Goal: Task Accomplishment & Management: Complete application form

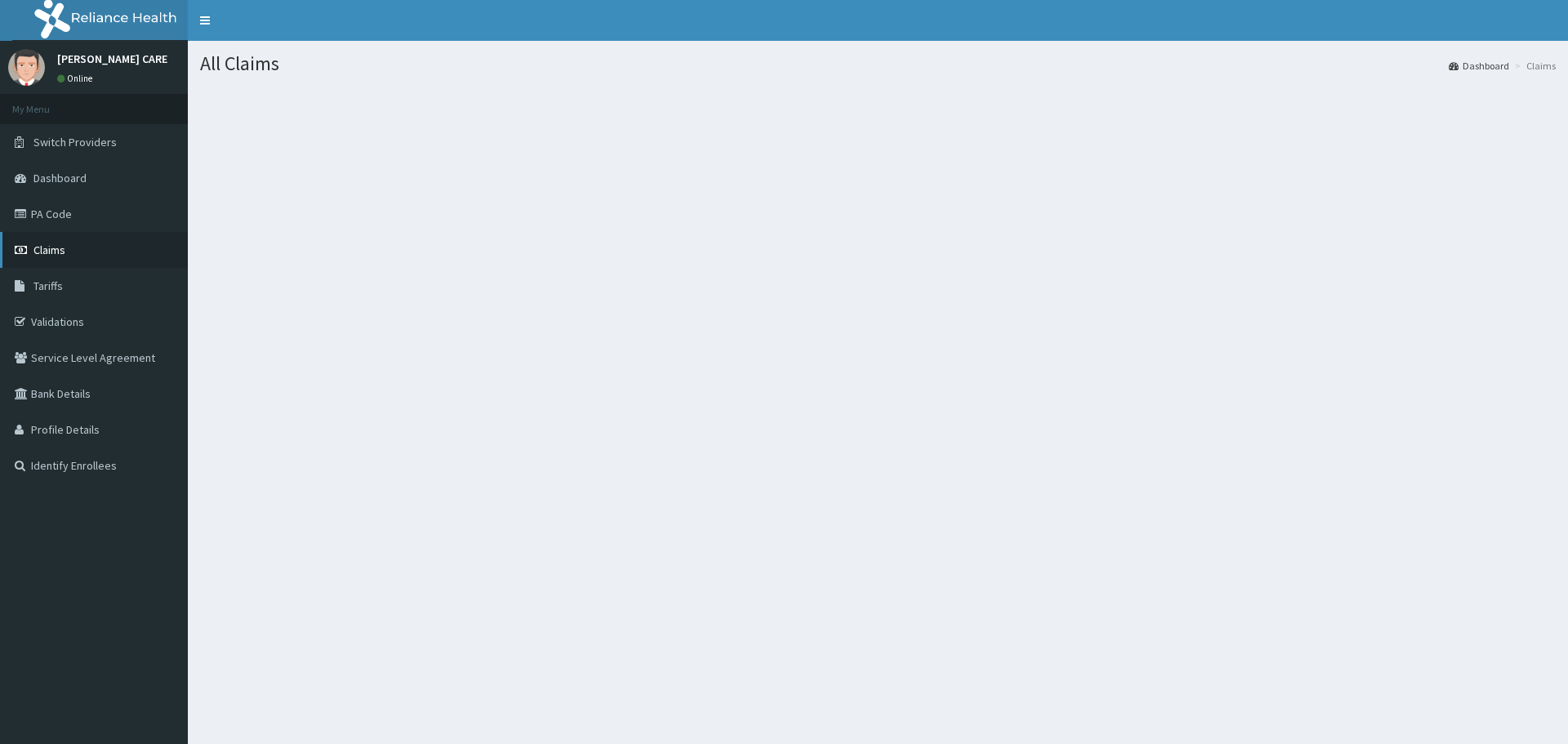
click at [75, 255] on link "Claims" at bounding box center [93, 250] width 188 height 36
drag, startPoint x: 1155, startPoint y: 689, endPoint x: 1227, endPoint y: 702, distance: 73.2
click at [1200, 692] on div "All Claims Dashboard Claims" at bounding box center [877, 413] width 1380 height 744
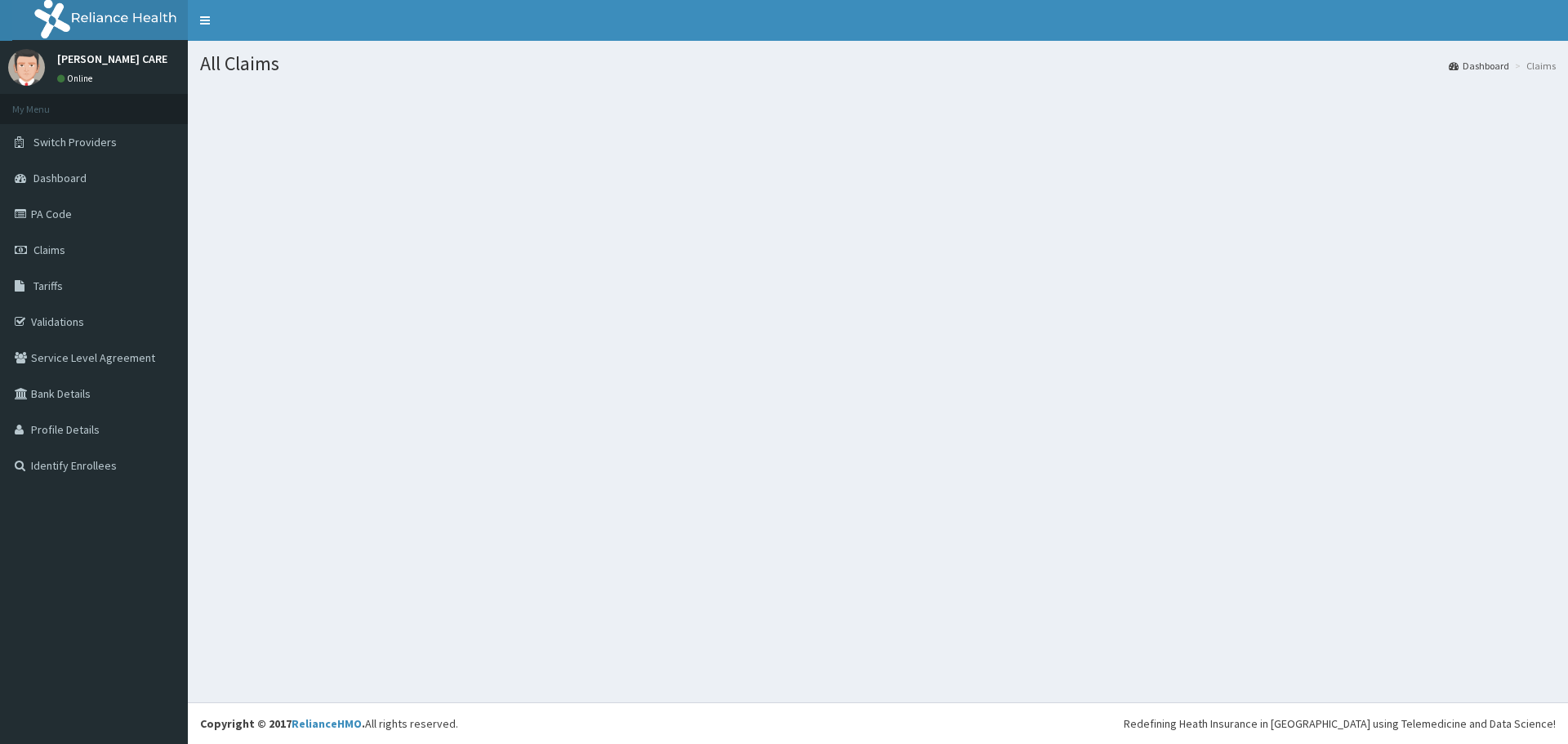
drag, startPoint x: 669, startPoint y: 415, endPoint x: 505, endPoint y: 397, distance: 165.0
click at [661, 414] on div "All Claims Dashboard Claims" at bounding box center [877, 372] width 1380 height 662
click at [42, 234] on link "Claims" at bounding box center [93, 250] width 188 height 36
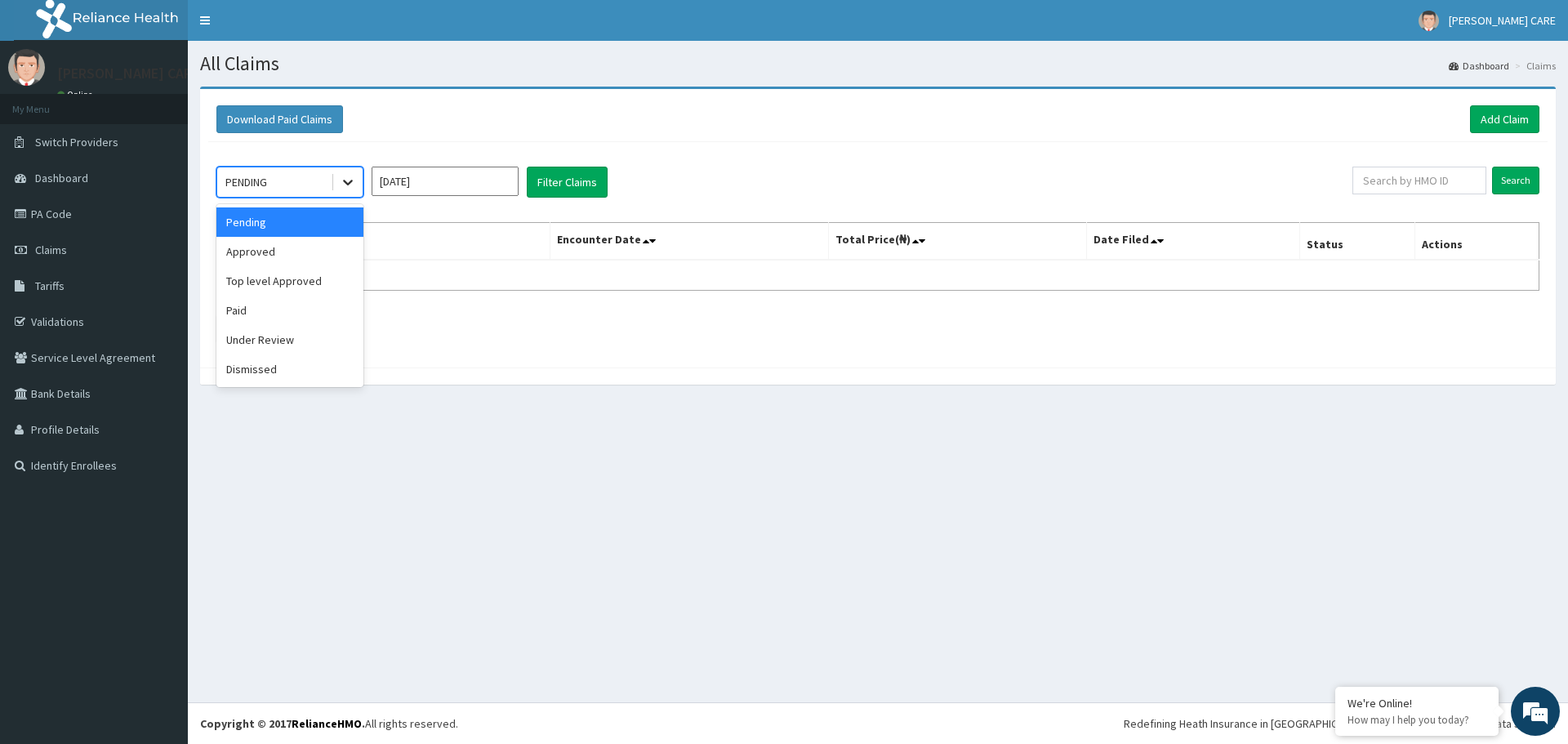
click at [346, 181] on icon at bounding box center [348, 183] width 10 height 5
click at [317, 259] on div "Approved" at bounding box center [290, 252] width 147 height 29
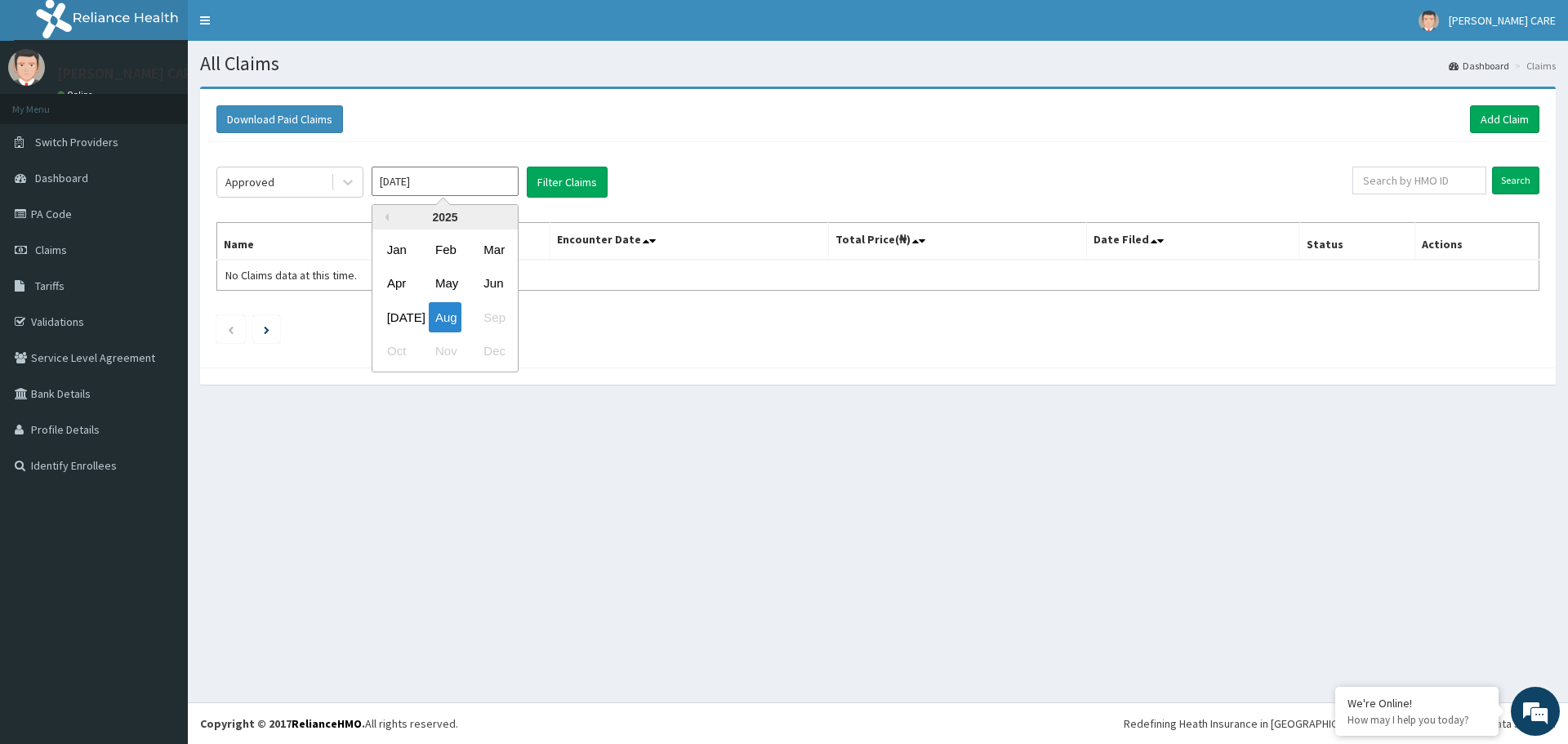
click at [476, 187] on input "Aug 2025" at bounding box center [445, 181] width 147 height 29
click at [390, 310] on div "Jul" at bounding box center [397, 317] width 33 height 30
click at [569, 177] on button "Filter Claims" at bounding box center [567, 182] width 81 height 31
click at [575, 187] on button "Filter Claims" at bounding box center [567, 182] width 81 height 31
click at [559, 179] on button "Filter Claims" at bounding box center [567, 182] width 81 height 31
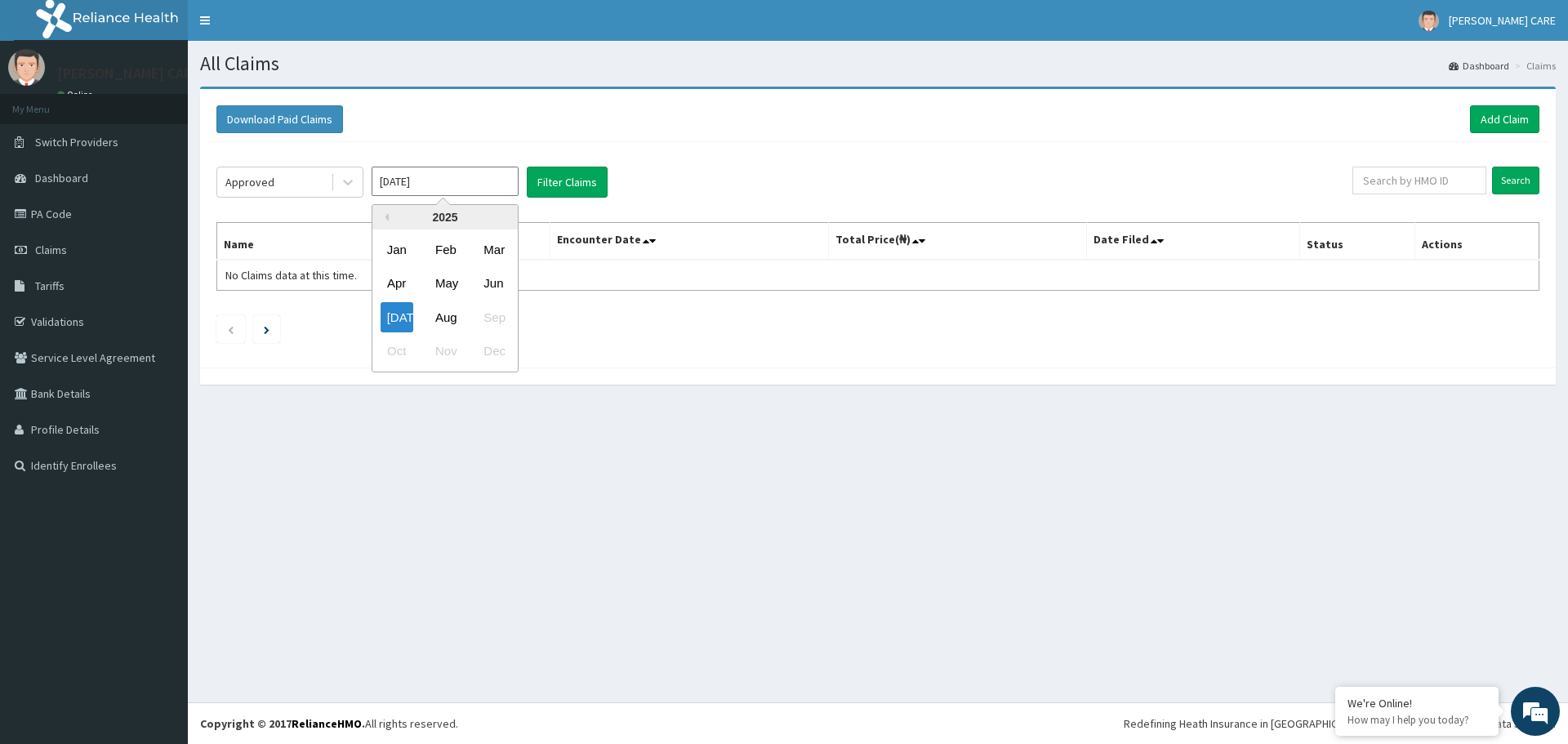
click at [435, 184] on input "Jul 2025" at bounding box center [445, 181] width 147 height 29
click at [435, 317] on div "Aug" at bounding box center [446, 317] width 33 height 30
type input "Aug 2025"
click at [580, 176] on button "Filter Claims" at bounding box center [567, 182] width 81 height 31
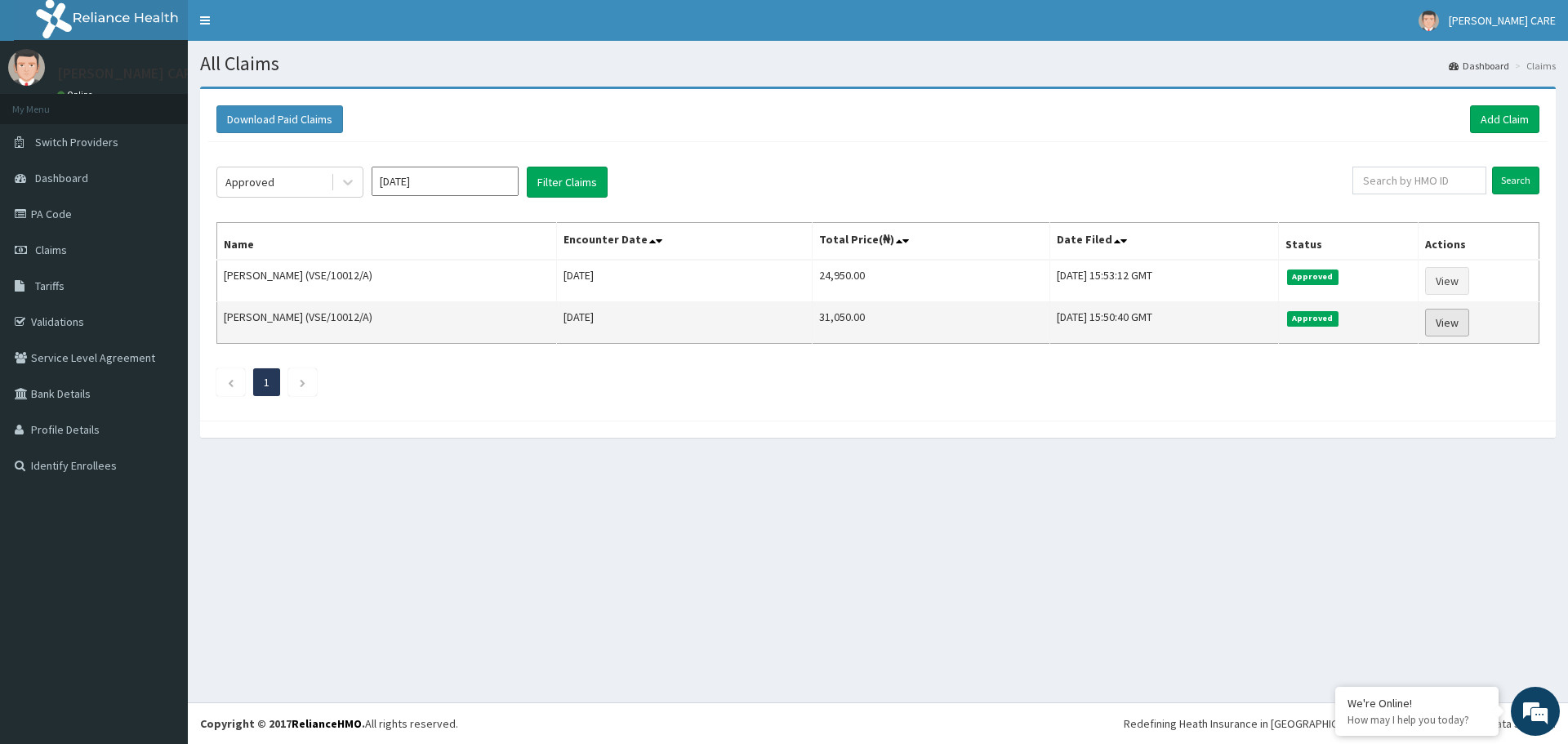
click at [1453, 327] on link "View" at bounding box center [1447, 323] width 44 height 27
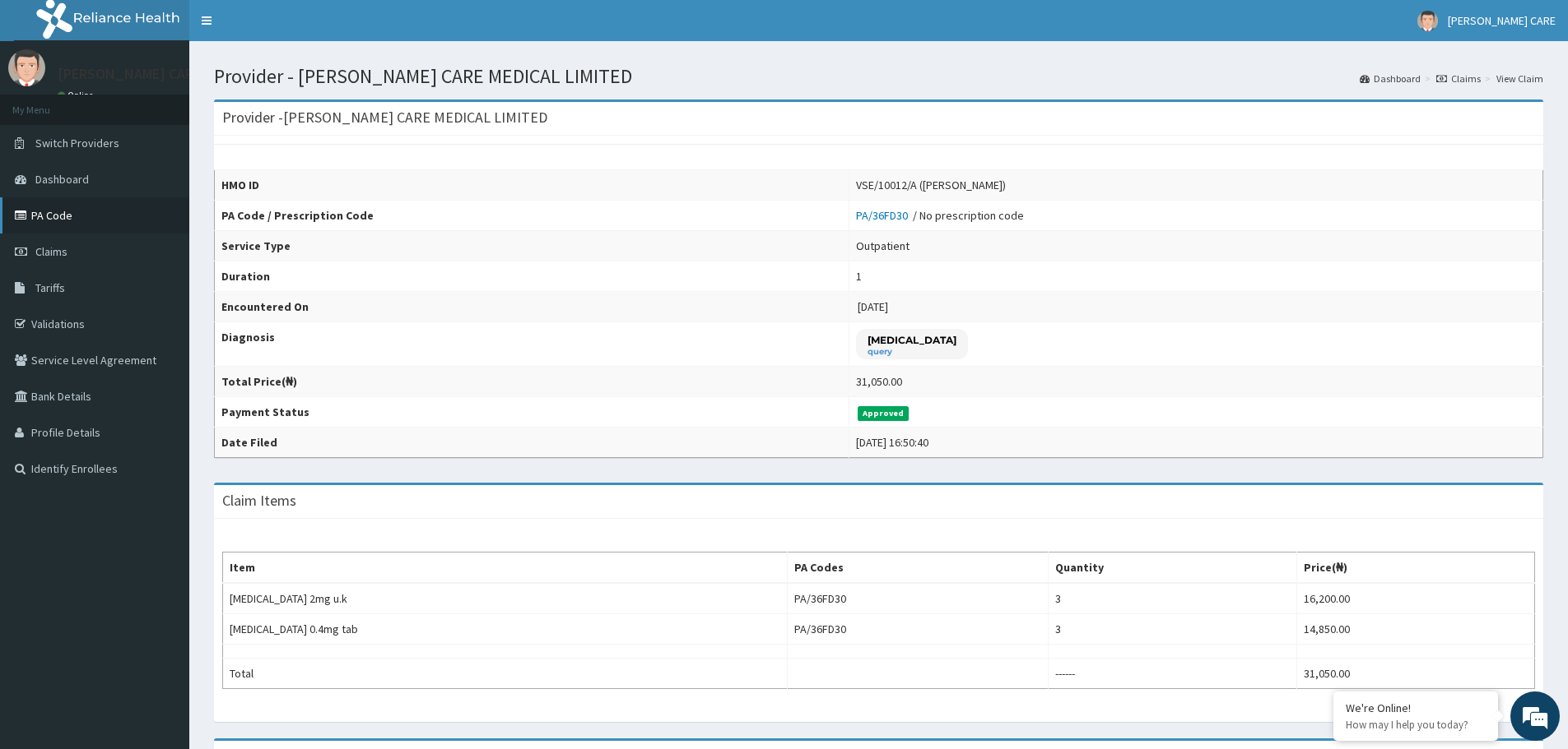
click at [68, 217] on link "PA Code" at bounding box center [94, 215] width 189 height 36
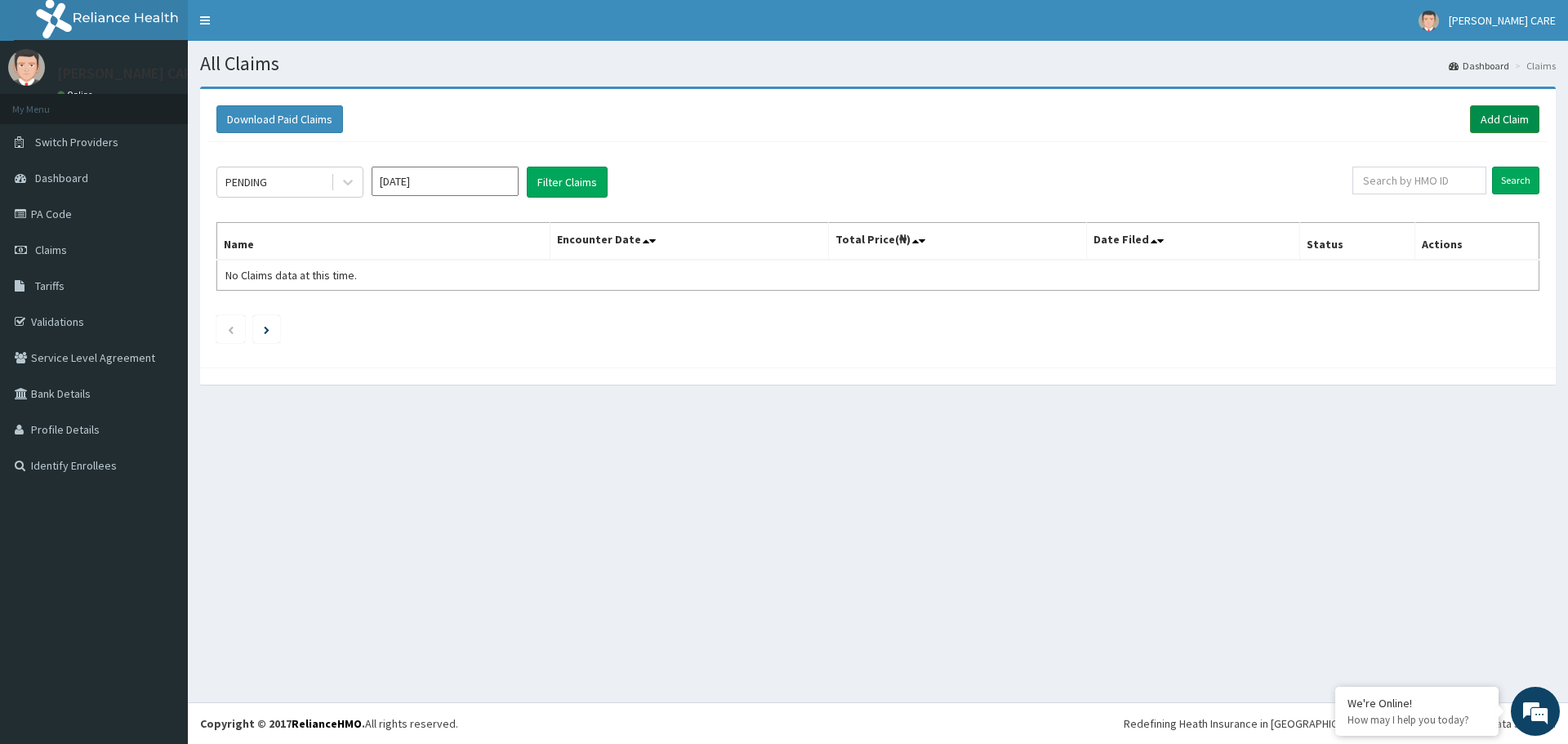
click at [1505, 111] on link "Add Claim" at bounding box center [1505, 119] width 70 height 27
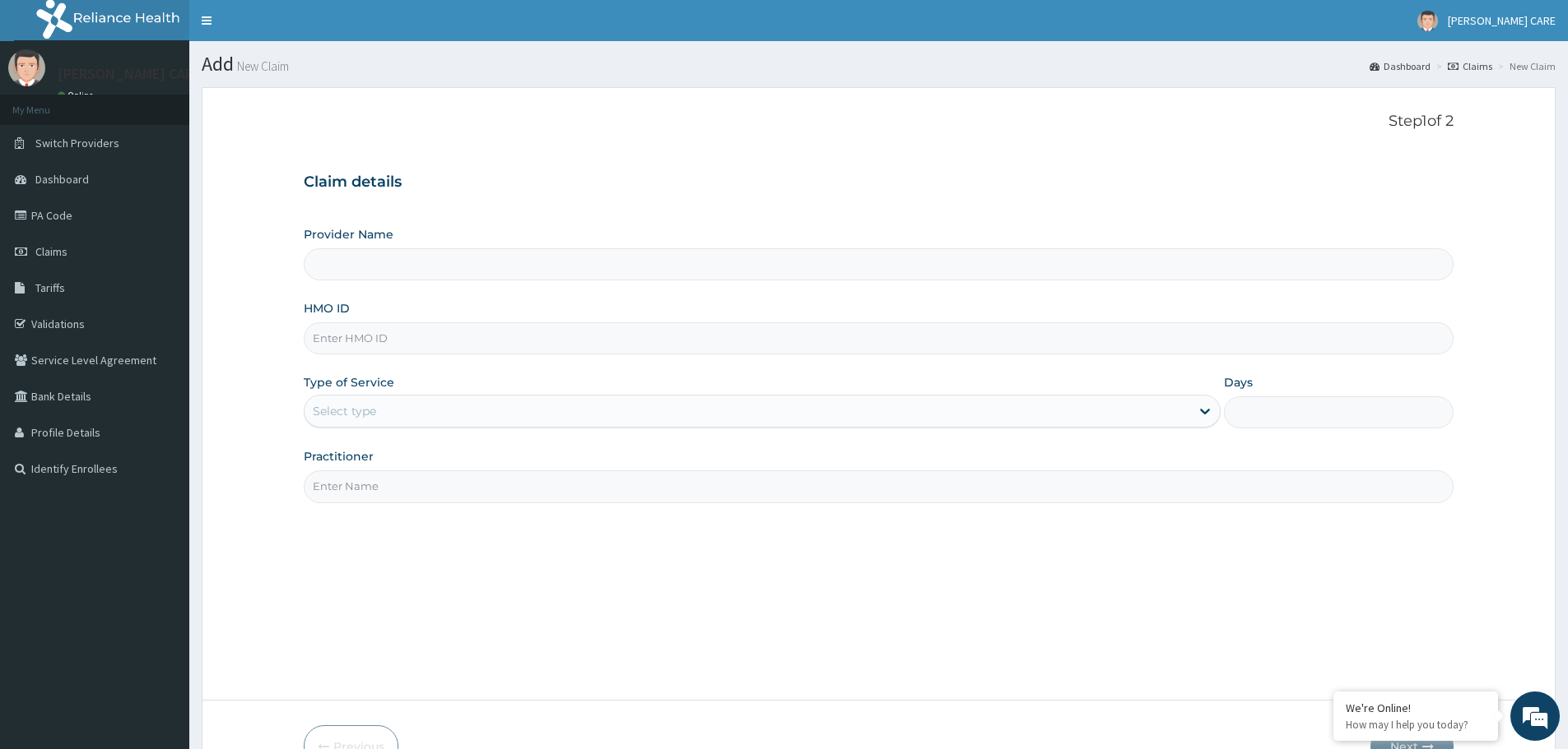
type input "[PERSON_NAME] CARE MEDICAL LIMITED"
click at [420, 345] on input "HMO ID" at bounding box center [878, 338] width 1149 height 32
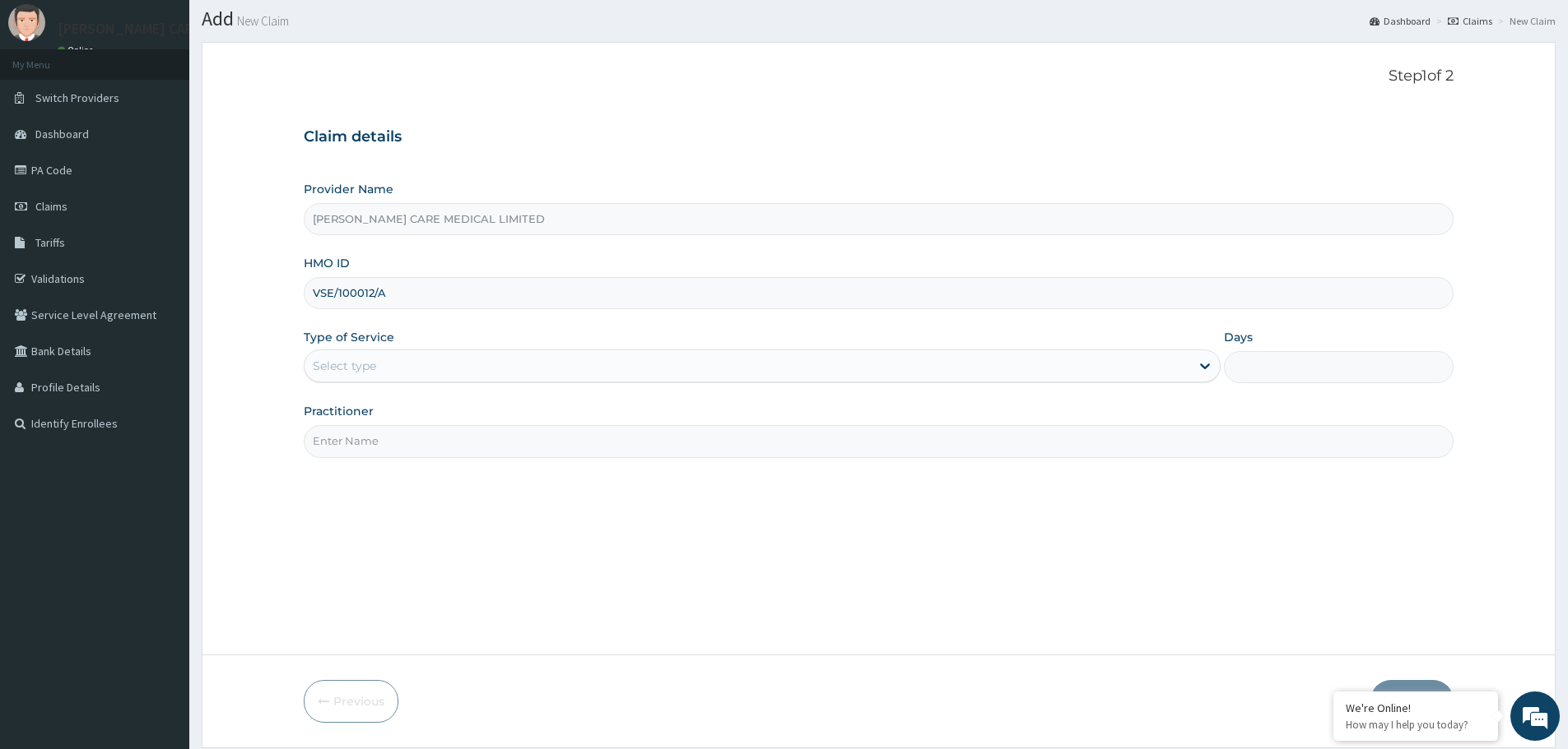
scroll to position [82, 0]
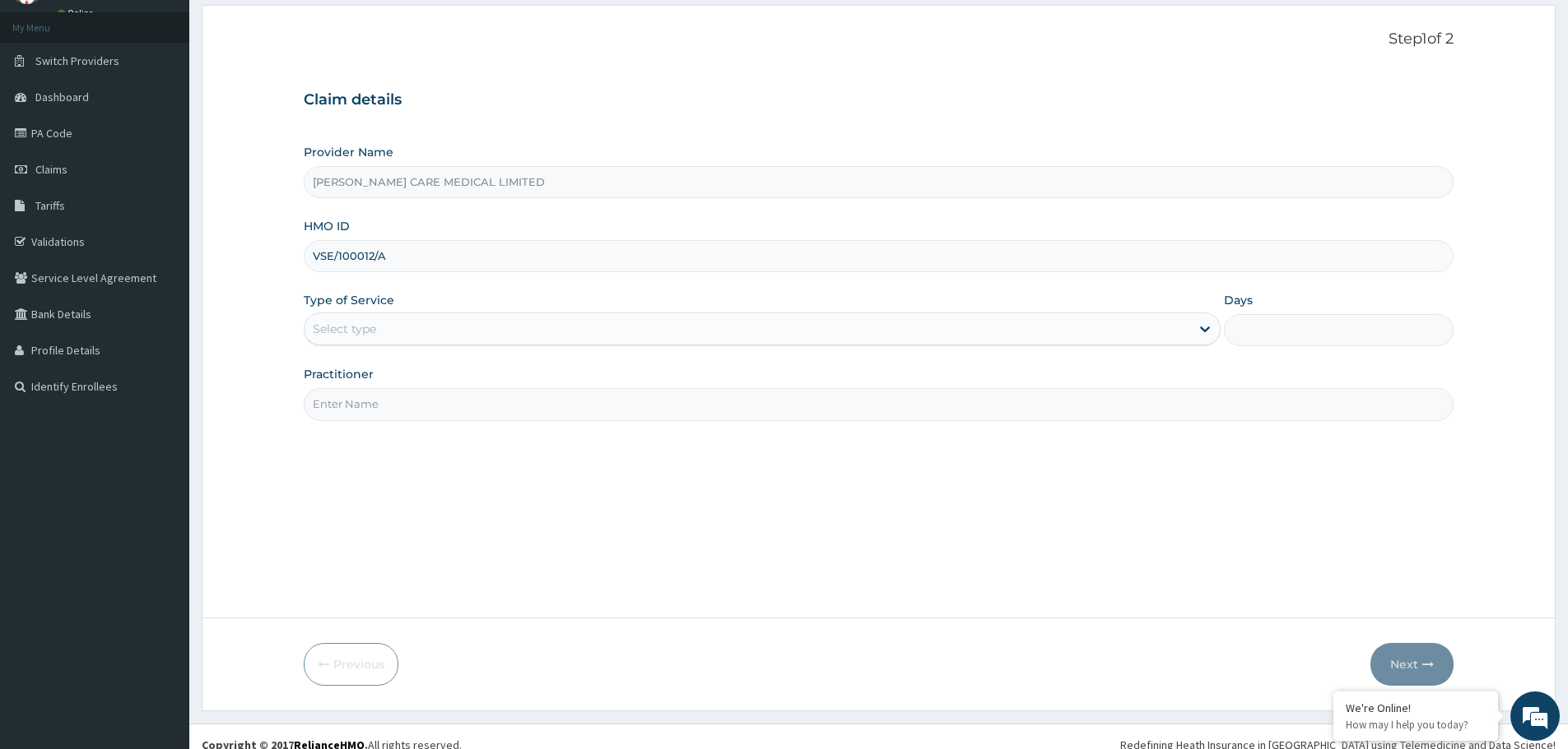
type input "VSE/100012/A"
click at [435, 329] on div "Select type" at bounding box center [747, 329] width 886 height 27
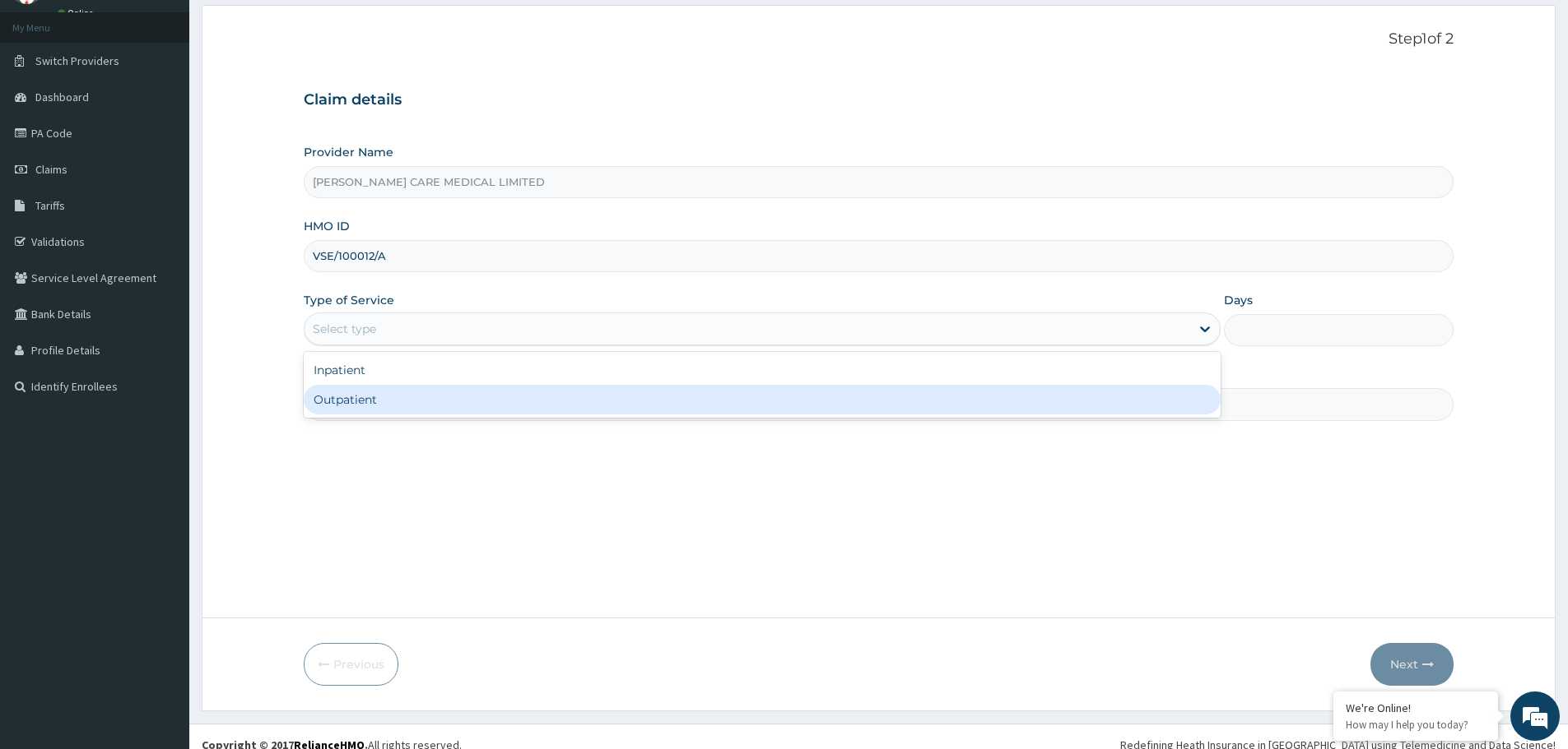
drag, startPoint x: 407, startPoint y: 404, endPoint x: 434, endPoint y: 393, distance: 29.2
click at [412, 404] on div "Outpatient" at bounding box center [761, 400] width 917 height 29
type input "1"
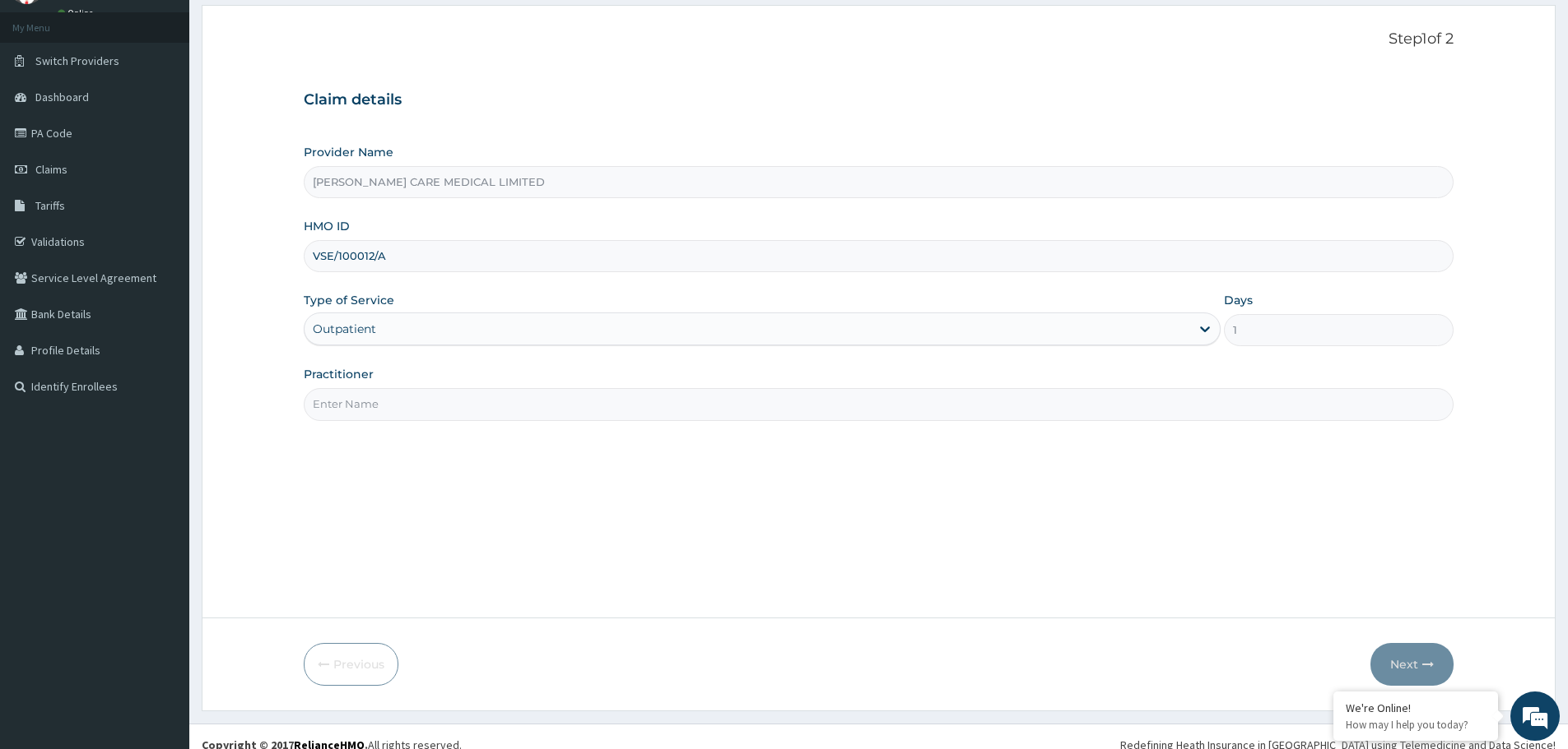
click at [459, 268] on input "VSE/100012/A" at bounding box center [878, 256] width 1149 height 32
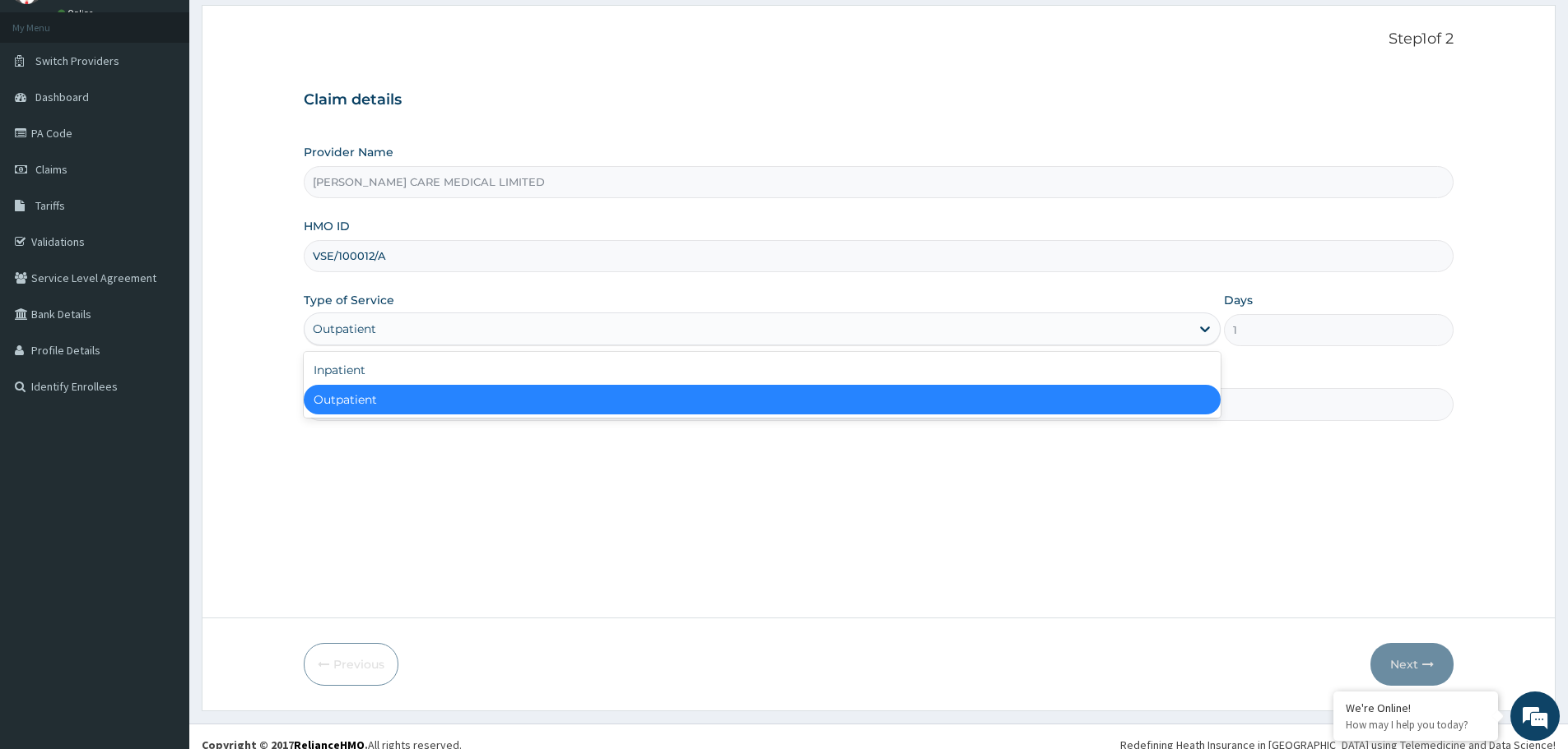
click at [432, 327] on div "Outpatient" at bounding box center [747, 329] width 886 height 27
click at [453, 395] on div "Outpatient" at bounding box center [761, 400] width 917 height 29
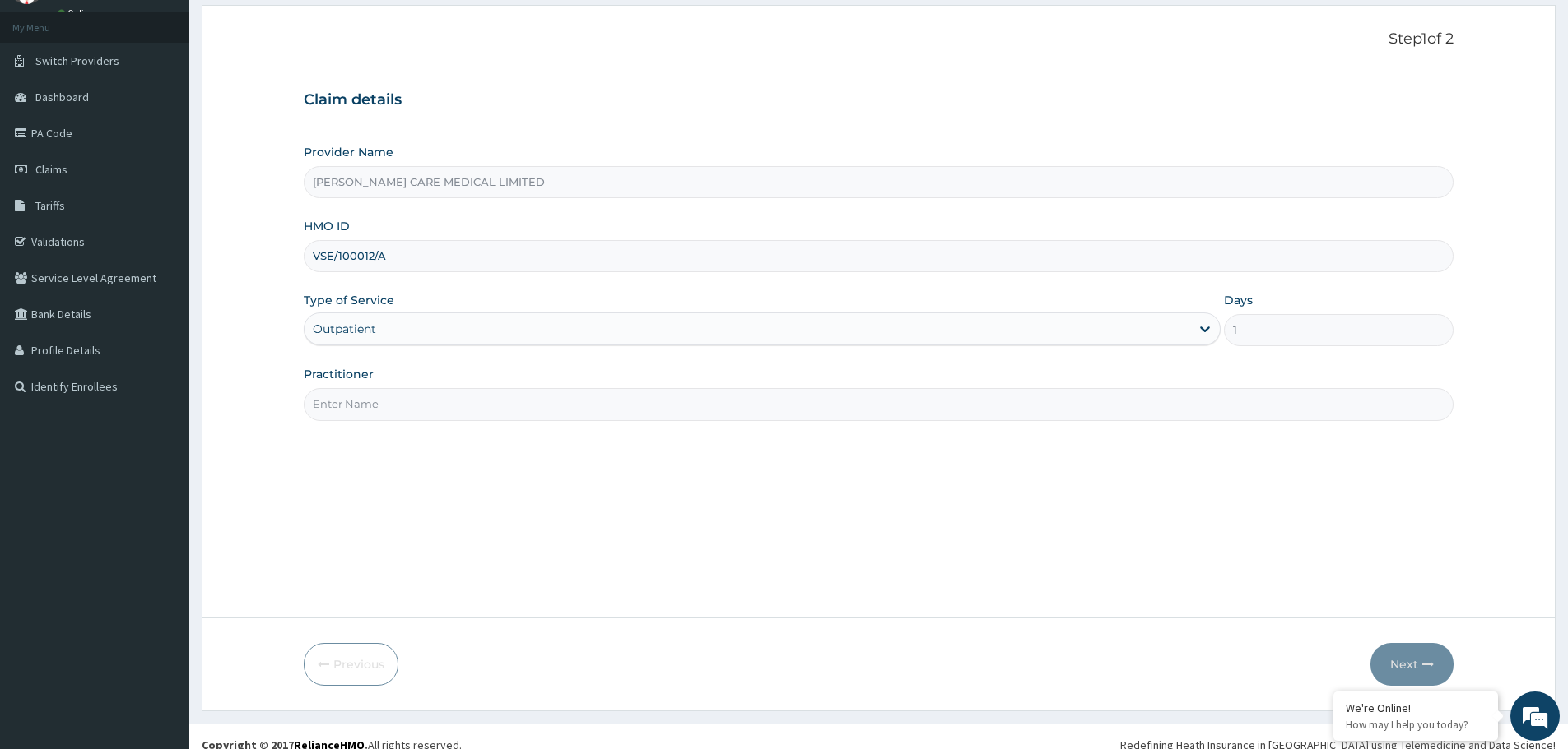
click at [472, 415] on input "Practitioner" at bounding box center [878, 404] width 1149 height 32
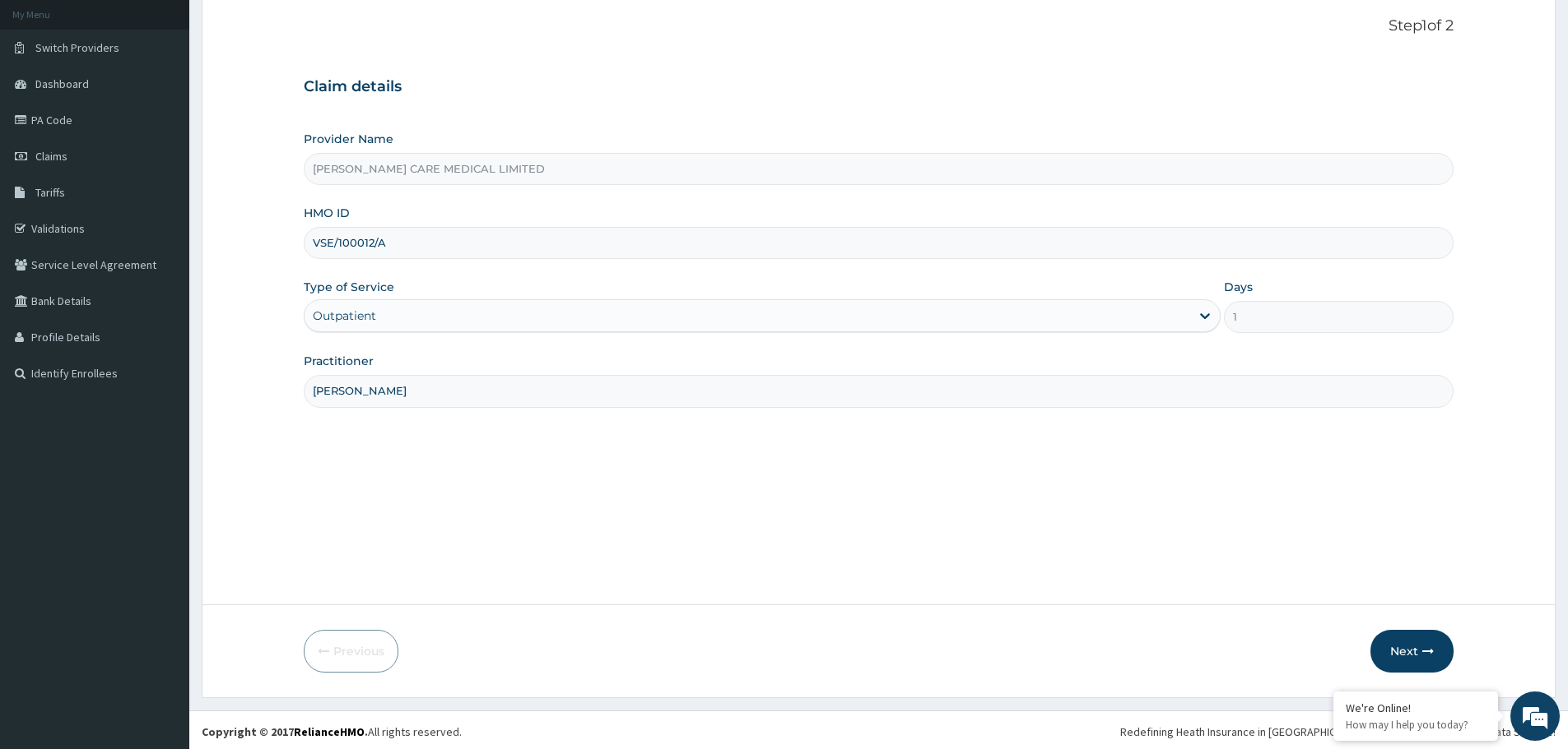
scroll to position [99, 0]
type input "DR. CHARLES OKPANI"
click at [1395, 650] on button "Next" at bounding box center [1412, 648] width 83 height 42
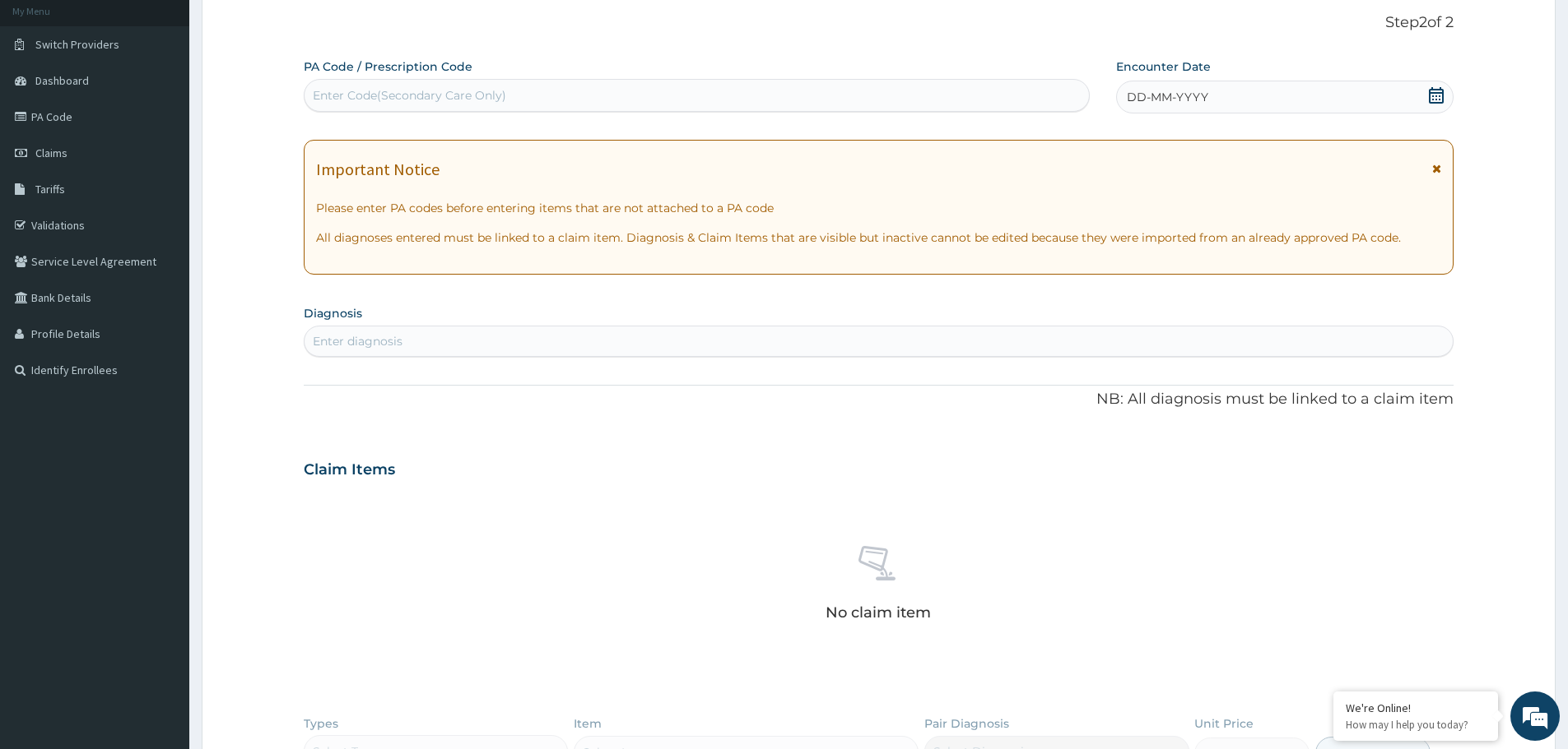
click at [470, 100] on div "Enter Code(Secondary Care Only)" at bounding box center [409, 96] width 194 height 17
type input "PA/CD62DE"
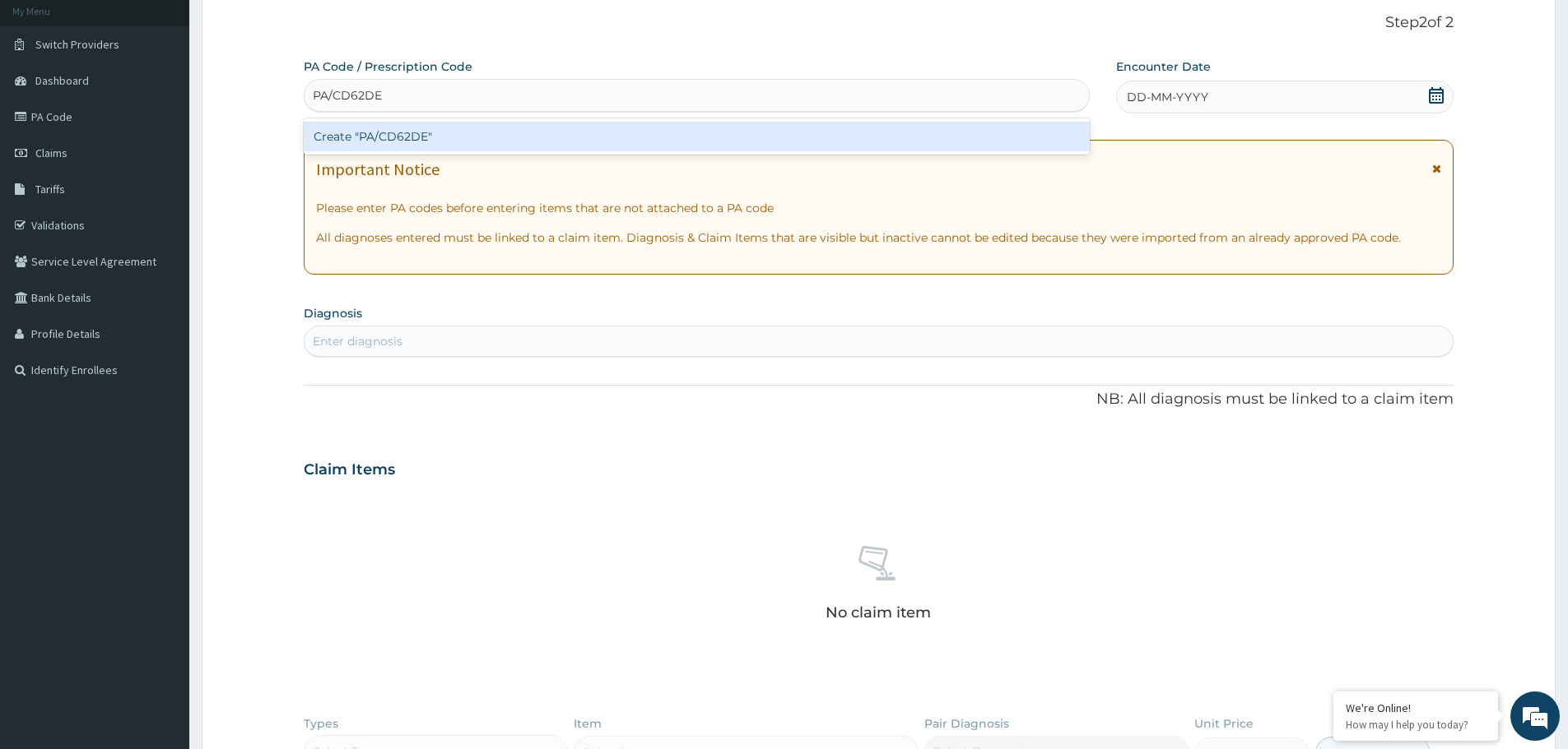
click at [458, 127] on div "Create "PA/CD62DE"" at bounding box center [696, 136] width 786 height 29
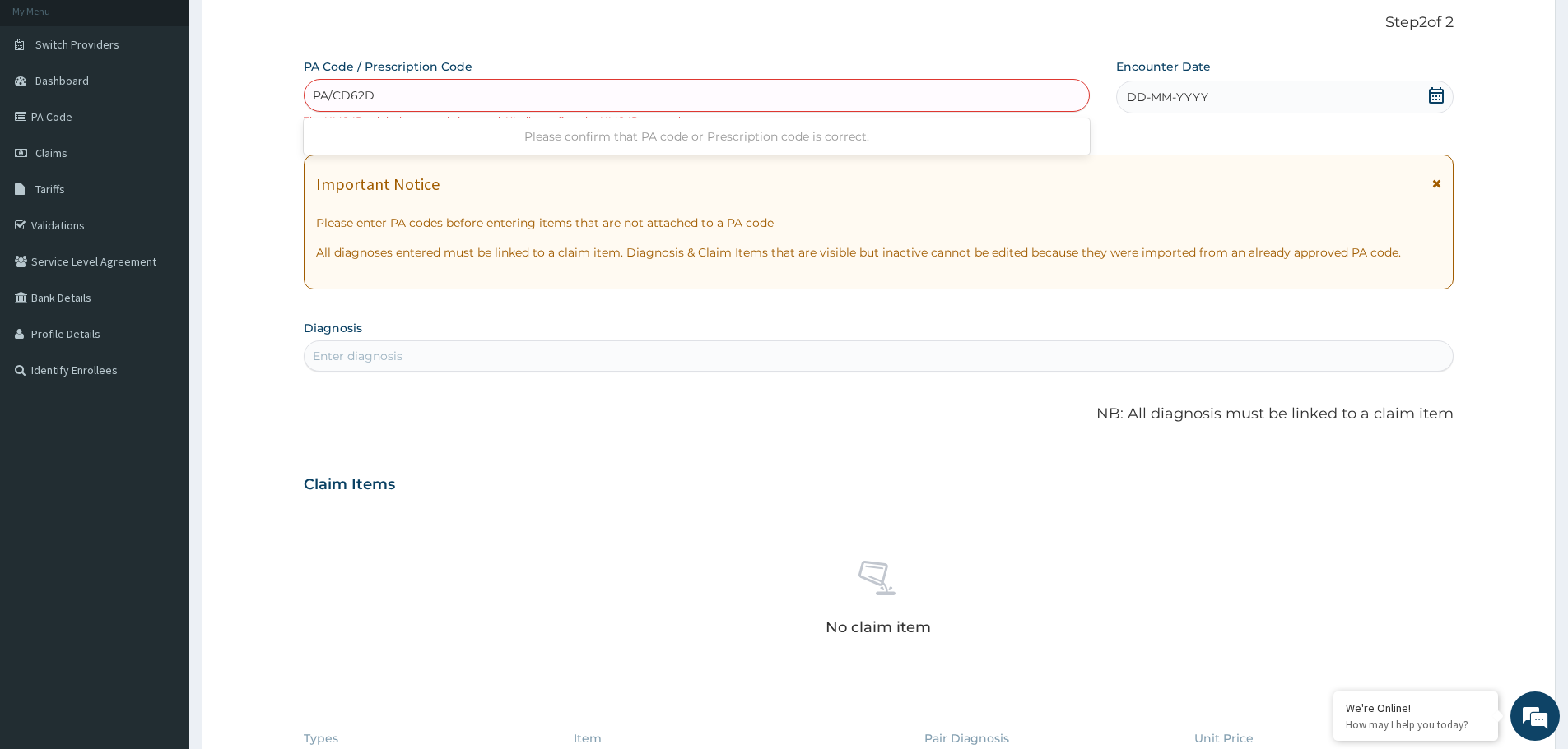
type input "PA/CD62DE"
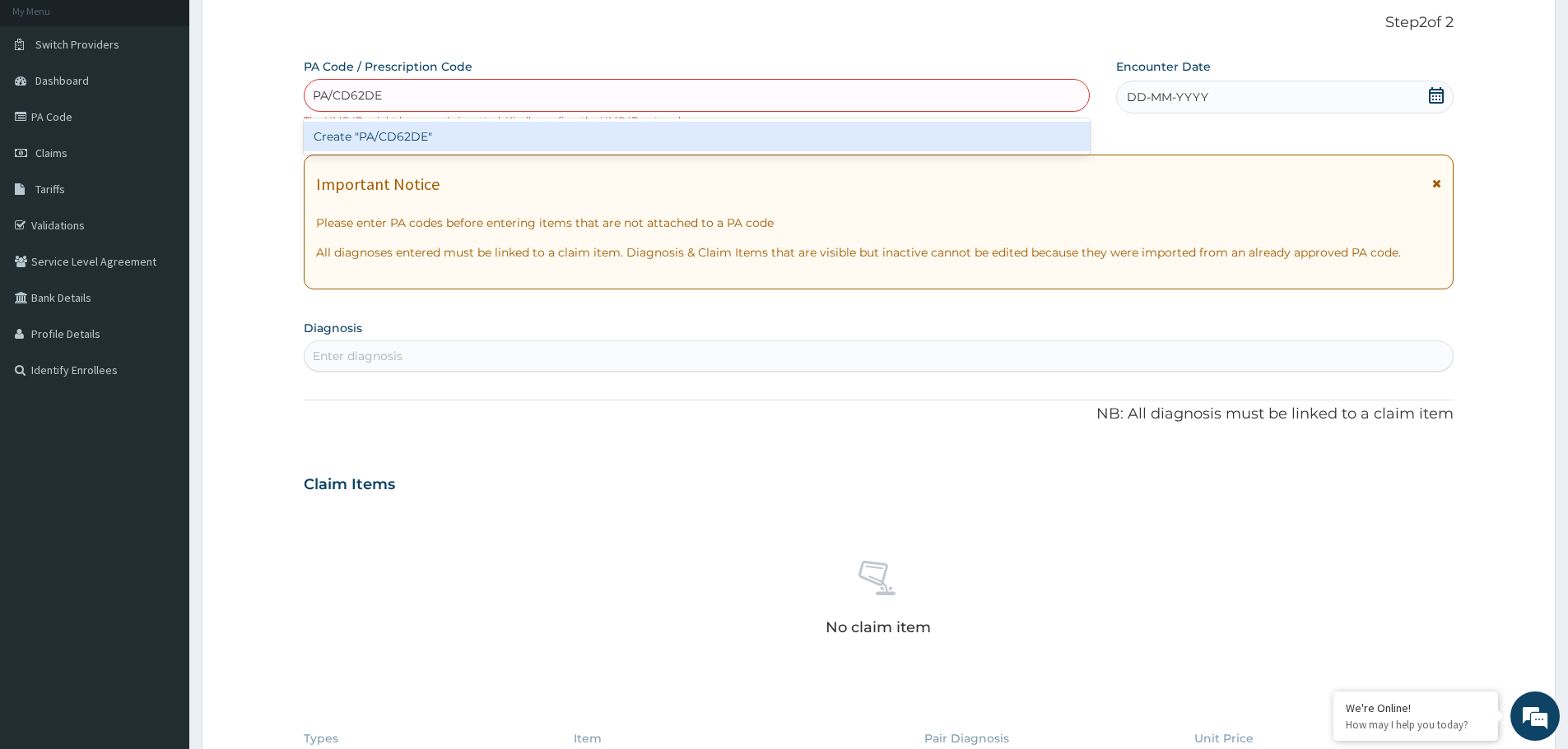
click at [389, 143] on div "Create "PA/CD62DE"" at bounding box center [696, 136] width 786 height 29
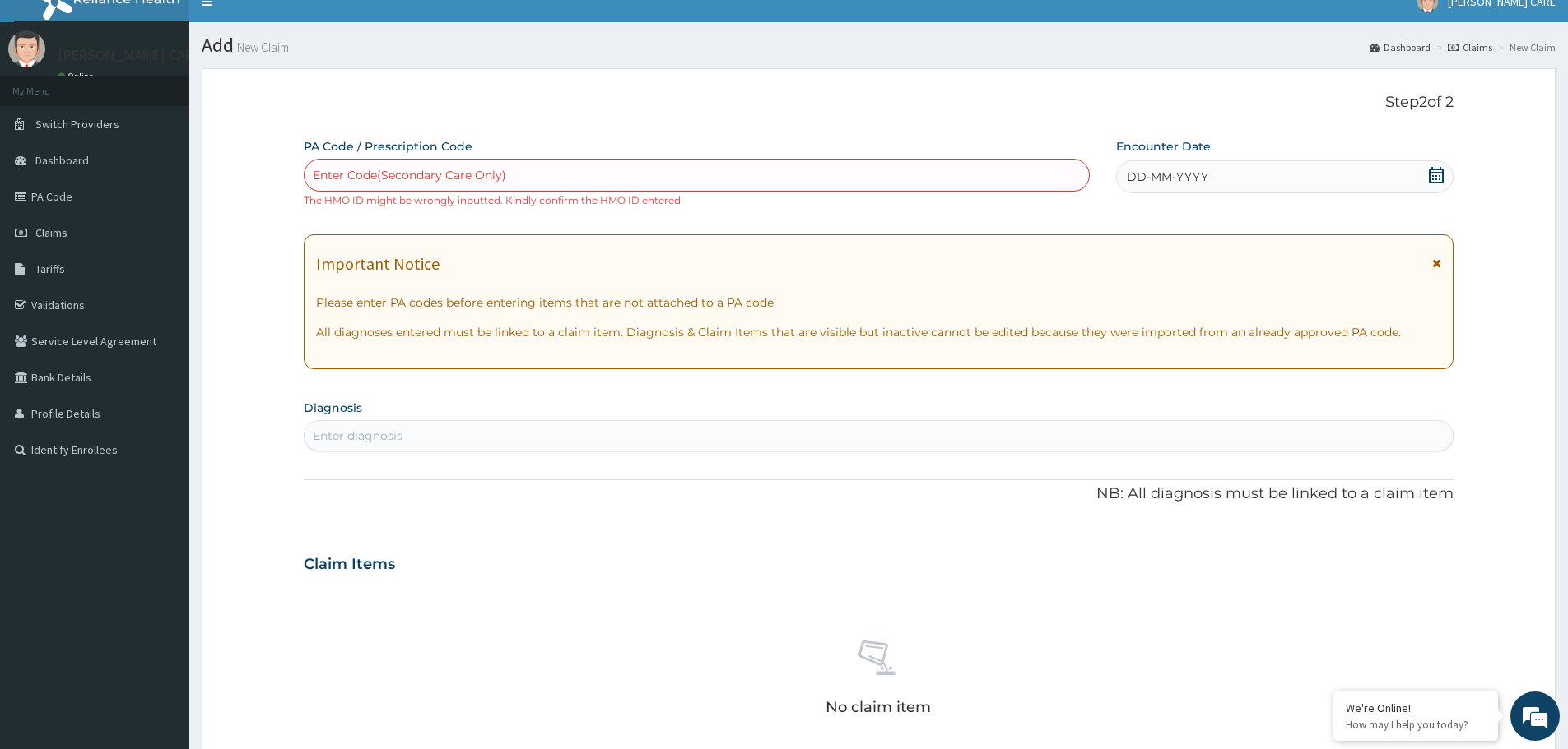
scroll to position [0, 0]
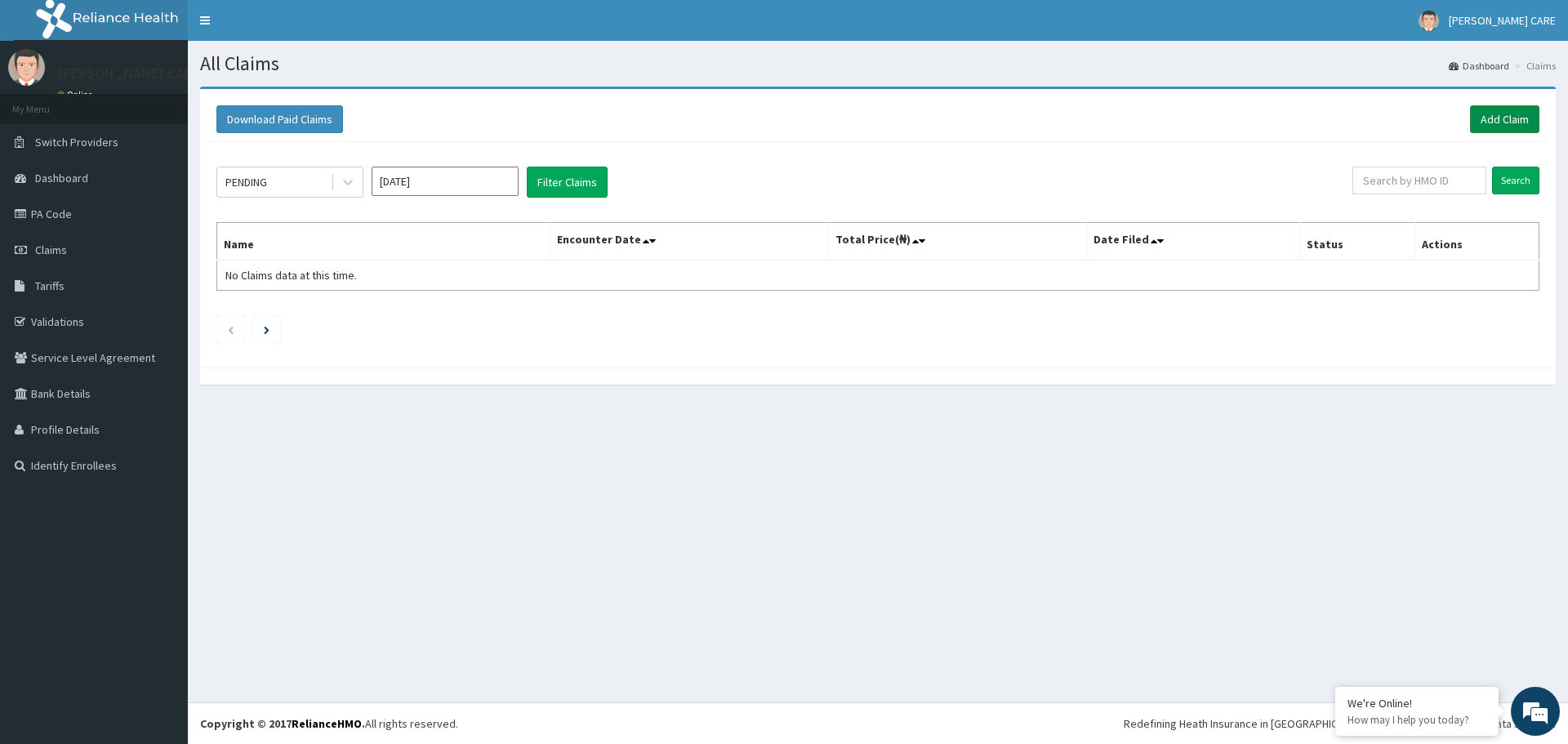
click at [1514, 118] on link "Add Claim" at bounding box center [1505, 119] width 70 height 27
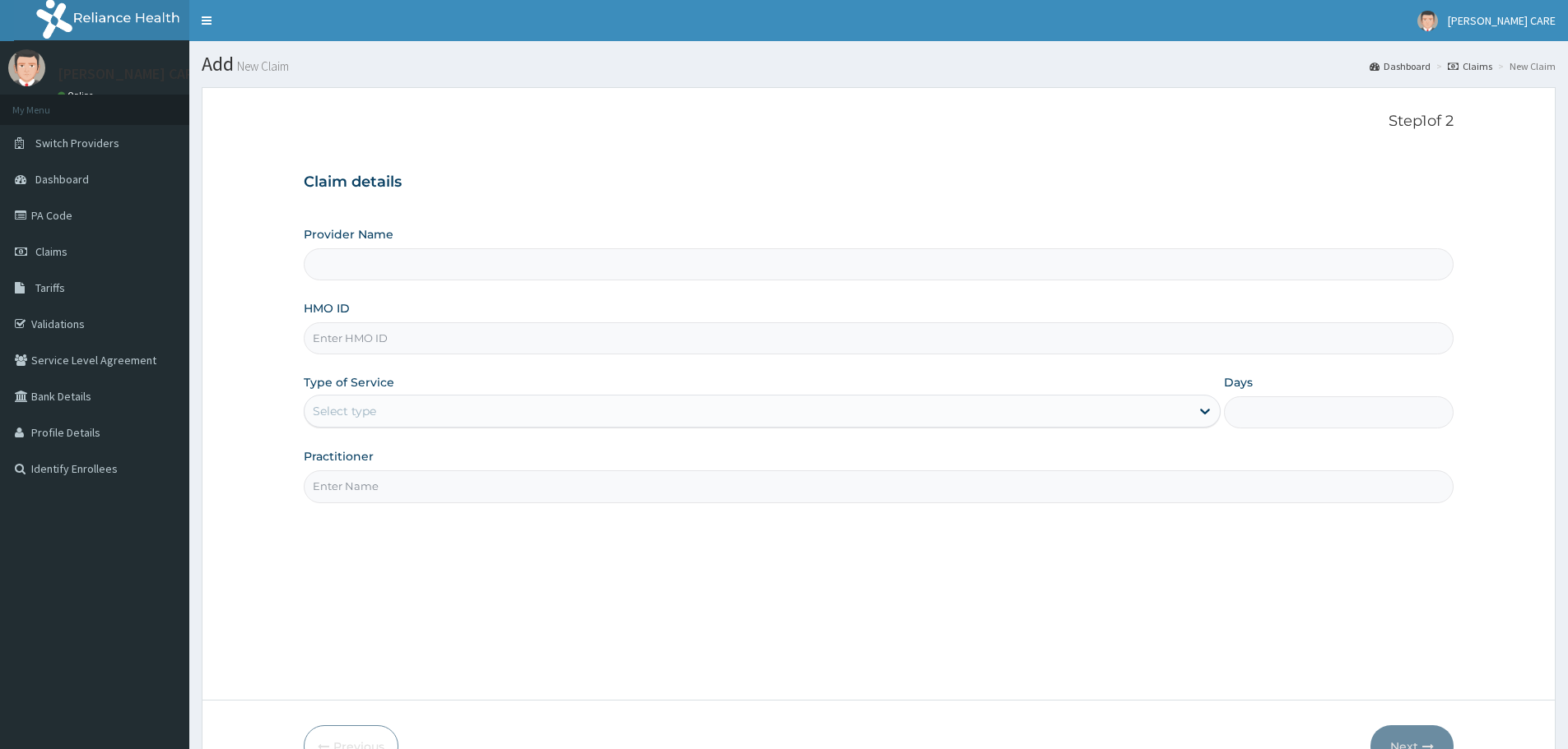
type input "[PERSON_NAME] CARE MEDICAL LIMITED"
click at [416, 348] on input "HMO ID" at bounding box center [878, 338] width 1149 height 32
click at [45, 216] on link "PA Code" at bounding box center [94, 215] width 189 height 36
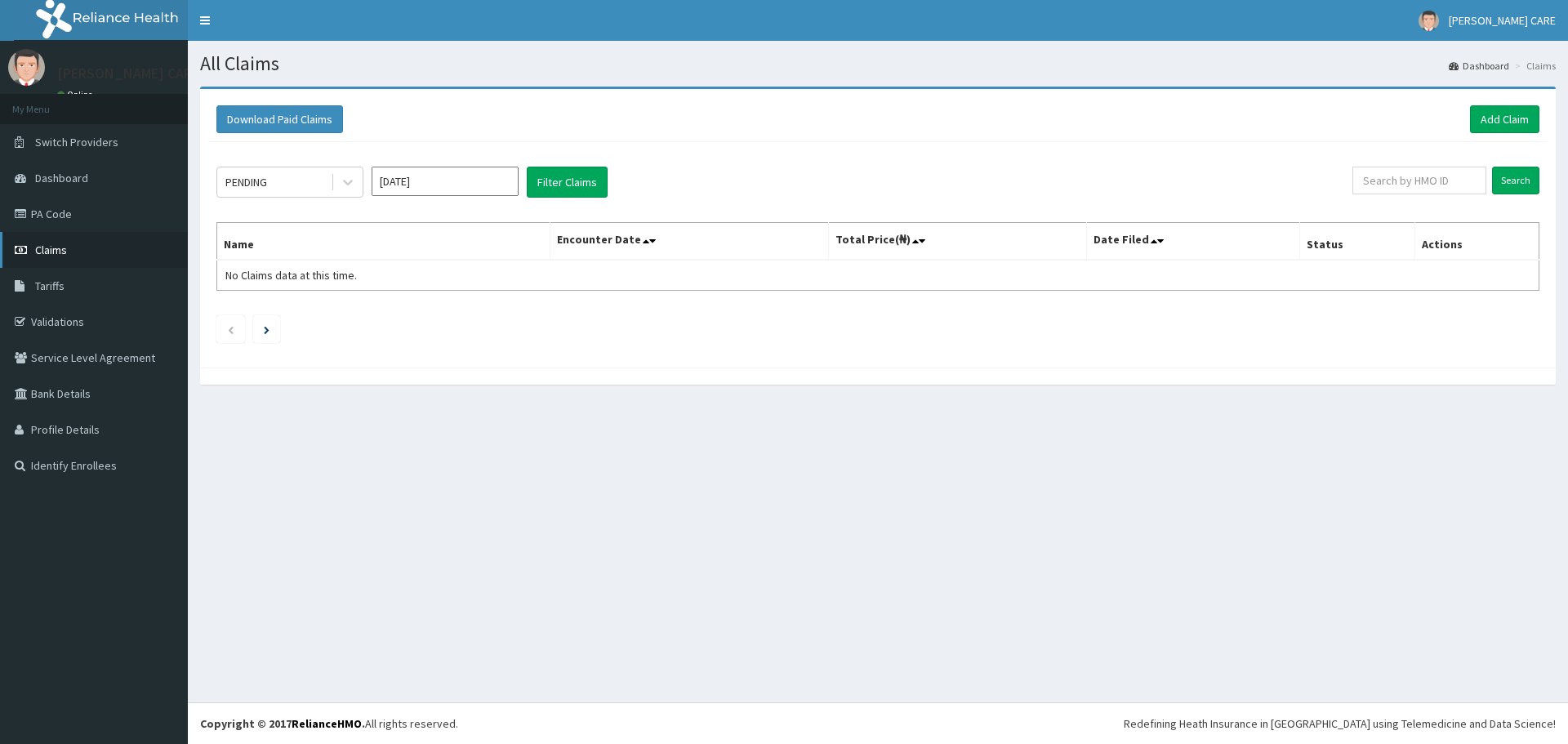
click at [42, 256] on span "Claims" at bounding box center [50, 250] width 32 height 15
click at [1483, 121] on link "Add Claim" at bounding box center [1505, 119] width 70 height 27
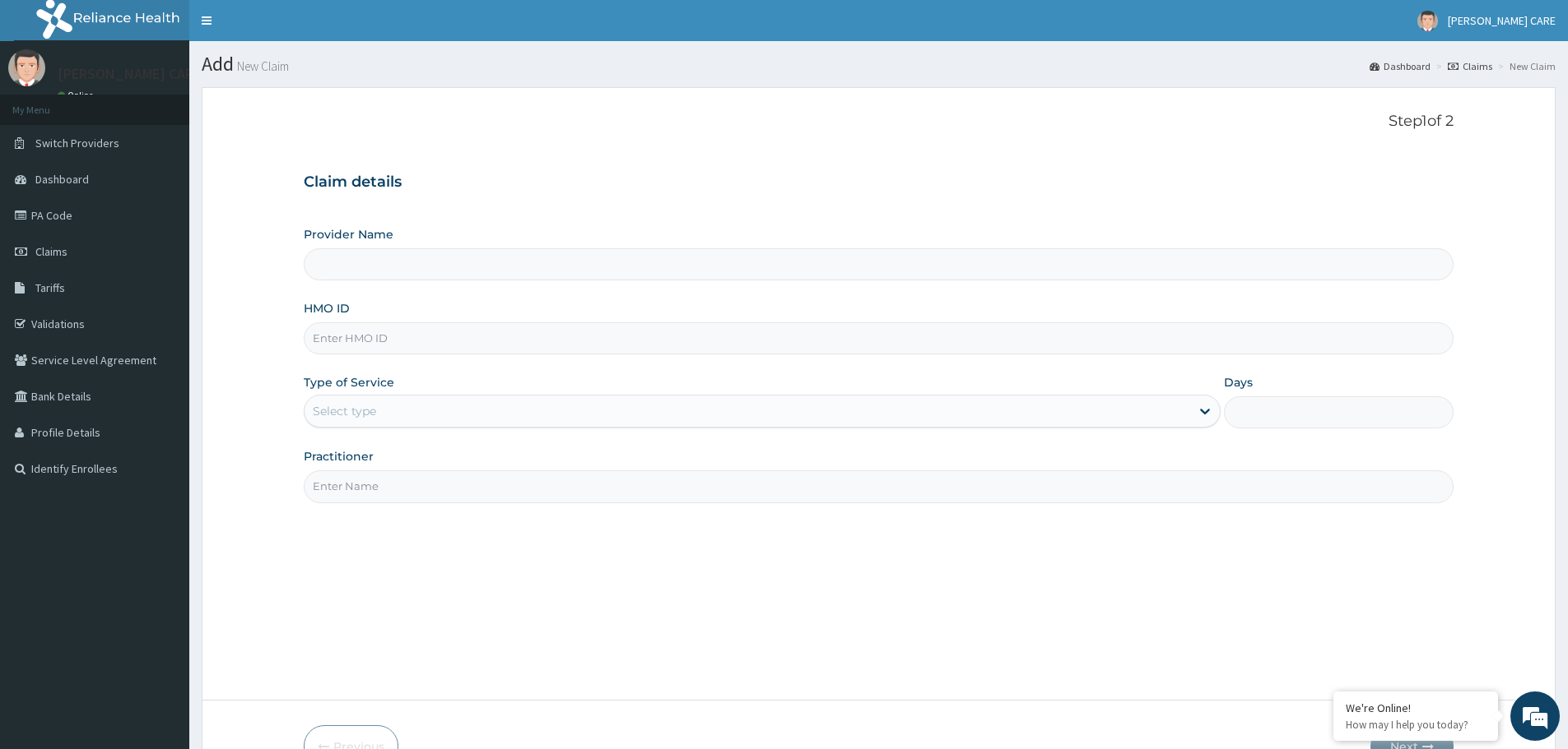
type input "[PERSON_NAME] CARE MEDICAL LIMITED"
click at [400, 342] on input "HMO ID" at bounding box center [878, 338] width 1149 height 32
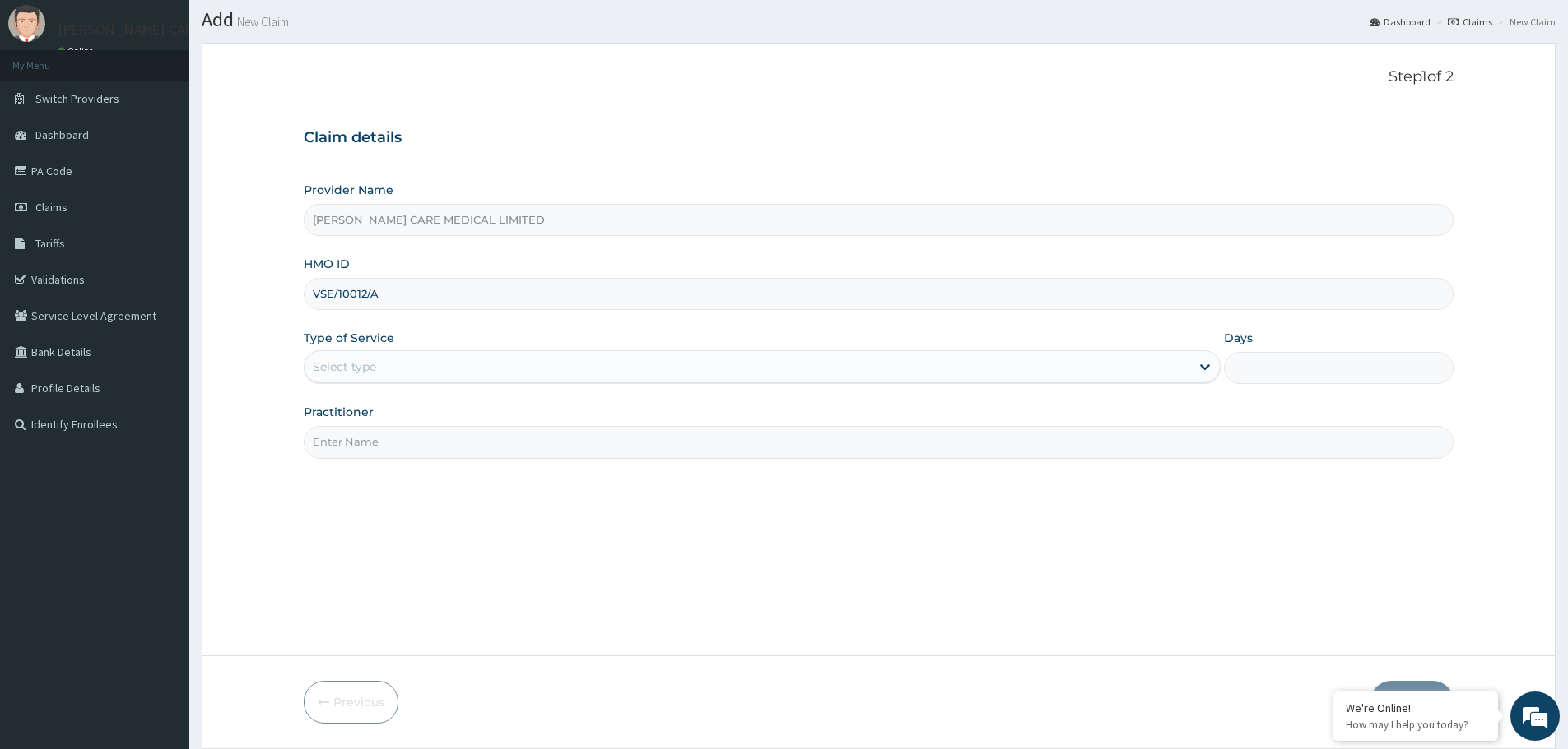
scroll to position [82, 0]
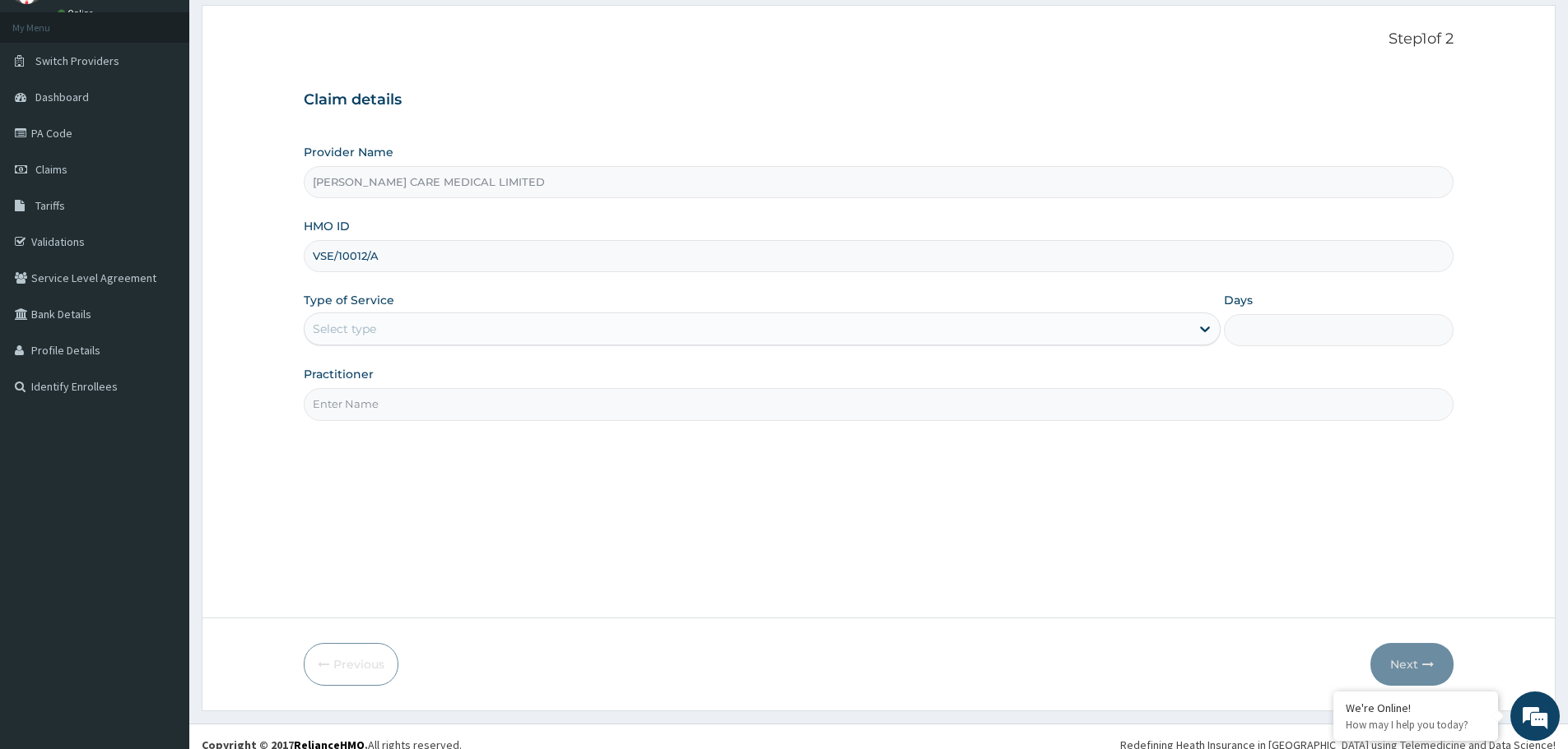
type input "VSE/10012/A"
drag, startPoint x: 407, startPoint y: 322, endPoint x: 426, endPoint y: 348, distance: 32.2
click at [407, 323] on div "Select type" at bounding box center [747, 329] width 886 height 27
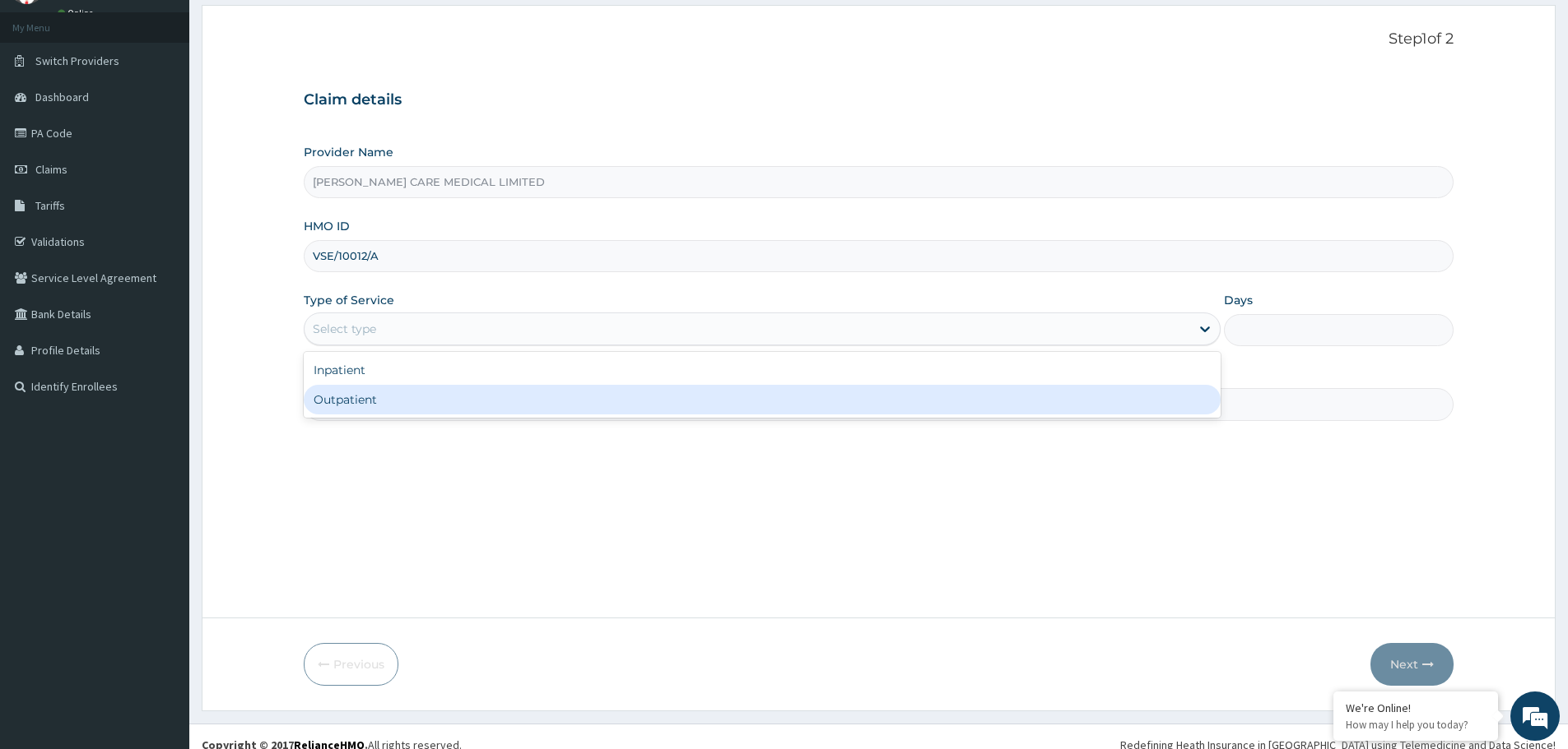
click at [427, 399] on div "Outpatient" at bounding box center [761, 400] width 917 height 29
type input "1"
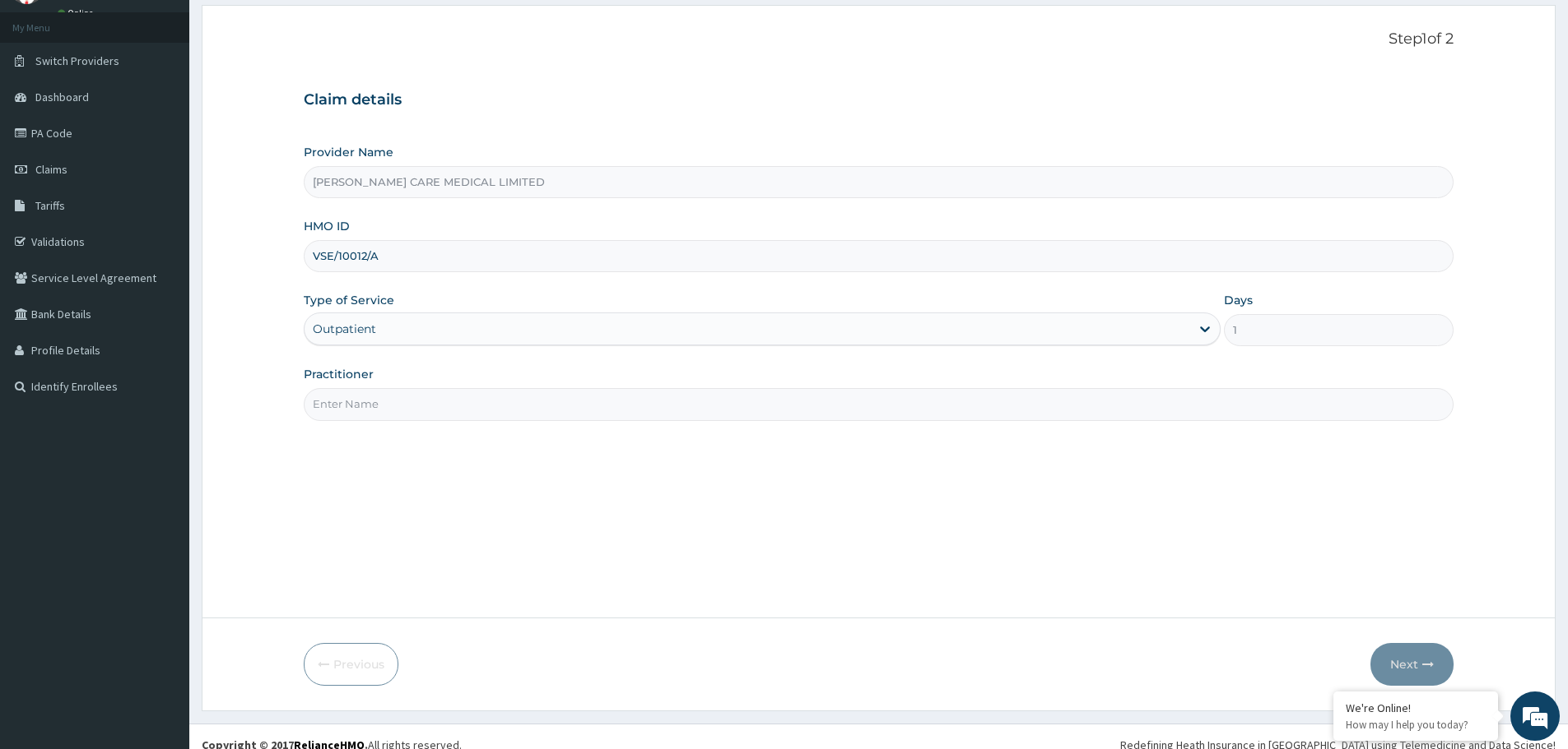
click at [502, 413] on input "Practitioner" at bounding box center [878, 404] width 1149 height 32
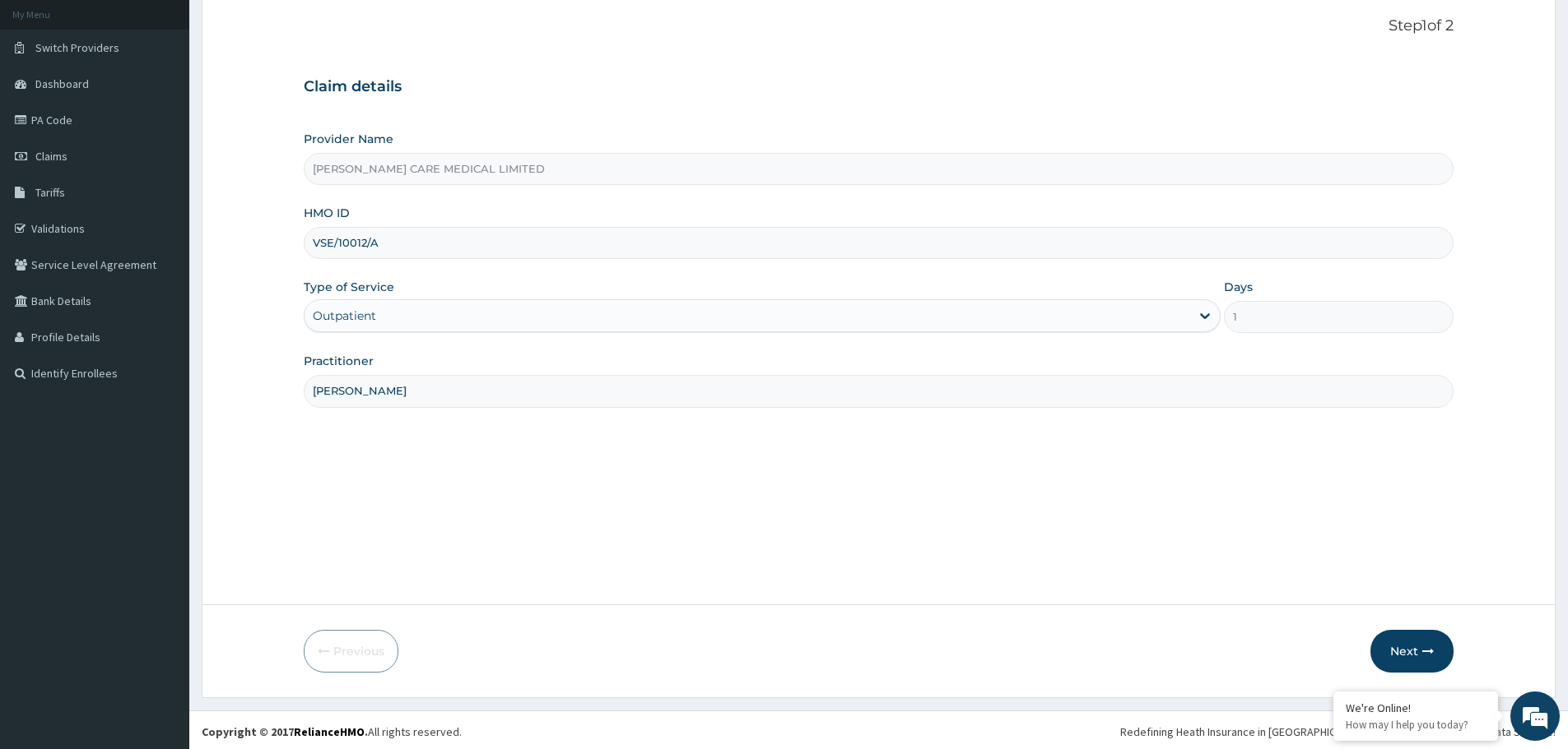
scroll to position [99, 0]
type input "[PERSON_NAME]"
click at [1415, 653] on button "Next" at bounding box center [1412, 648] width 83 height 42
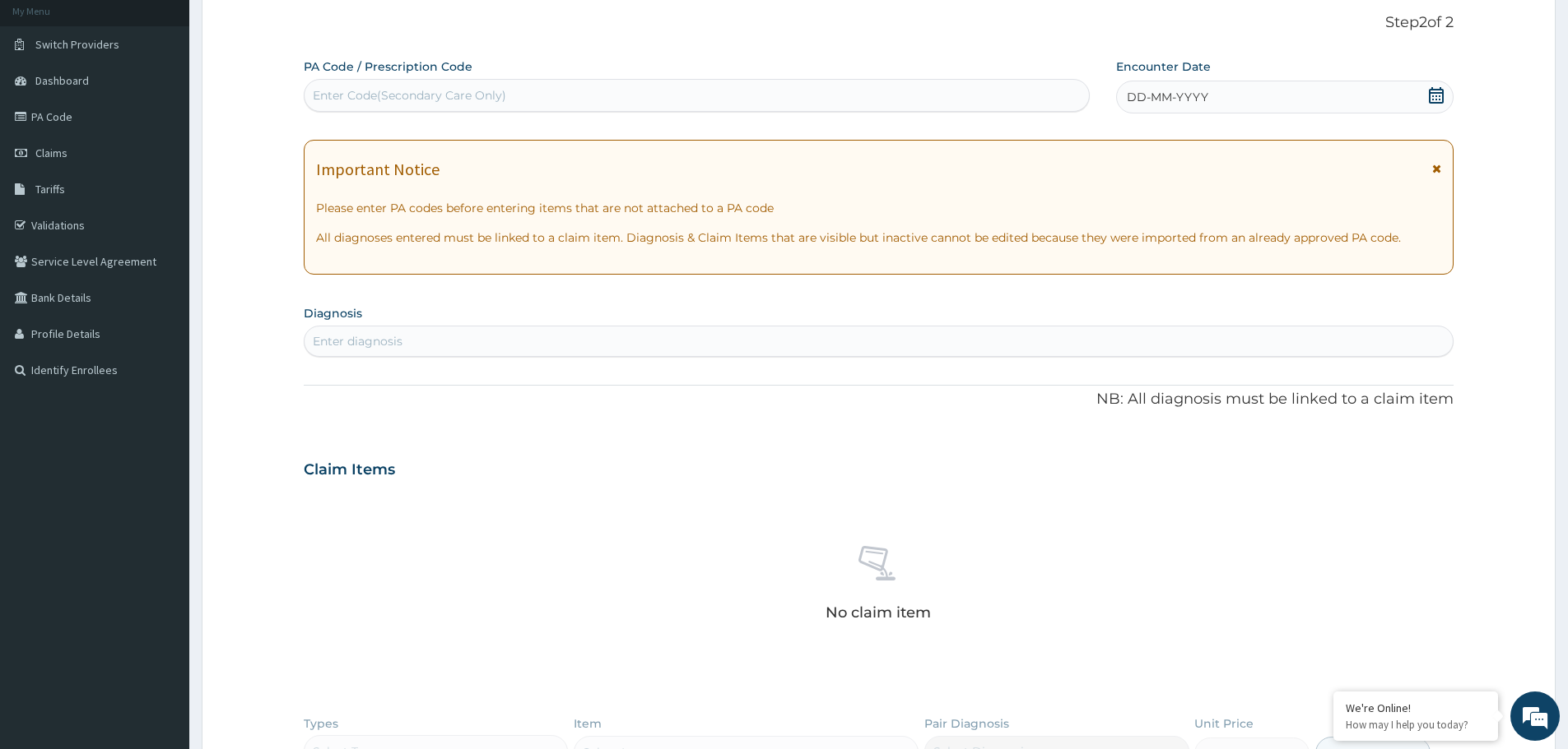
click at [341, 93] on div "Enter Code(Secondary Care Only)" at bounding box center [409, 96] width 194 height 17
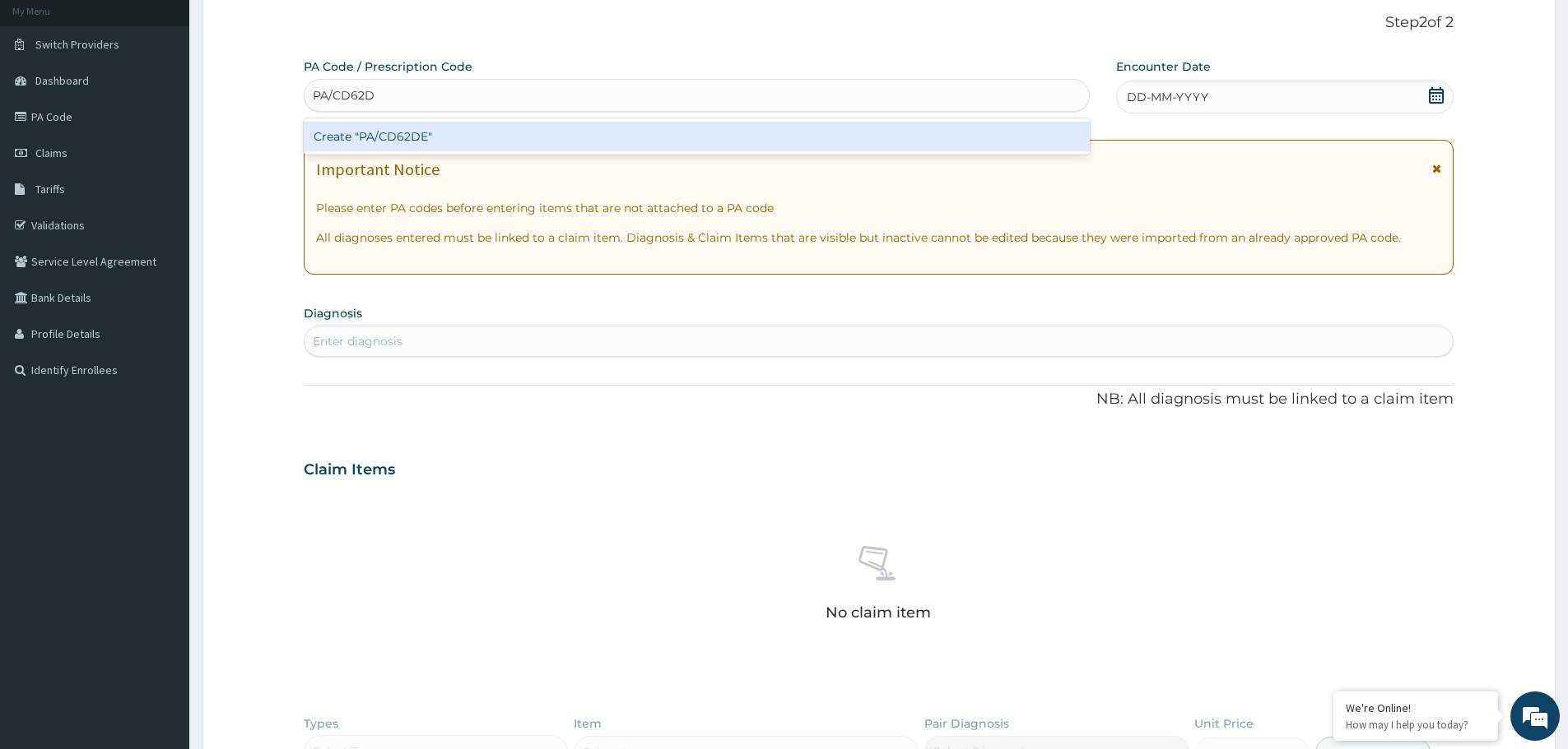
type input "PA/CD62DE"
click at [443, 142] on div "Create "PA/CD62DE"" at bounding box center [696, 136] width 786 height 29
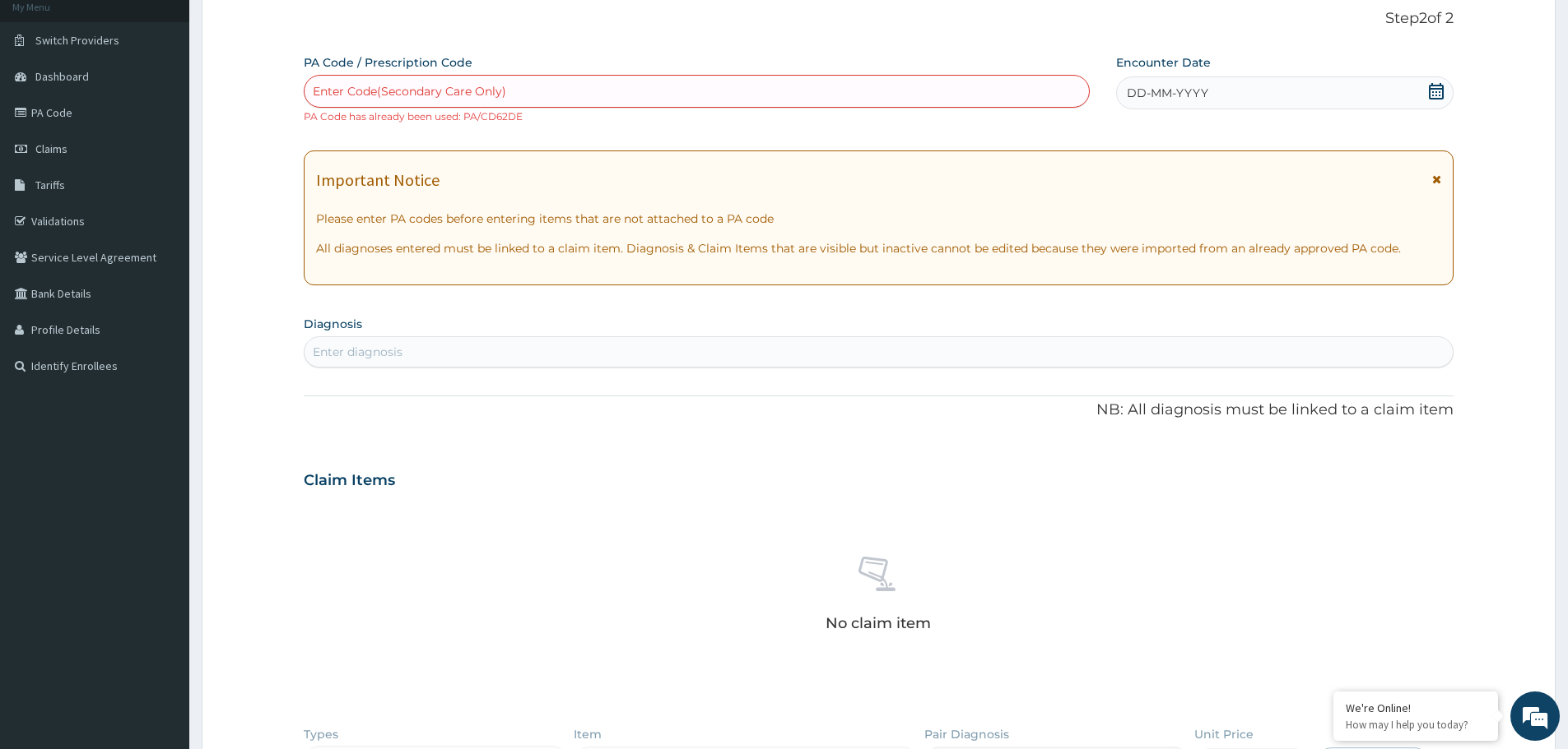
scroll to position [0, 0]
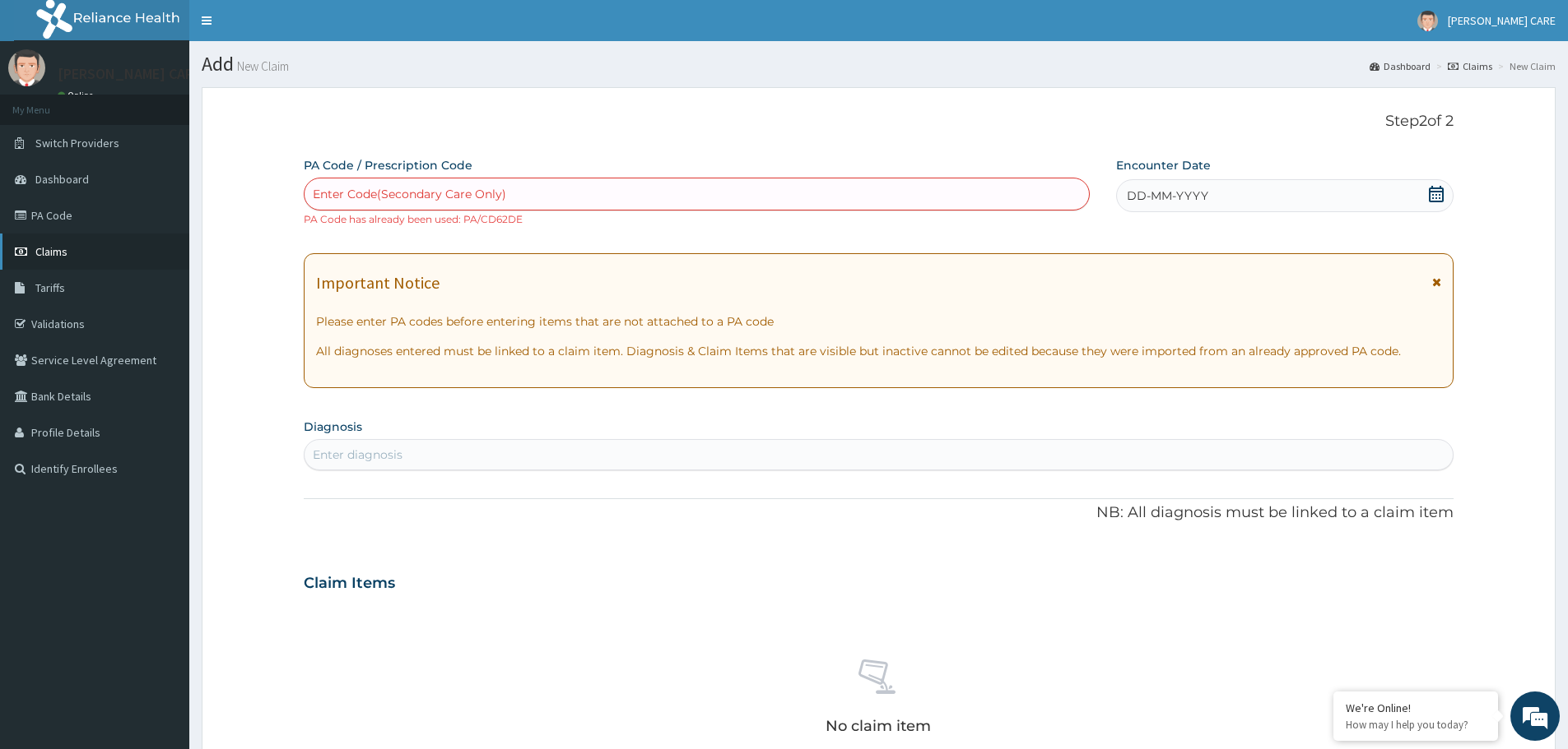
click at [46, 246] on span "Claims" at bounding box center [51, 252] width 32 height 15
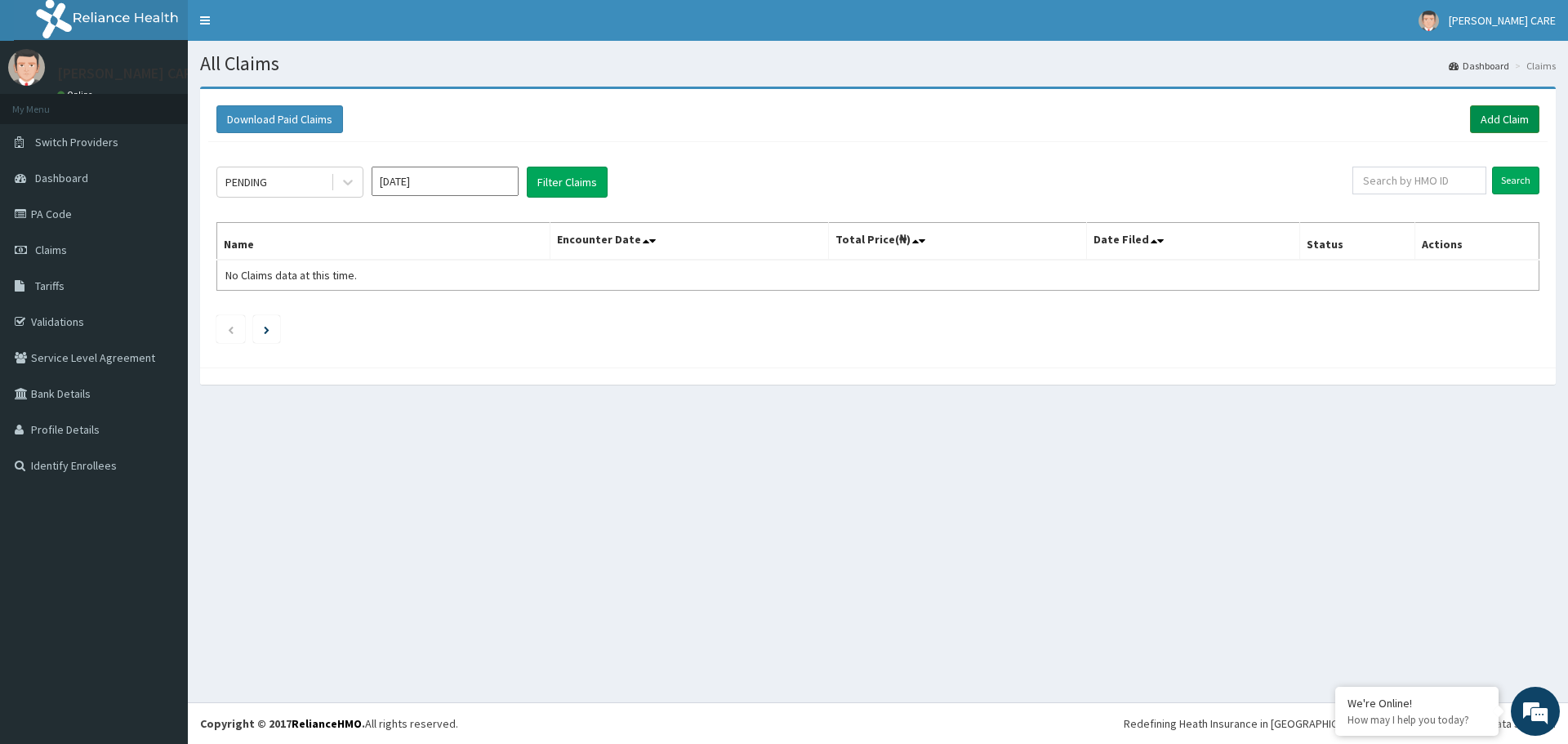
click at [1531, 113] on link "Add Claim" at bounding box center [1505, 119] width 70 height 27
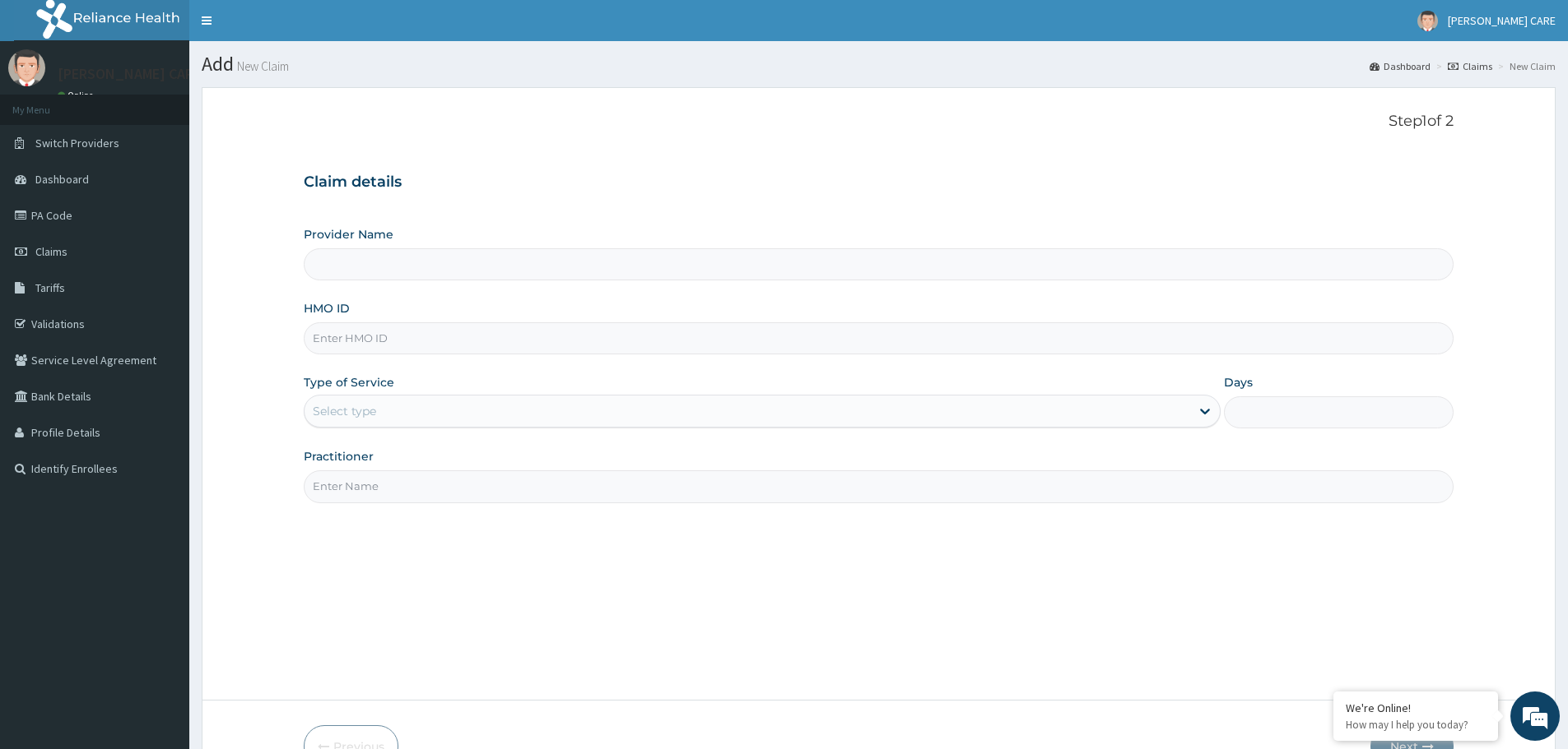
type input "[PERSON_NAME] CARE MEDICAL LIMITED"
click at [474, 349] on input "HMO ID" at bounding box center [878, 338] width 1149 height 32
type input "VSE/10012/A"
click at [416, 417] on div "Select type" at bounding box center [747, 411] width 886 height 27
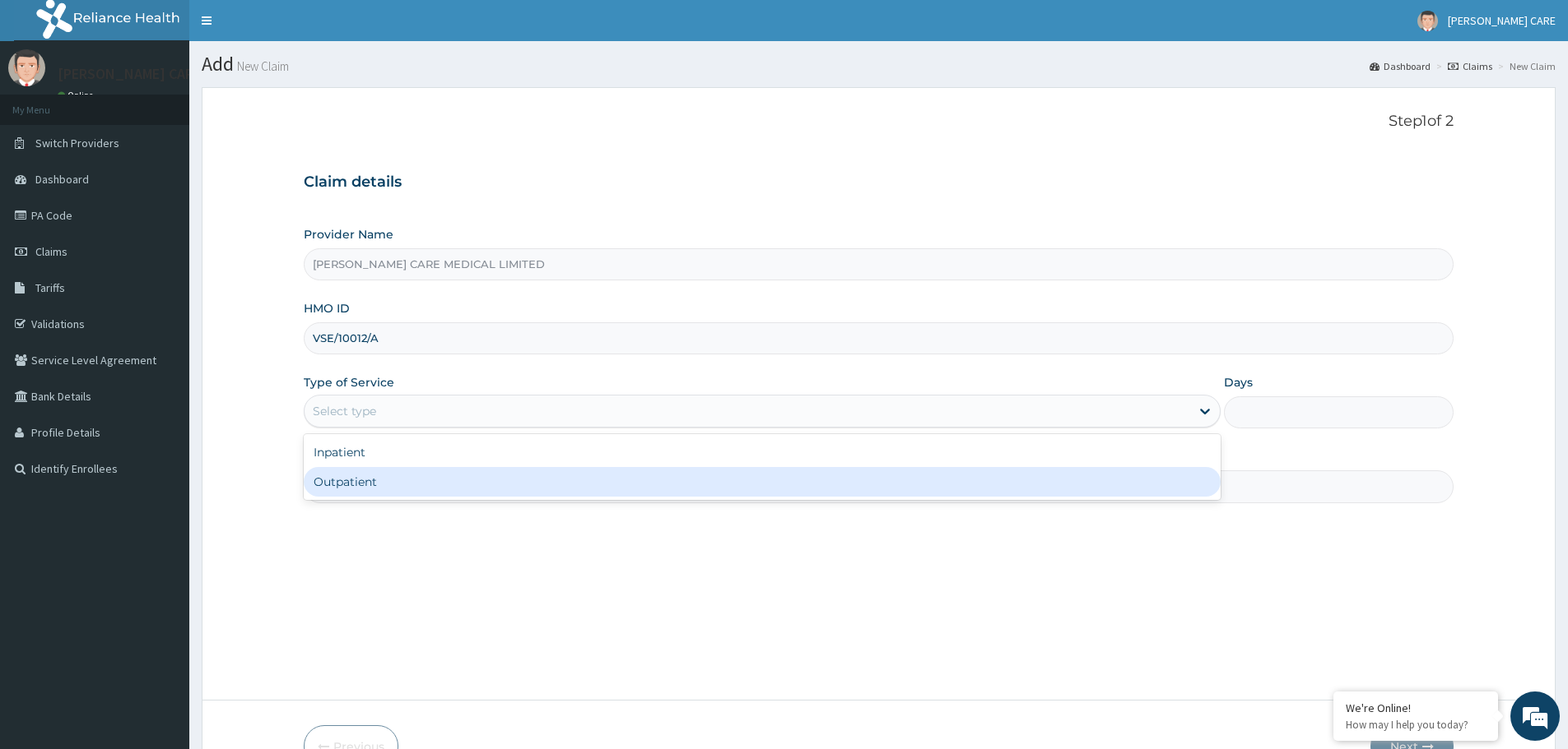
click at [418, 481] on div "Outpatient" at bounding box center [761, 482] width 917 height 29
type input "1"
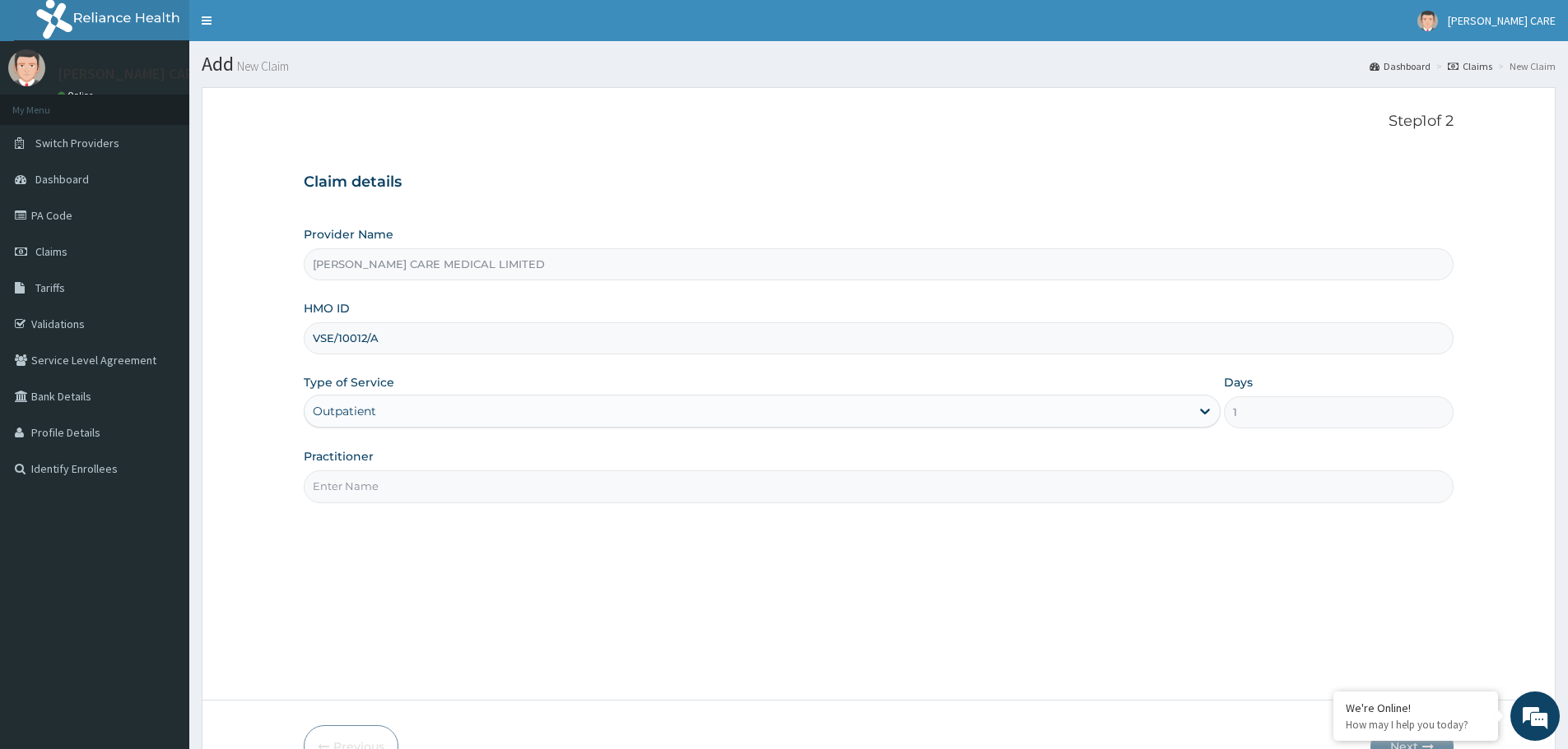
click at [441, 481] on input "Practitioner" at bounding box center [878, 486] width 1149 height 32
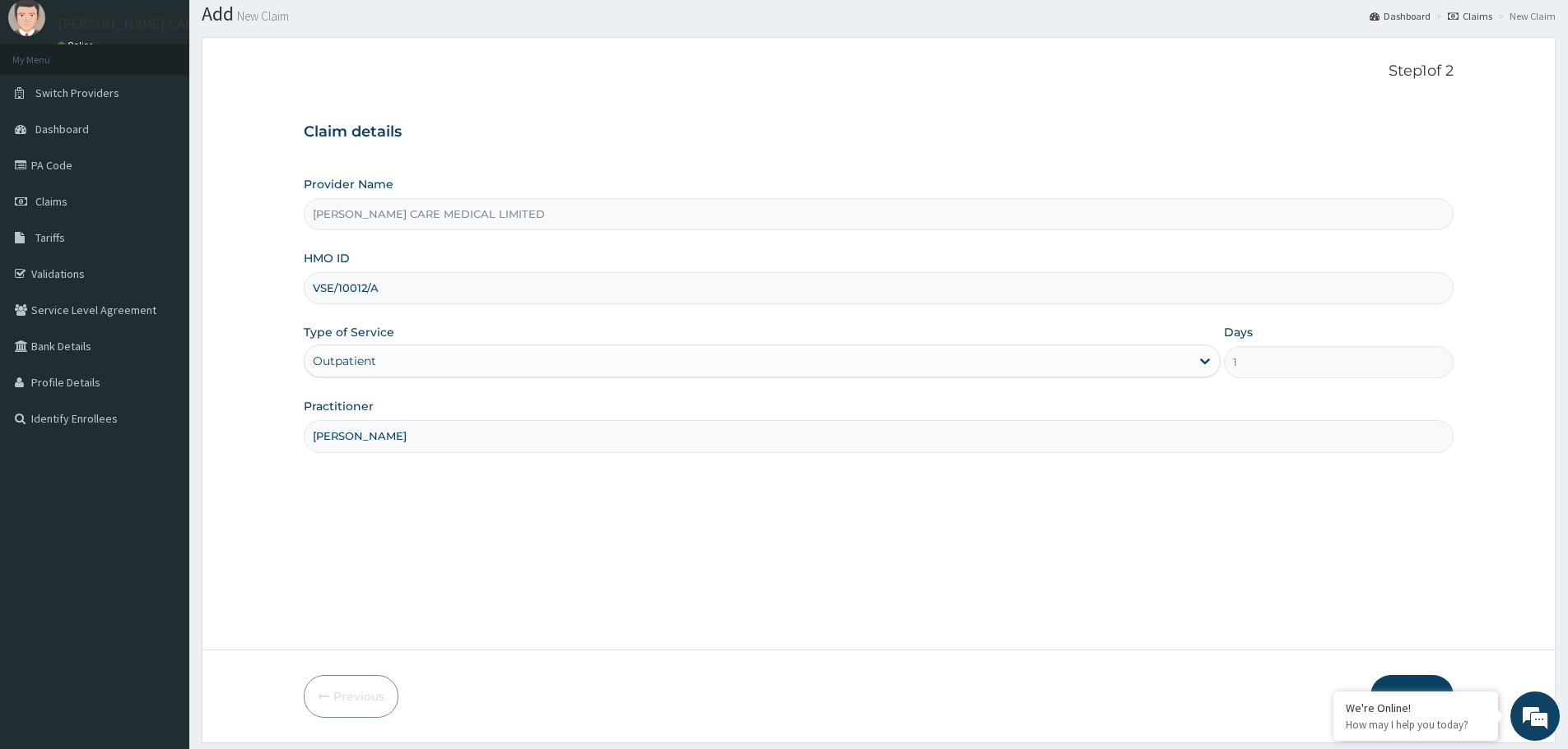
scroll to position [99, 0]
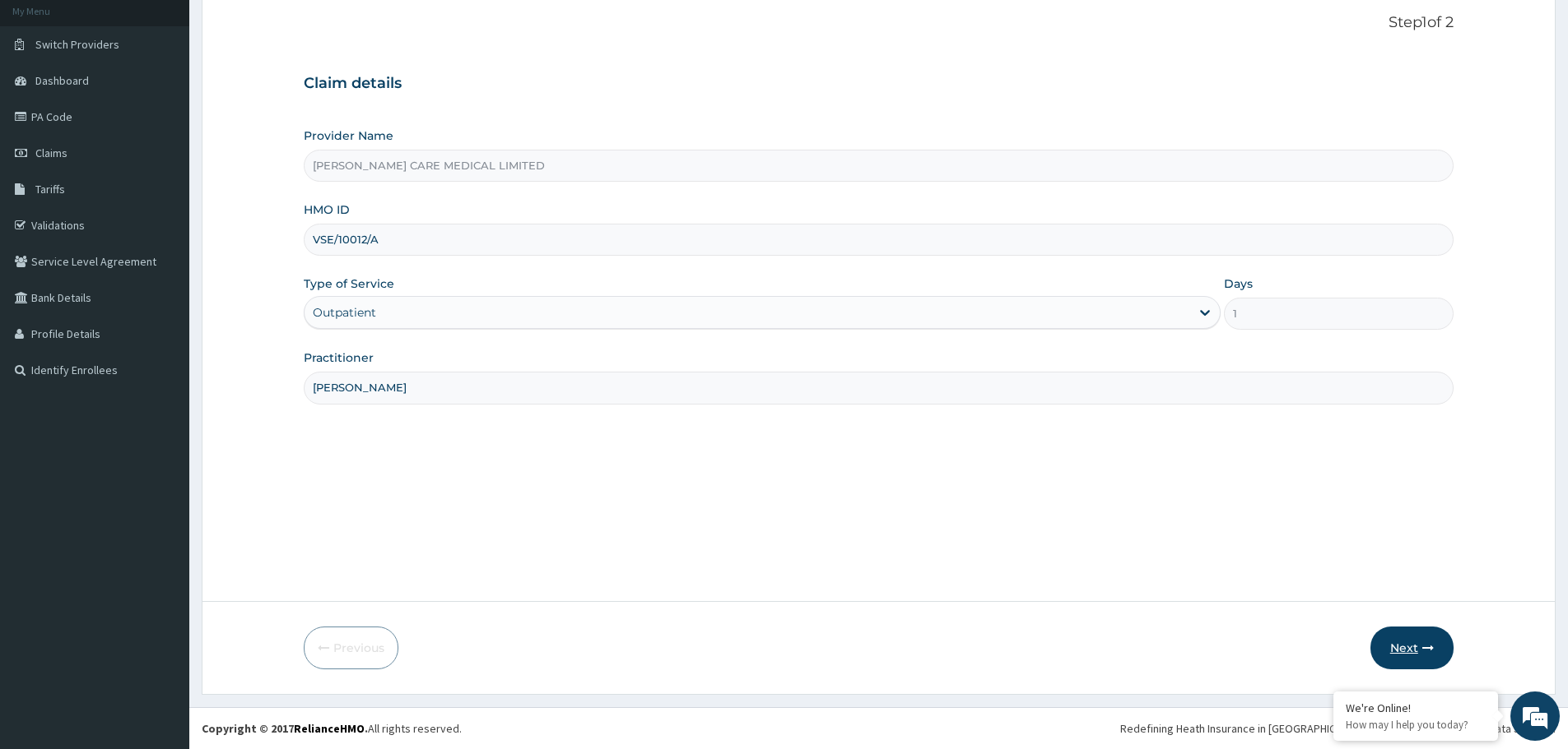
type input "[PERSON_NAME]"
click at [1409, 646] on button "Next" at bounding box center [1412, 648] width 83 height 42
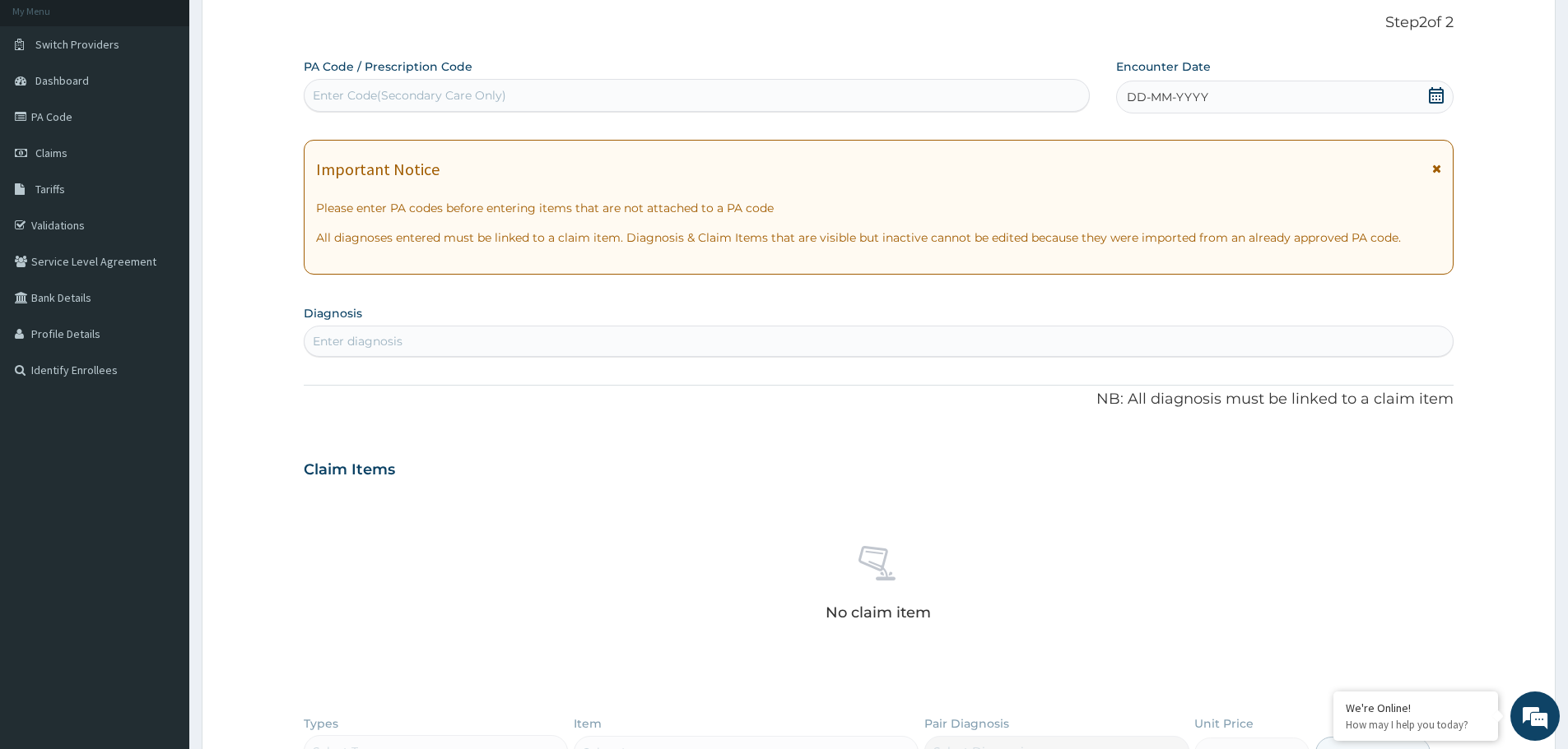
click at [419, 85] on div "Enter Code(Secondary Care Only)" at bounding box center [696, 95] width 784 height 27
type input "PA/CD62DE"
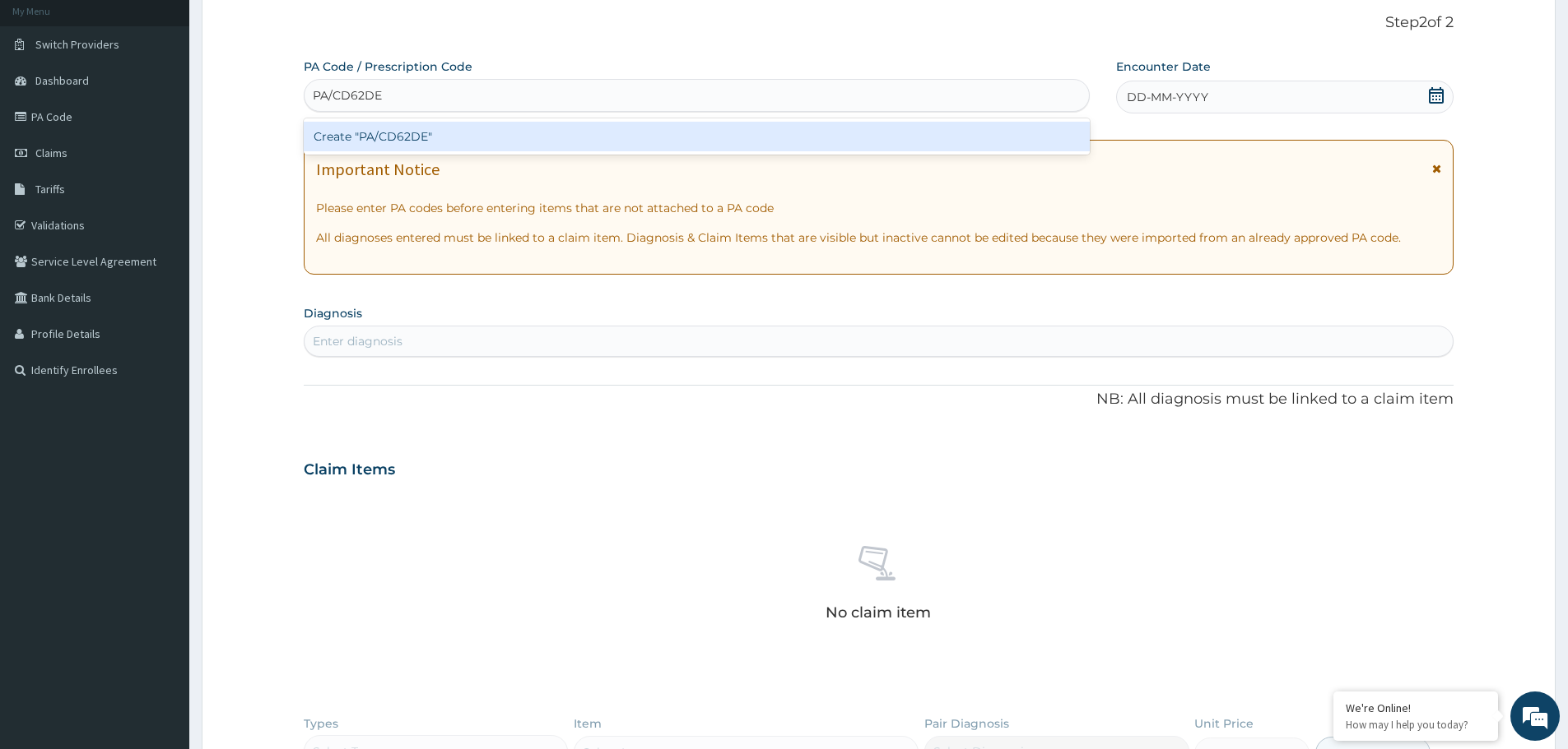
click at [446, 135] on div "Create "PA/CD62DE"" at bounding box center [696, 136] width 786 height 29
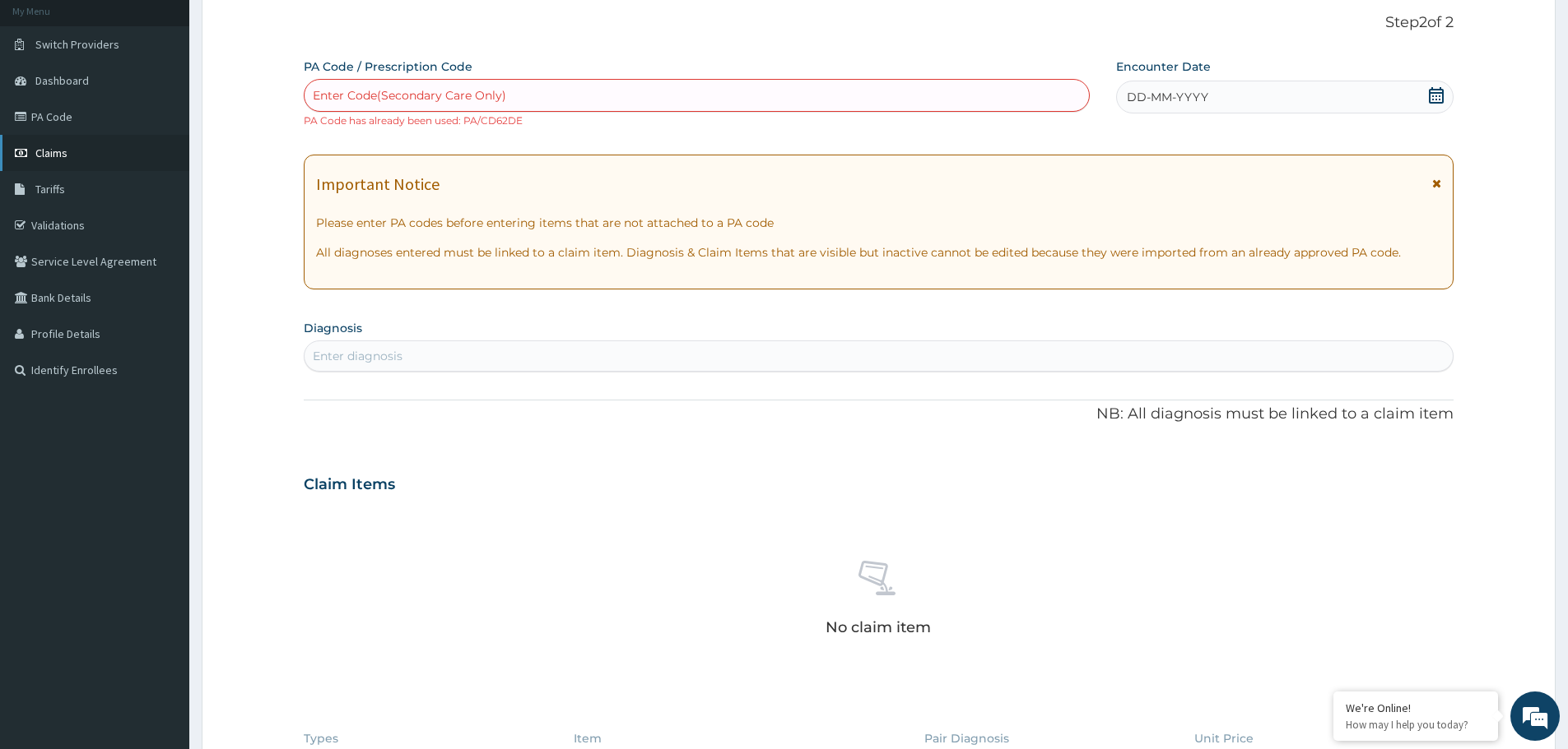
click at [73, 148] on link "Claims" at bounding box center [94, 152] width 189 height 36
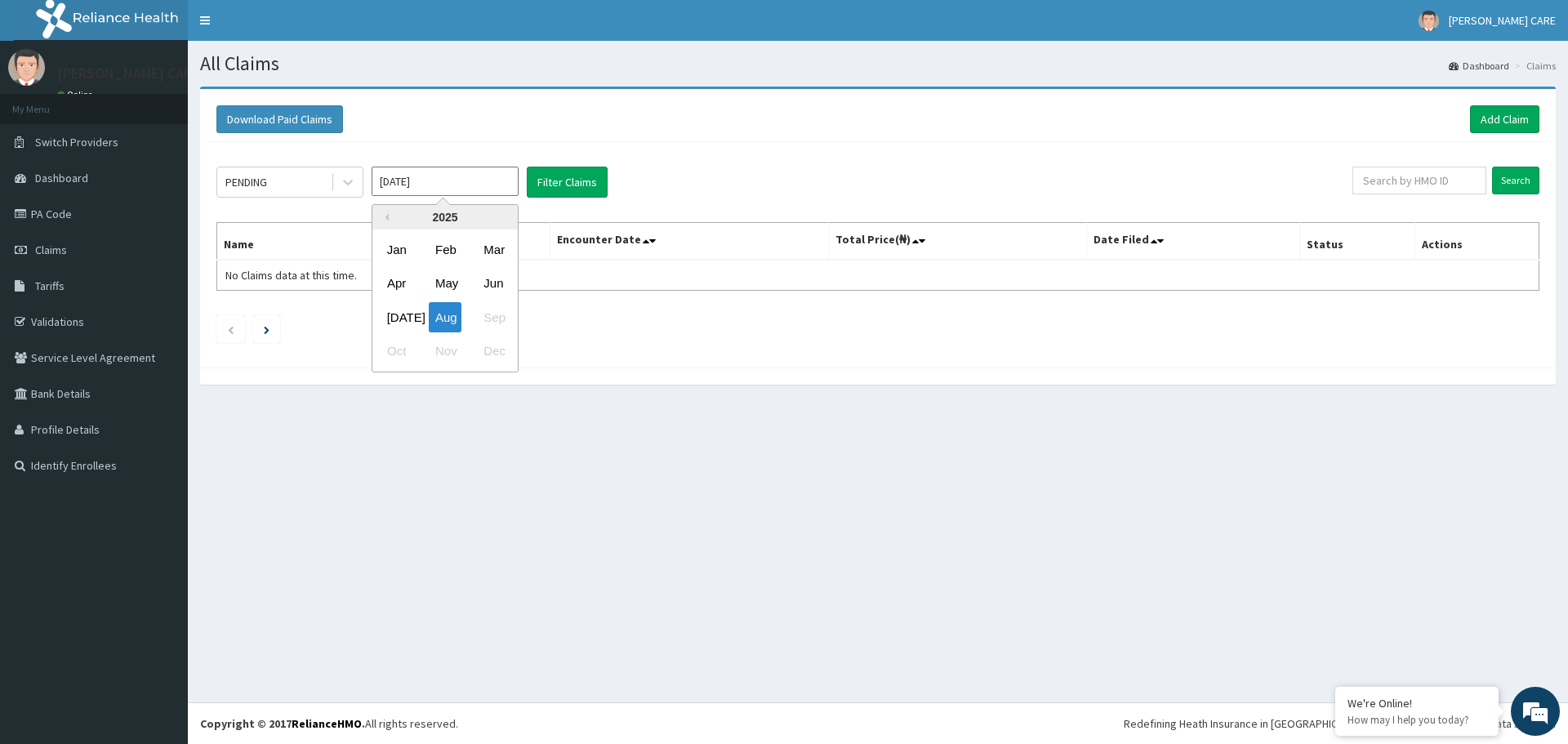
click at [446, 183] on input "[DATE]" at bounding box center [445, 181] width 147 height 29
click at [393, 315] on div "[DATE]" at bounding box center [397, 317] width 33 height 30
click at [317, 183] on div "PENDING" at bounding box center [274, 182] width 113 height 27
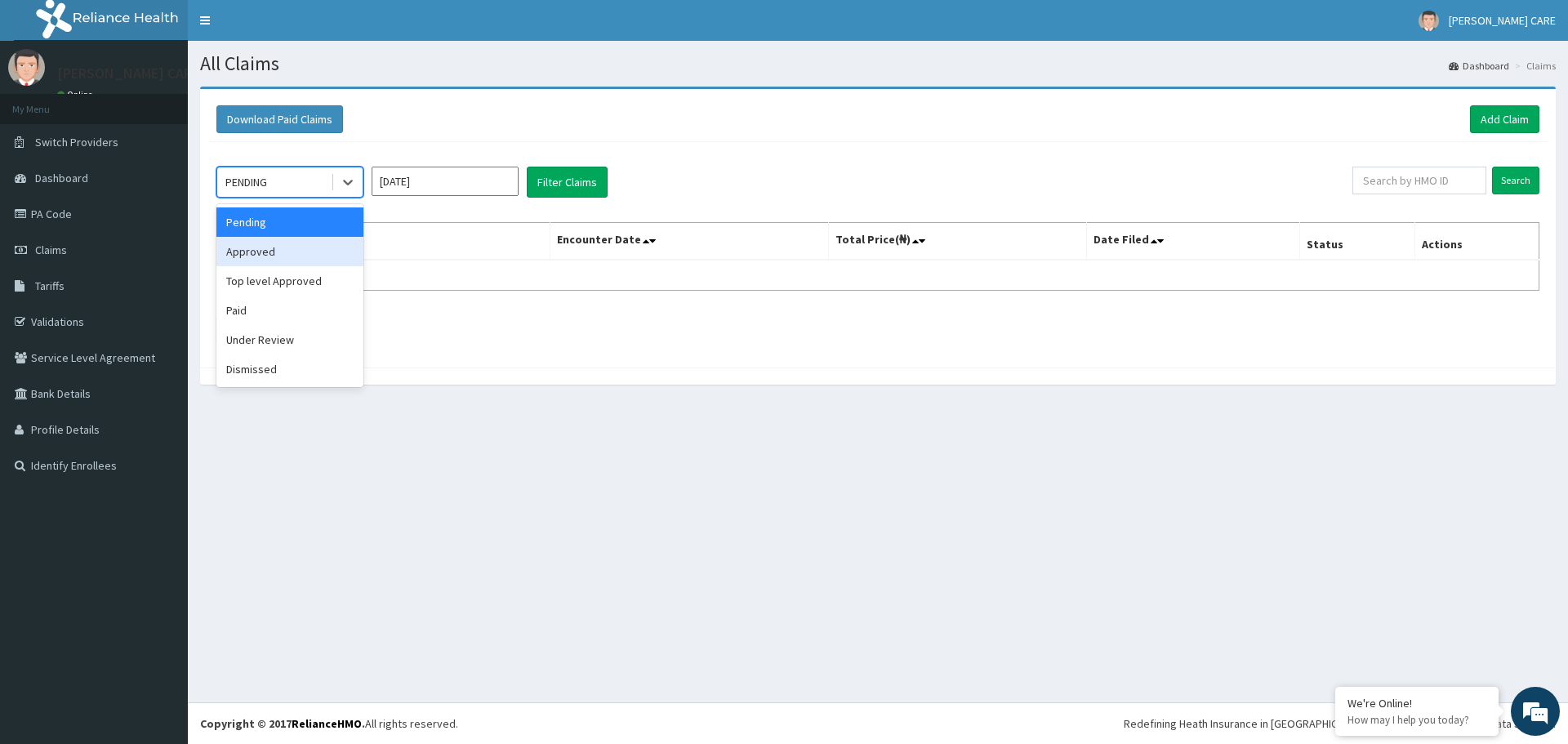
click at [289, 252] on div "Approved" at bounding box center [290, 252] width 147 height 29
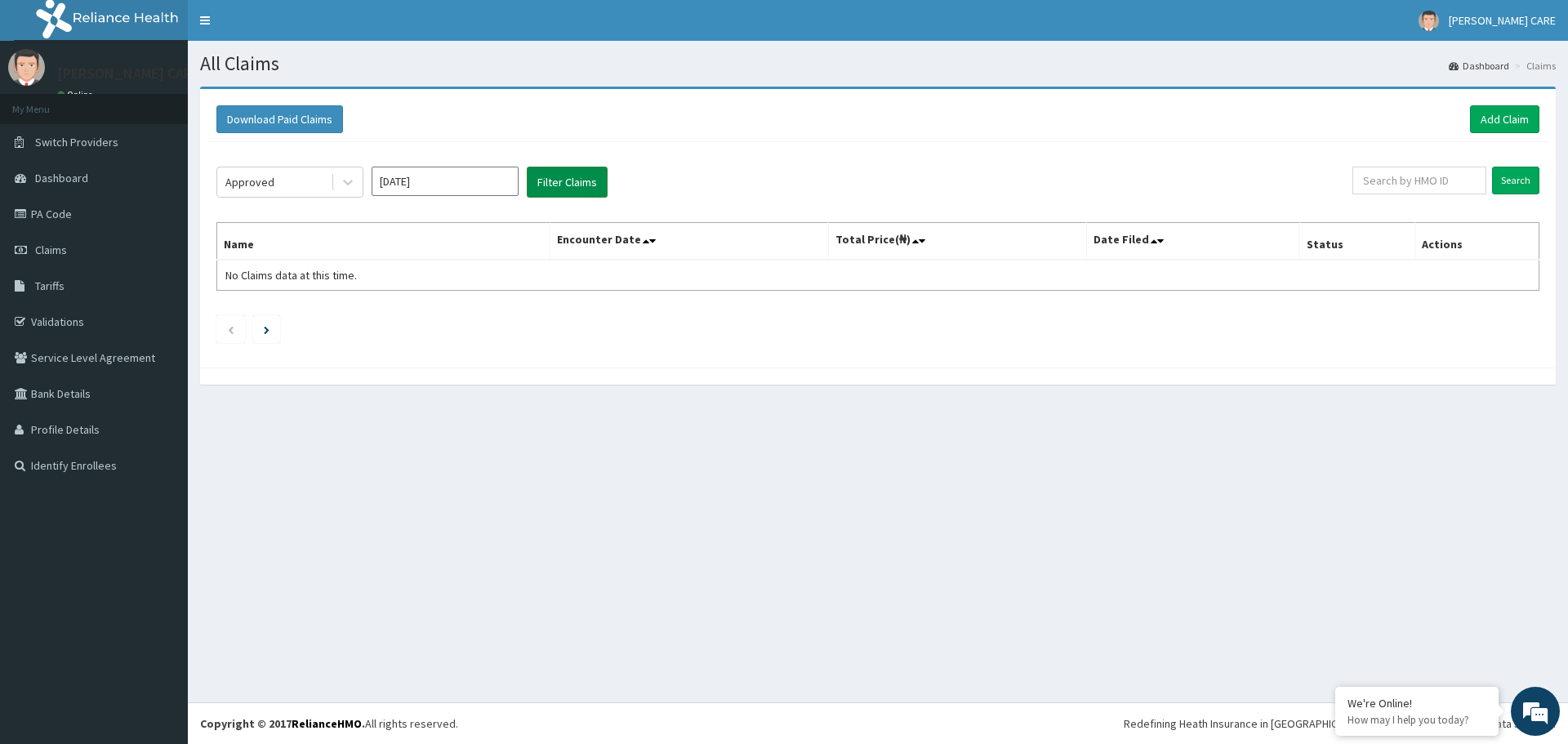
click at [567, 182] on button "Filter Claims" at bounding box center [567, 182] width 81 height 31
click at [497, 184] on input "Jul 2025" at bounding box center [445, 181] width 147 height 29
click at [437, 313] on div "Aug" at bounding box center [446, 317] width 33 height 30
type input "[DATE]"
click at [591, 183] on button "Filter Claims" at bounding box center [567, 182] width 81 height 31
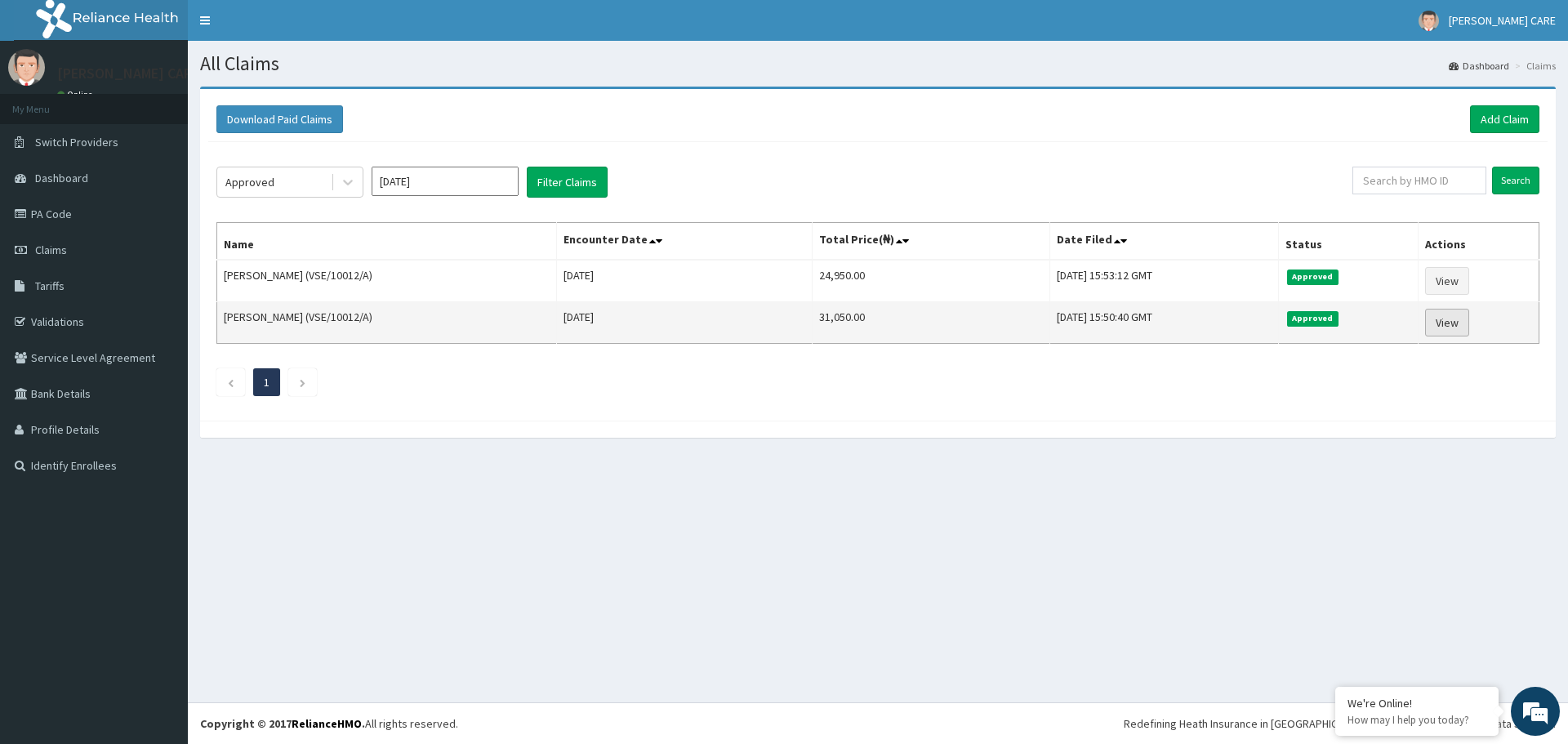
click at [1444, 314] on link "View" at bounding box center [1447, 323] width 44 height 27
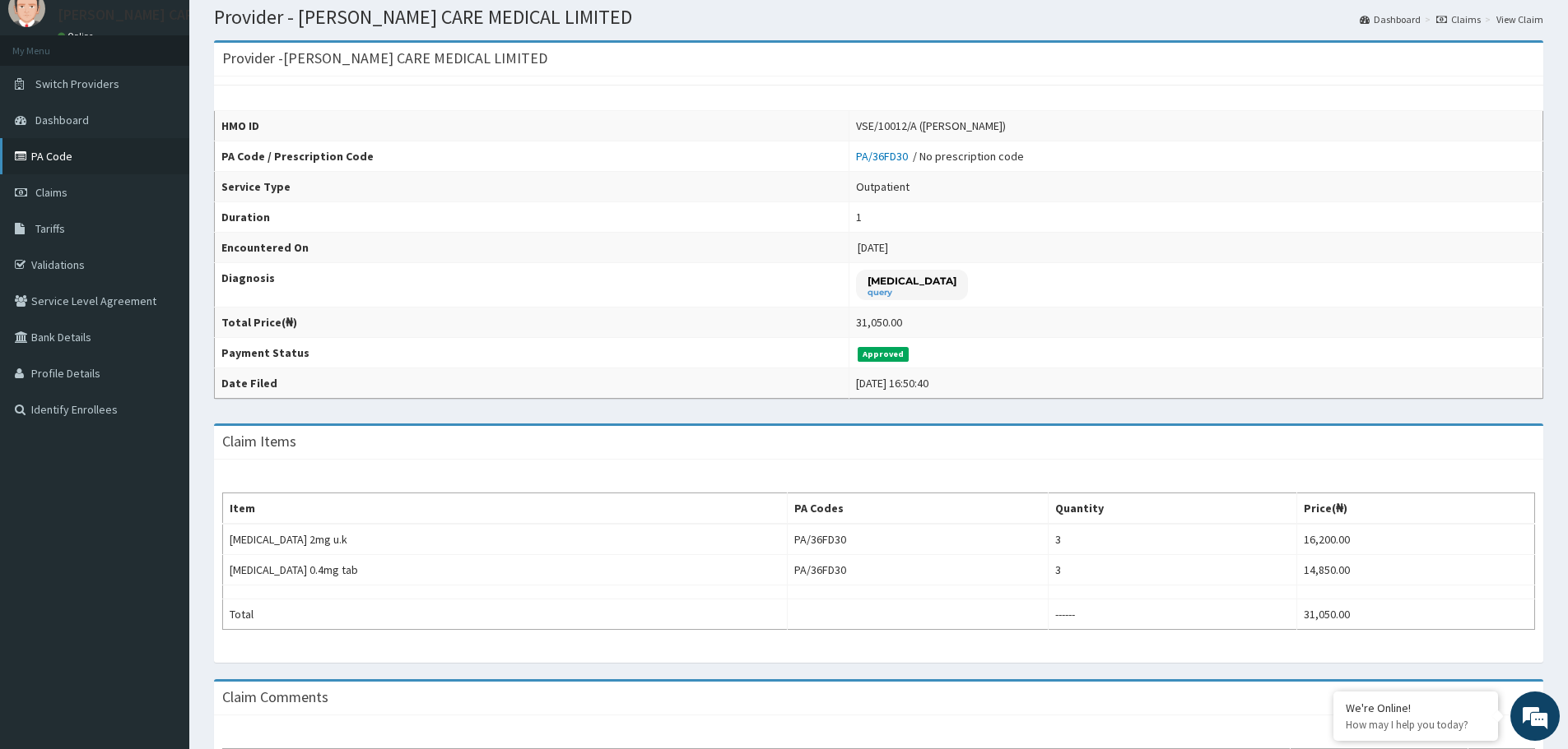
click at [64, 146] on link "PA Code" at bounding box center [94, 156] width 189 height 36
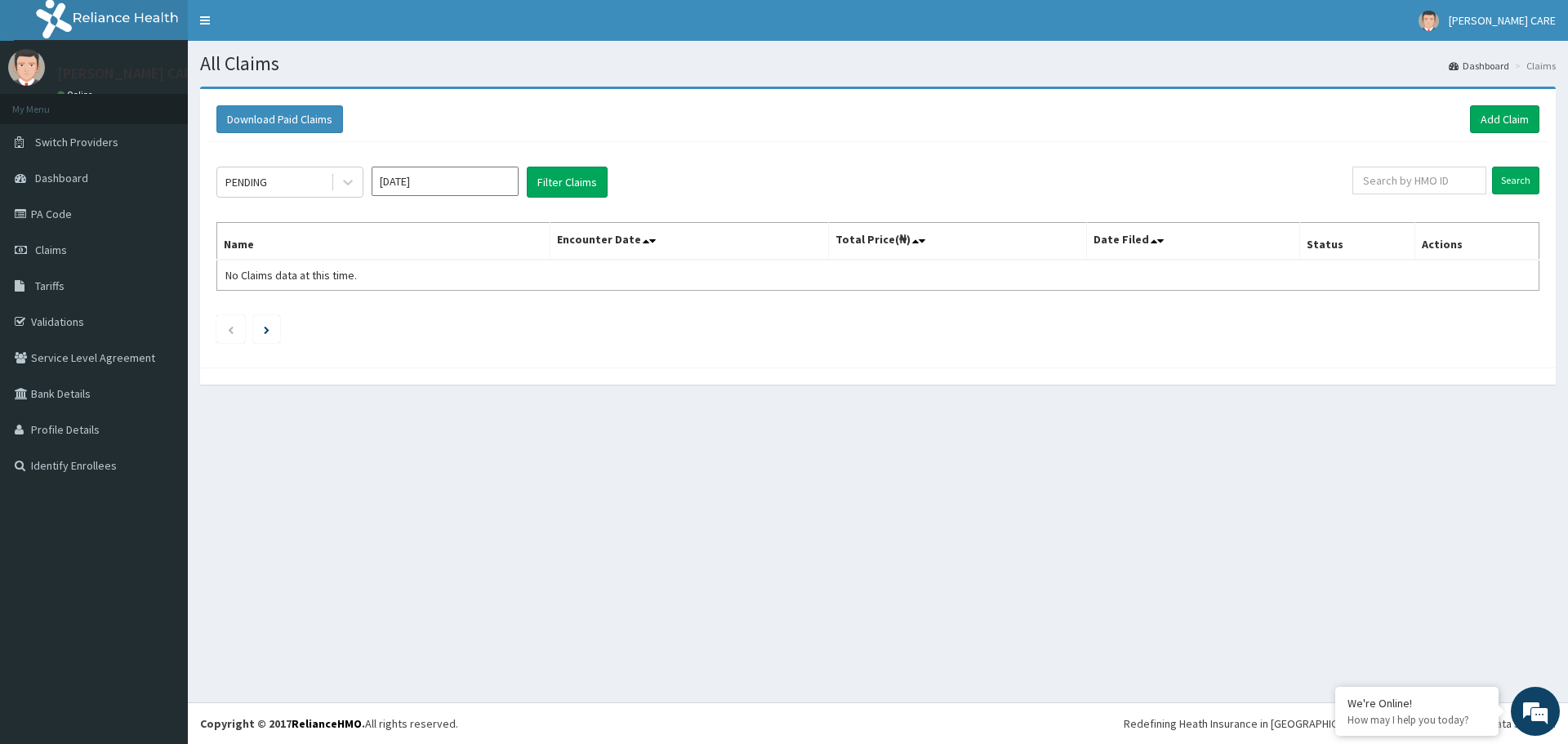
click at [511, 192] on input "[DATE]" at bounding box center [445, 181] width 147 height 29
click at [403, 321] on div "Jul" at bounding box center [397, 317] width 33 height 30
click at [560, 185] on button "Filter Claims" at bounding box center [567, 182] width 81 height 31
click at [545, 172] on button "Filter Claims" at bounding box center [567, 182] width 81 height 31
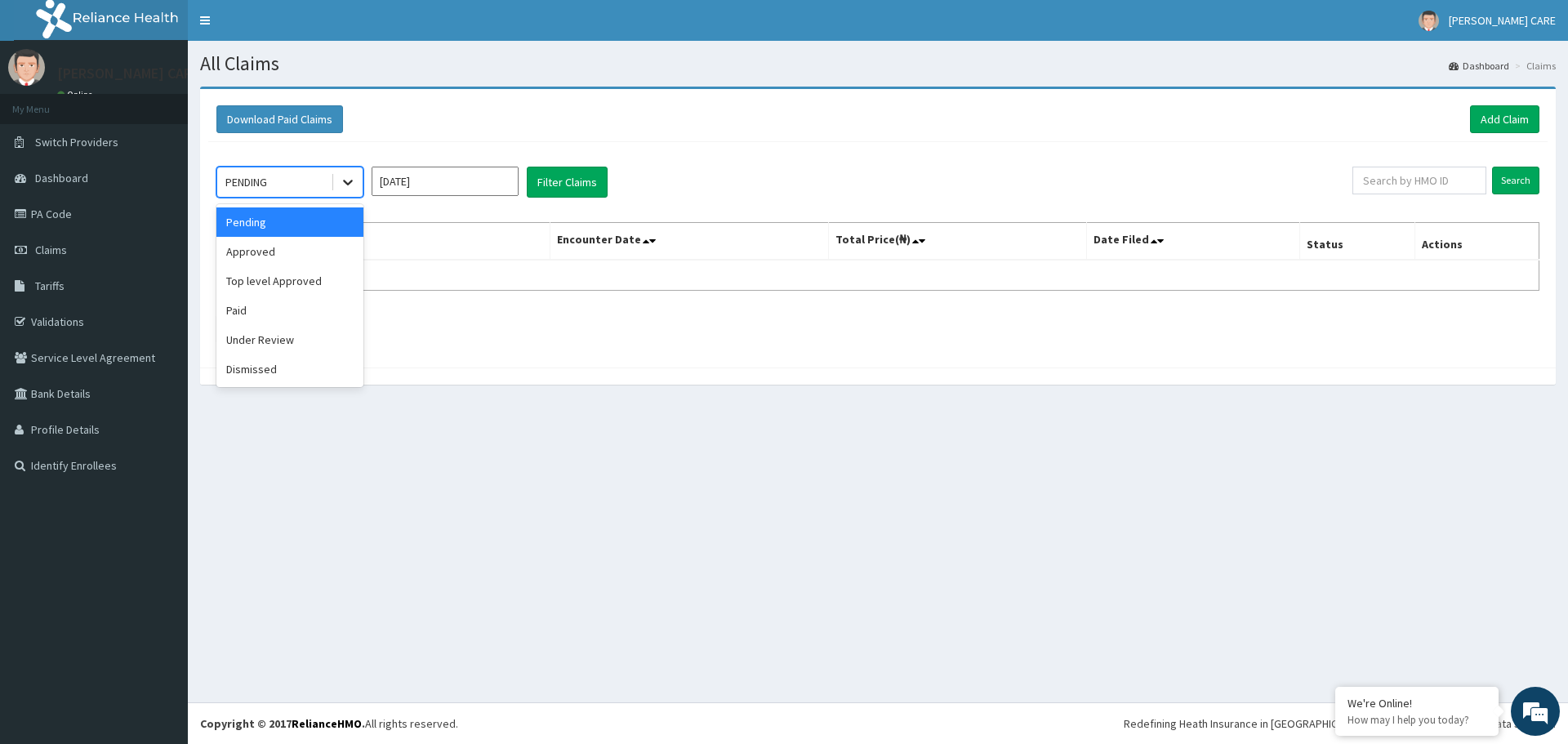
click at [346, 184] on icon at bounding box center [348, 182] width 16 height 16
click at [265, 314] on div "Paid" at bounding box center [290, 310] width 147 height 29
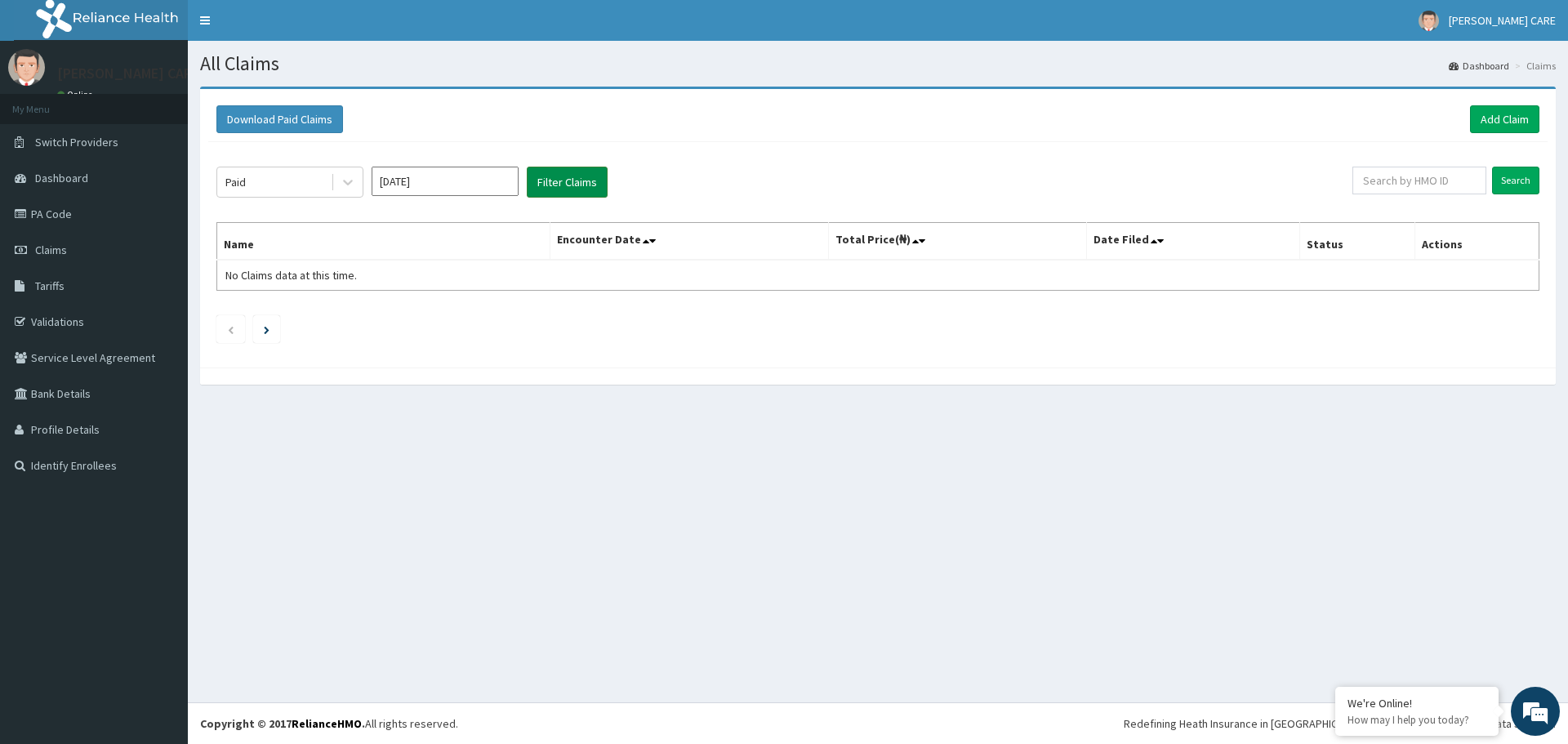
click at [567, 179] on button "Filter Claims" at bounding box center [567, 182] width 81 height 31
click at [454, 183] on input "Jul 2025" at bounding box center [445, 181] width 147 height 29
drag, startPoint x: 456, startPoint y: 312, endPoint x: 484, endPoint y: 189, distance: 126.1
click at [456, 307] on div "Aug" at bounding box center [446, 317] width 33 height 30
click at [575, 174] on button "Filter Claims" at bounding box center [567, 182] width 81 height 31
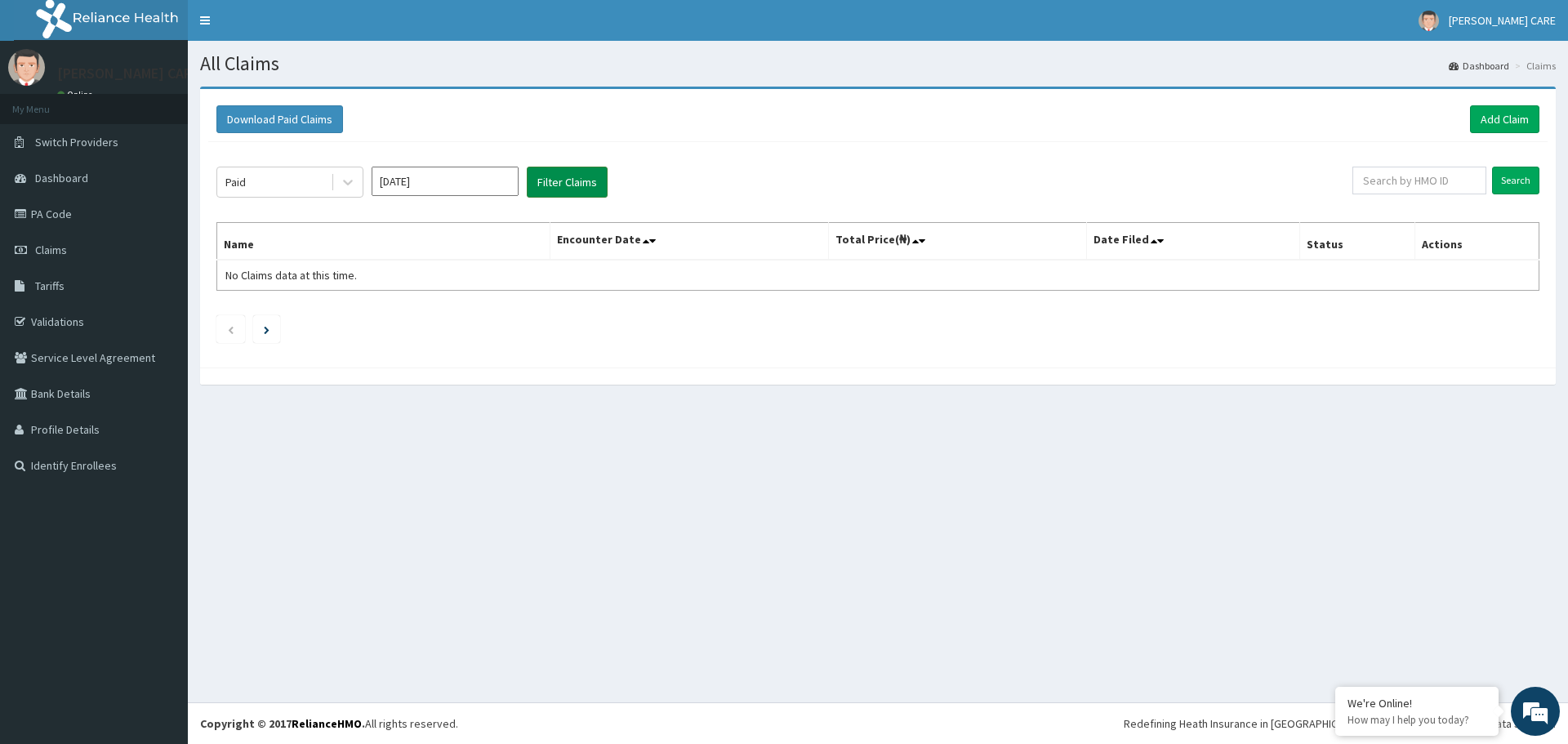
click at [575, 178] on button "Filter Claims" at bounding box center [567, 182] width 81 height 31
click at [591, 179] on button "Filter Claims" at bounding box center [567, 182] width 81 height 31
click at [415, 179] on input "Aug 2025" at bounding box center [445, 181] width 147 height 29
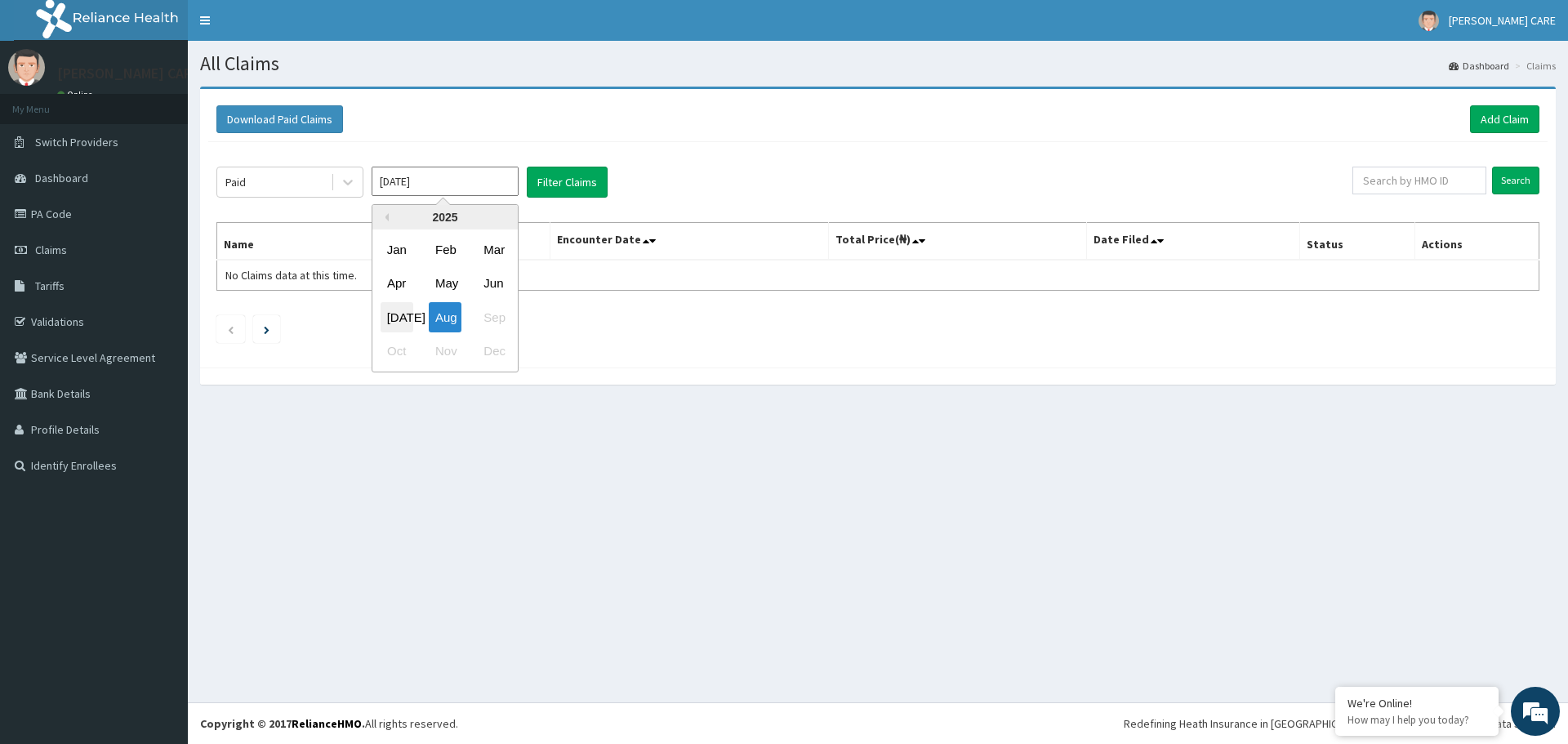
click at [385, 317] on div "Jul" at bounding box center [397, 317] width 33 height 30
click at [569, 184] on button "Filter Claims" at bounding box center [567, 182] width 81 height 31
click at [570, 187] on button "Filter Claims" at bounding box center [567, 182] width 81 height 31
click at [556, 189] on button "Filter Claims" at bounding box center [567, 182] width 81 height 31
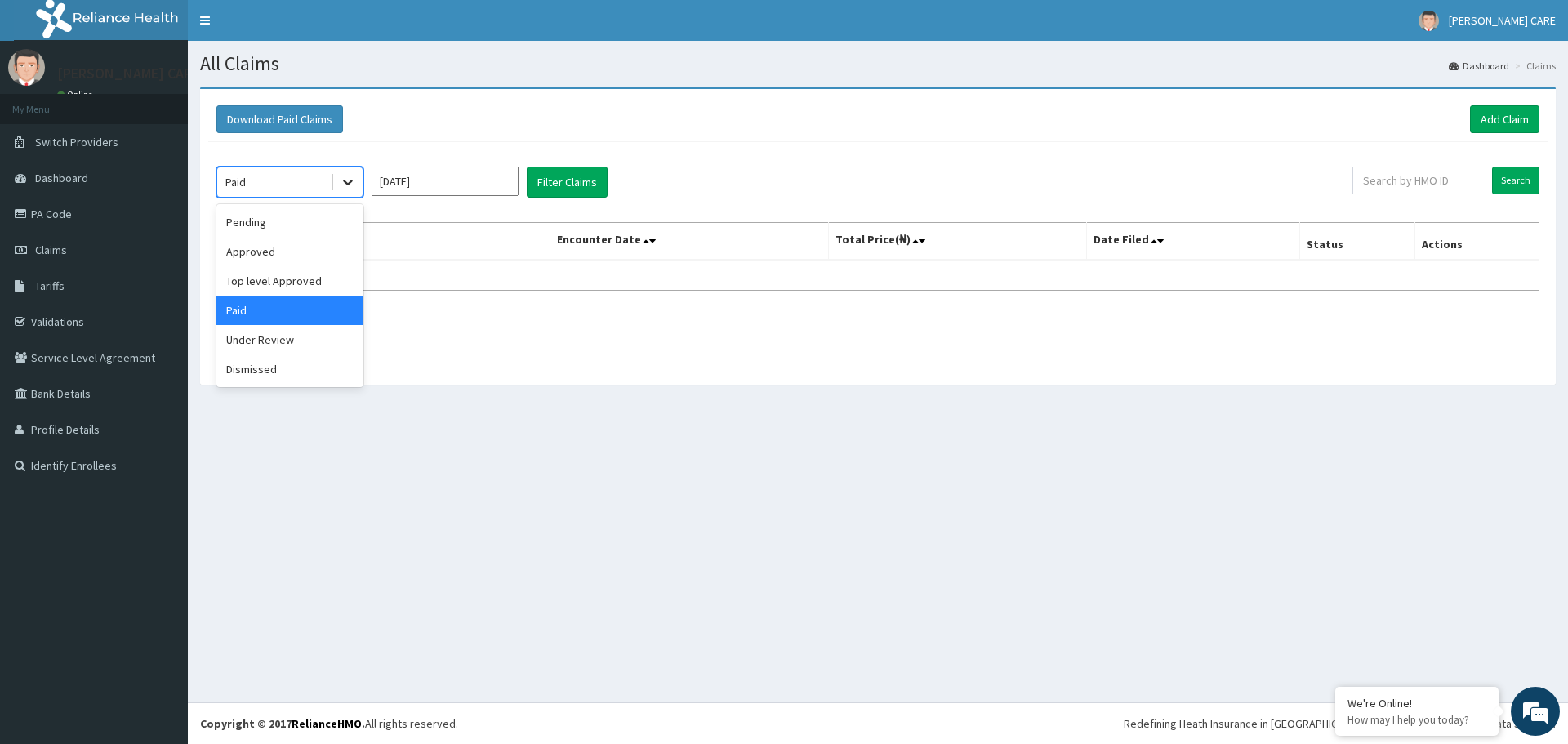
click at [347, 188] on icon at bounding box center [348, 182] width 16 height 16
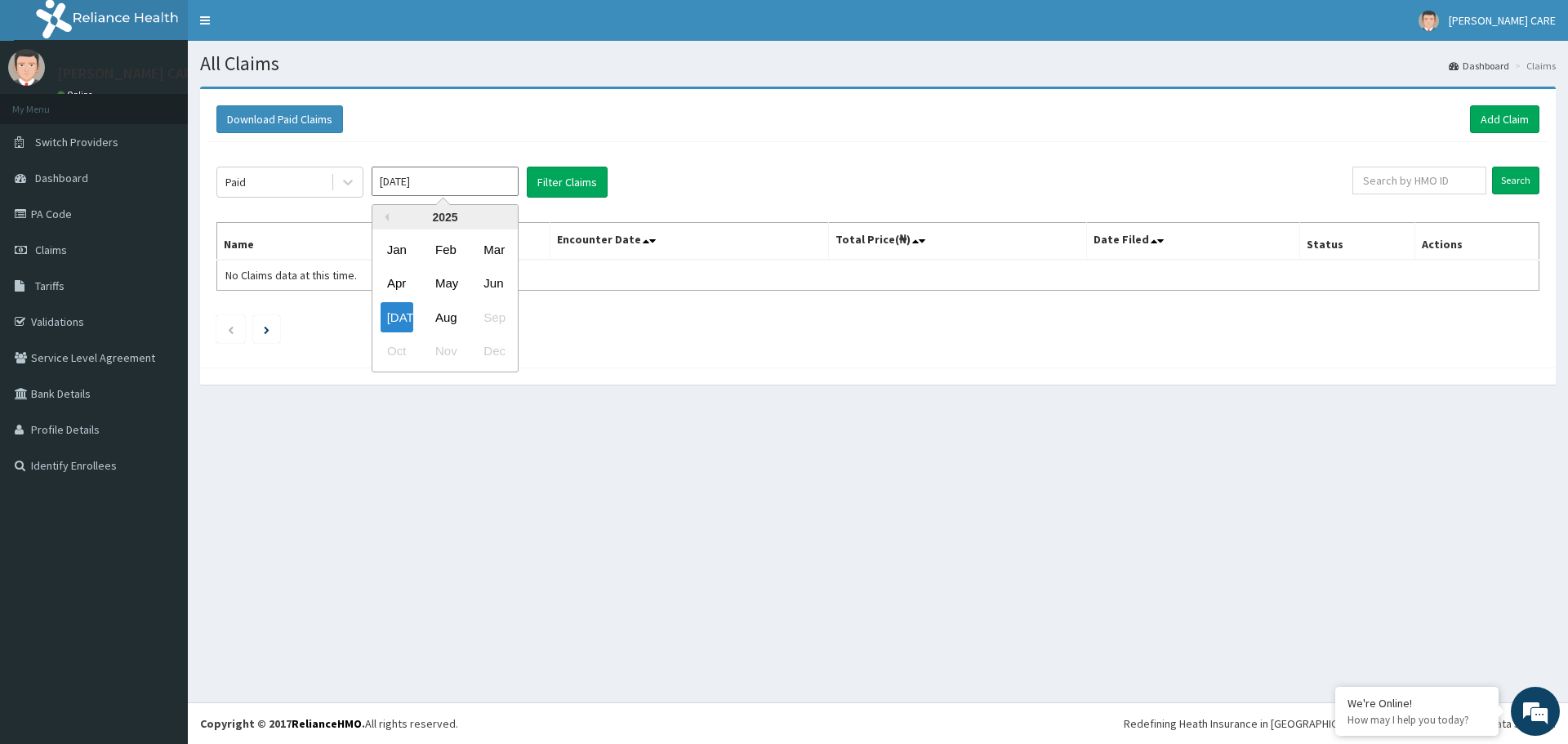
click at [461, 183] on input "Jul 2025" at bounding box center [445, 181] width 147 height 29
click at [452, 324] on div "Aug" at bounding box center [446, 317] width 33 height 30
type input "Aug 2025"
click at [559, 185] on button "Filter Claims" at bounding box center [567, 182] width 81 height 31
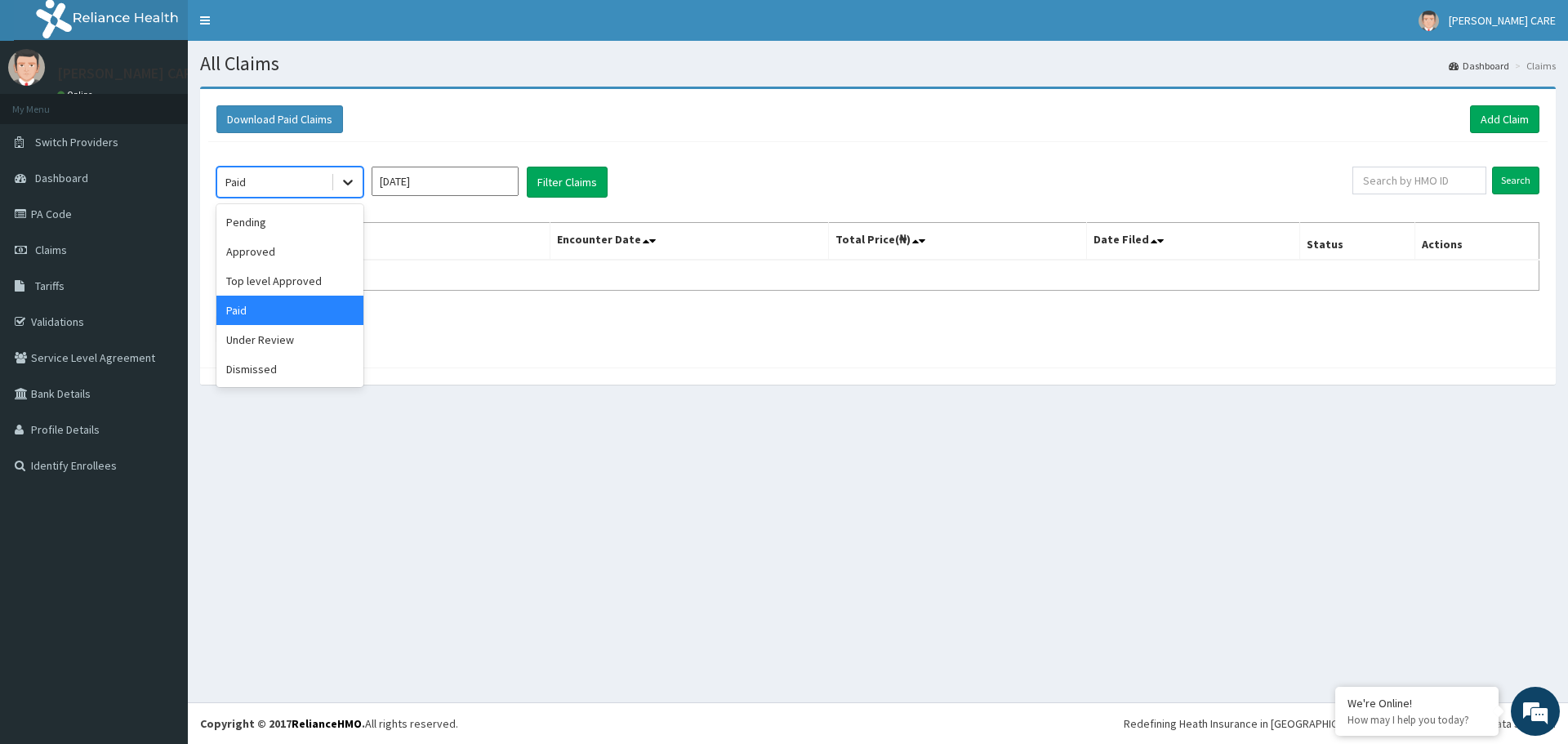
click at [348, 179] on icon at bounding box center [348, 182] width 16 height 16
drag, startPoint x: 269, startPoint y: 257, endPoint x: 317, endPoint y: 232, distance: 54.1
click at [271, 254] on div "Approved" at bounding box center [290, 252] width 147 height 29
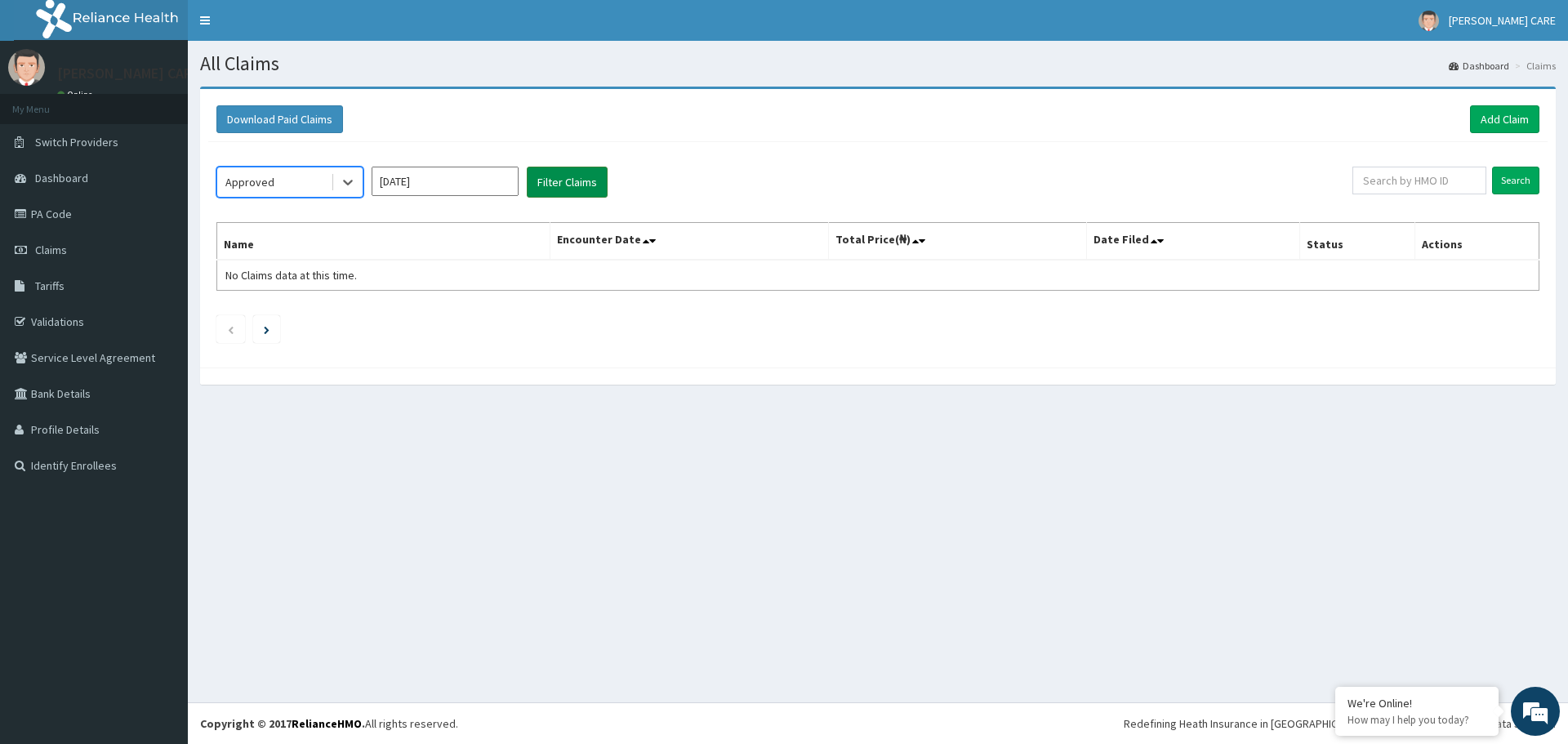
click at [553, 183] on button "Filter Claims" at bounding box center [567, 182] width 81 height 31
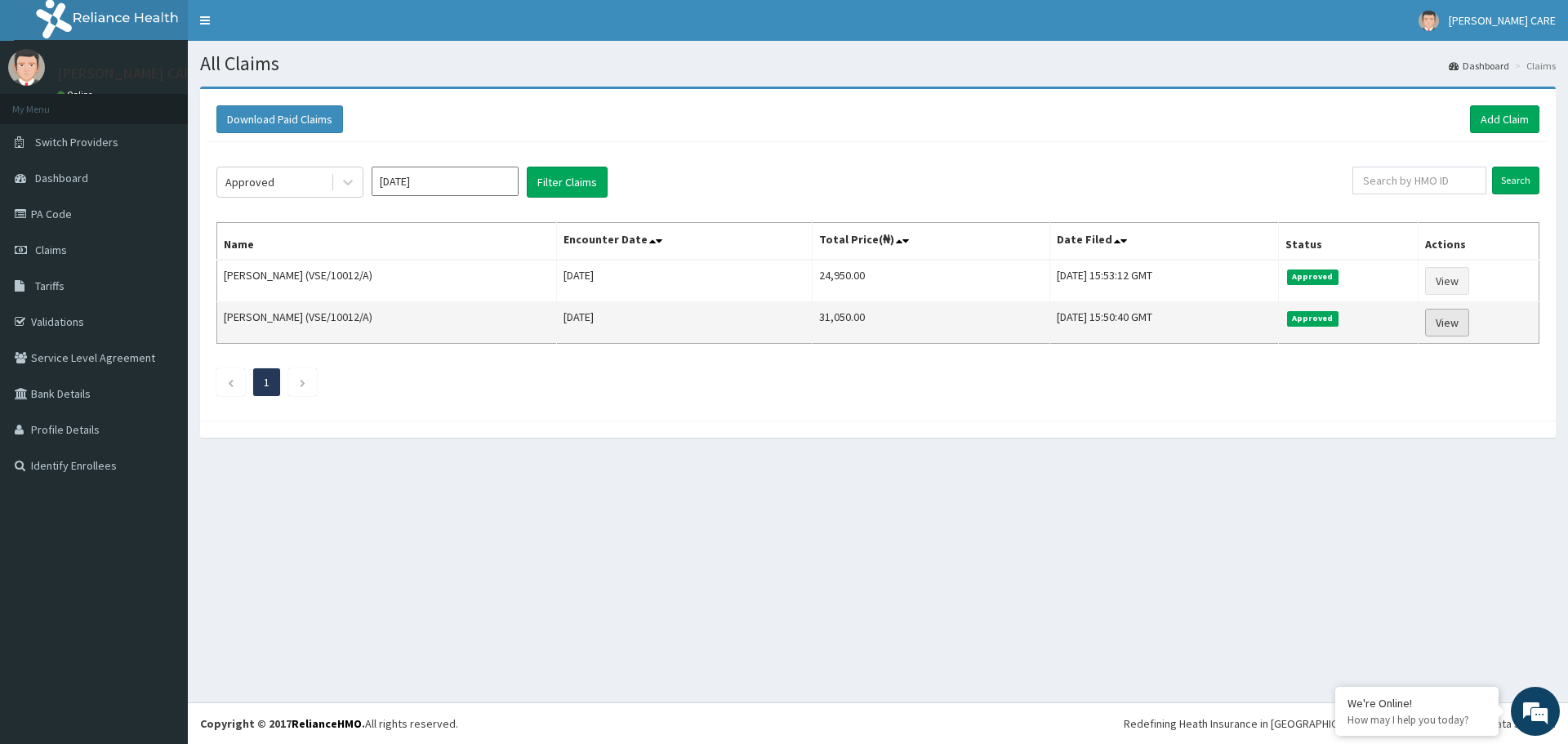
click at [1453, 322] on link "View" at bounding box center [1447, 323] width 44 height 27
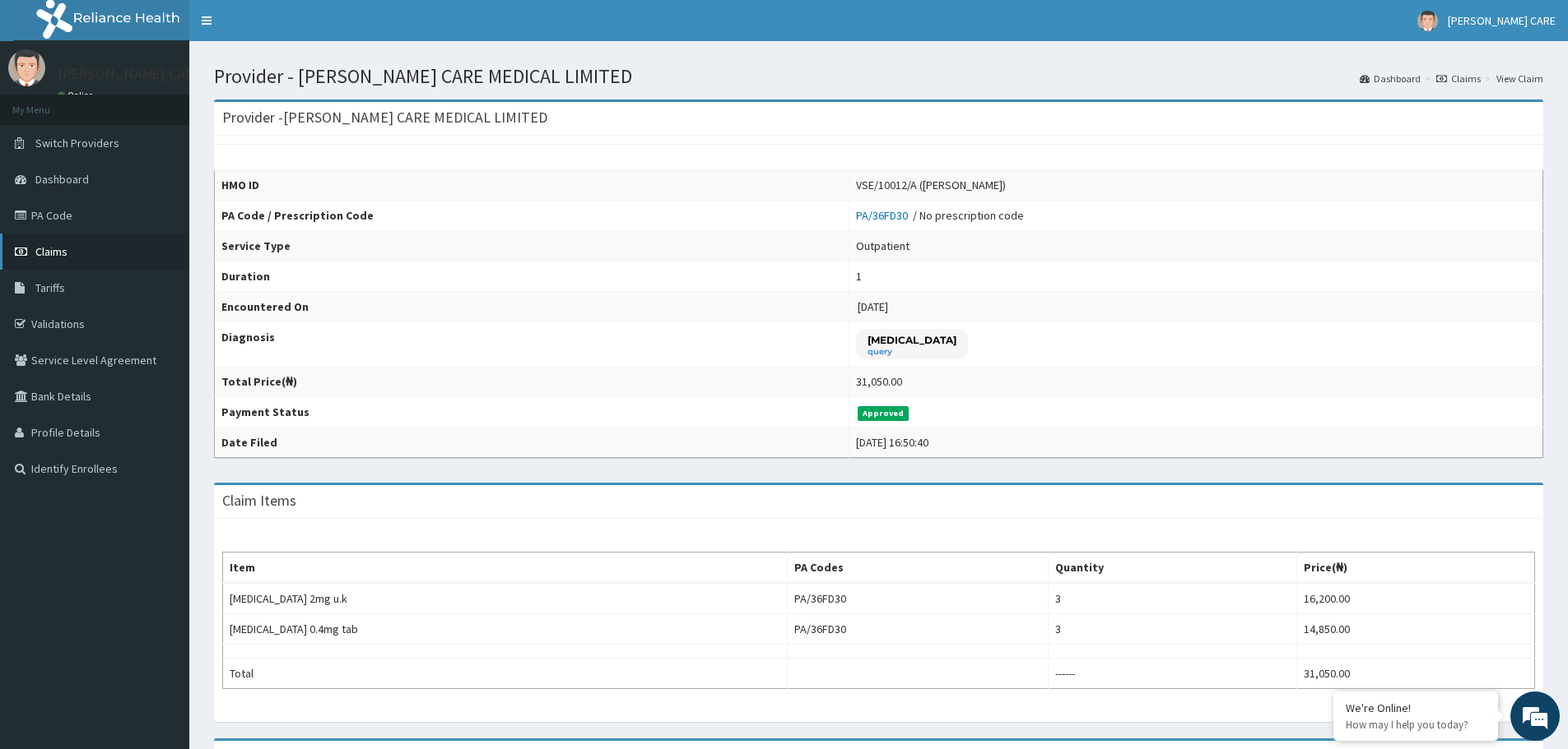
click at [47, 251] on span "Claims" at bounding box center [51, 252] width 32 height 15
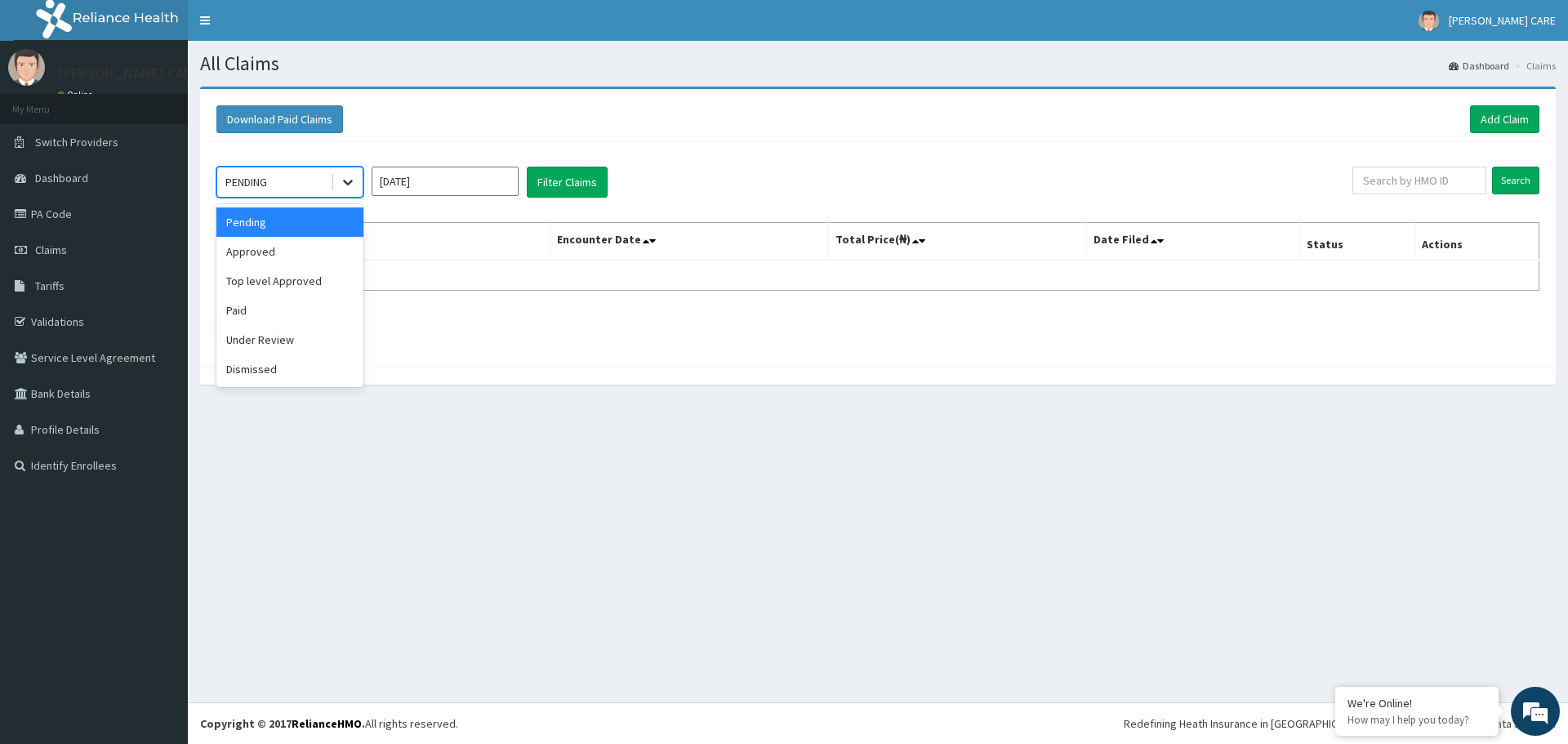
click at [350, 180] on icon at bounding box center [348, 182] width 16 height 16
click at [347, 250] on div "Approved" at bounding box center [290, 252] width 147 height 29
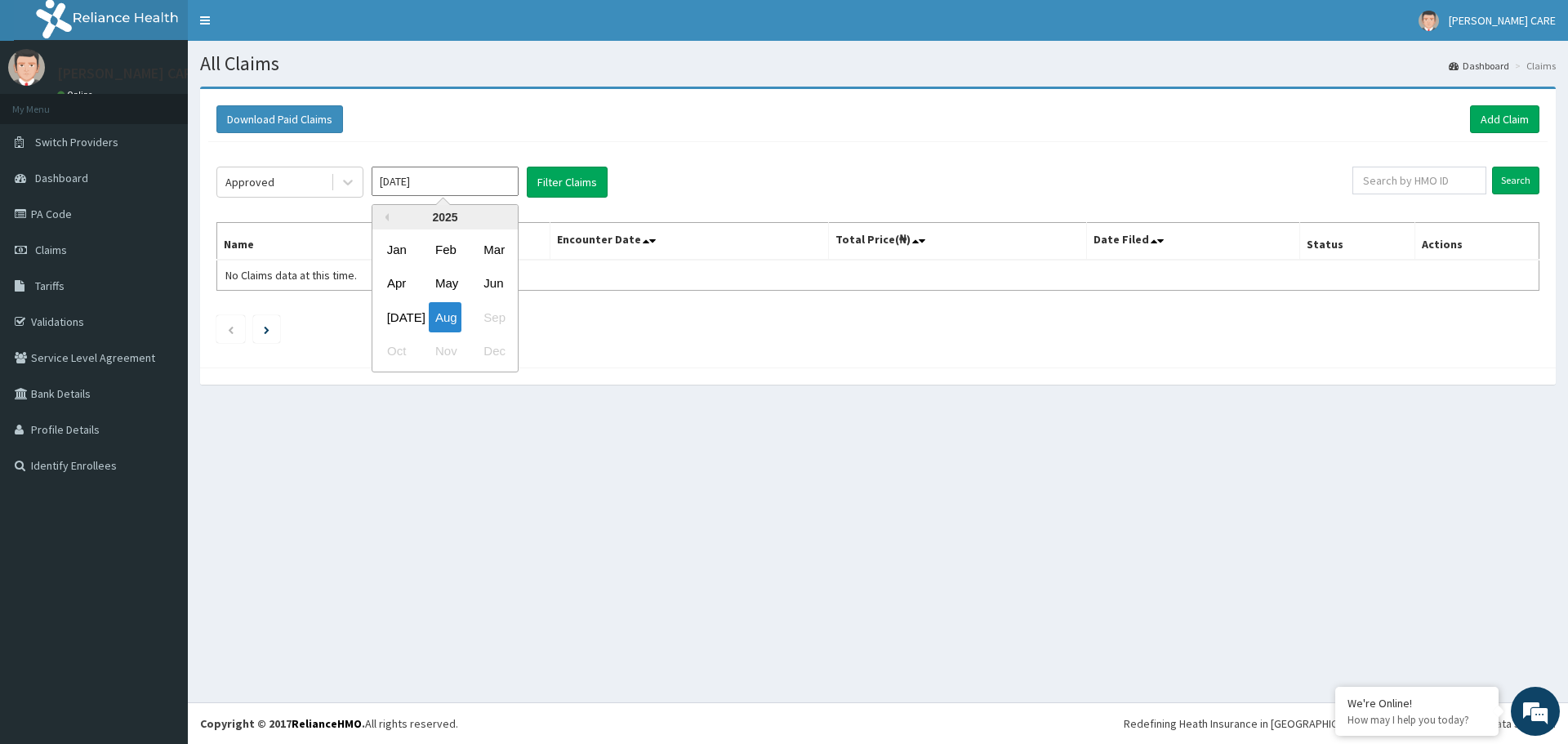
click at [511, 170] on input "[DATE]" at bounding box center [445, 181] width 147 height 29
click at [584, 185] on button "Filter Claims" at bounding box center [567, 182] width 81 height 31
click at [581, 181] on button "Filter Claims" at bounding box center [567, 182] width 81 height 31
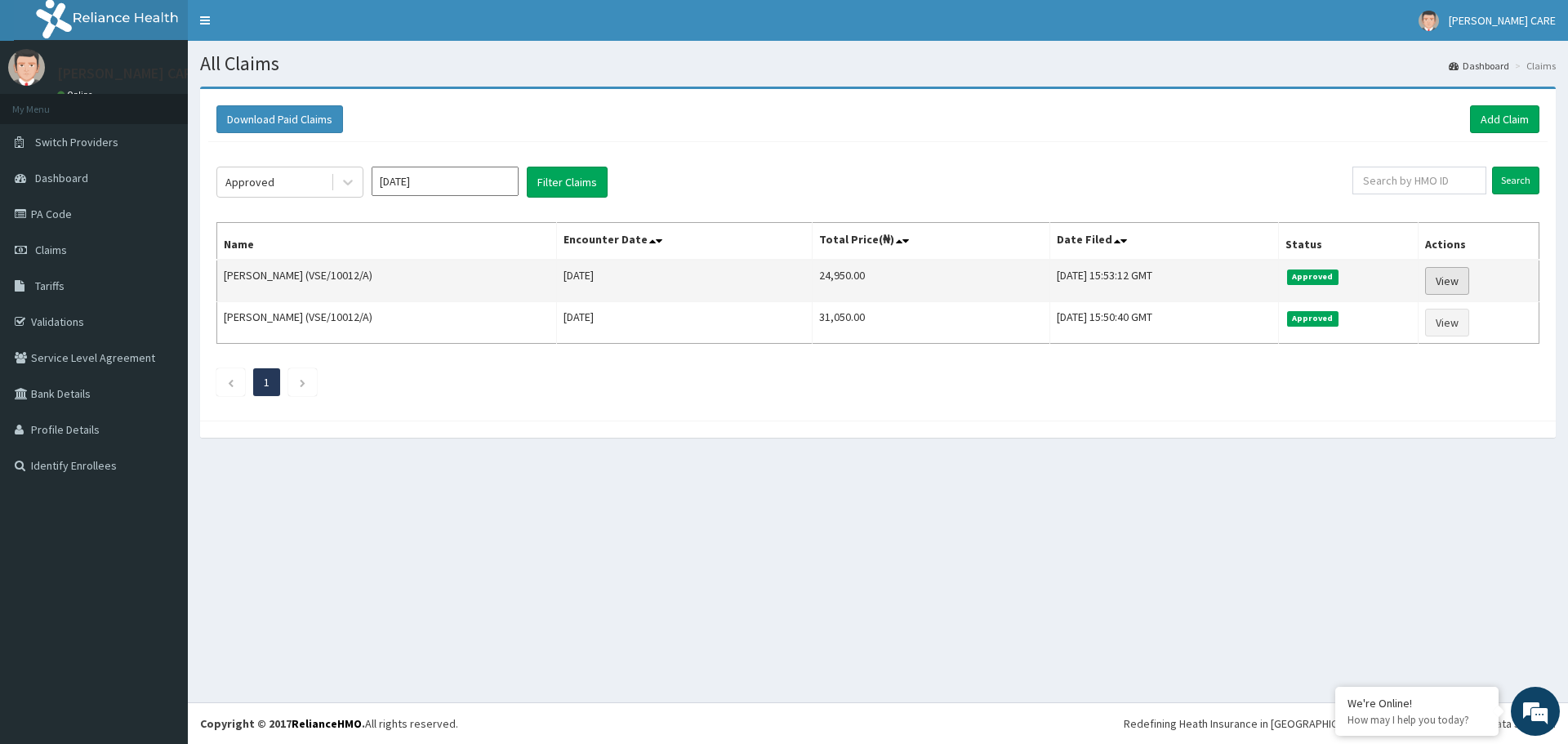
click at [1455, 282] on link "View" at bounding box center [1447, 281] width 44 height 27
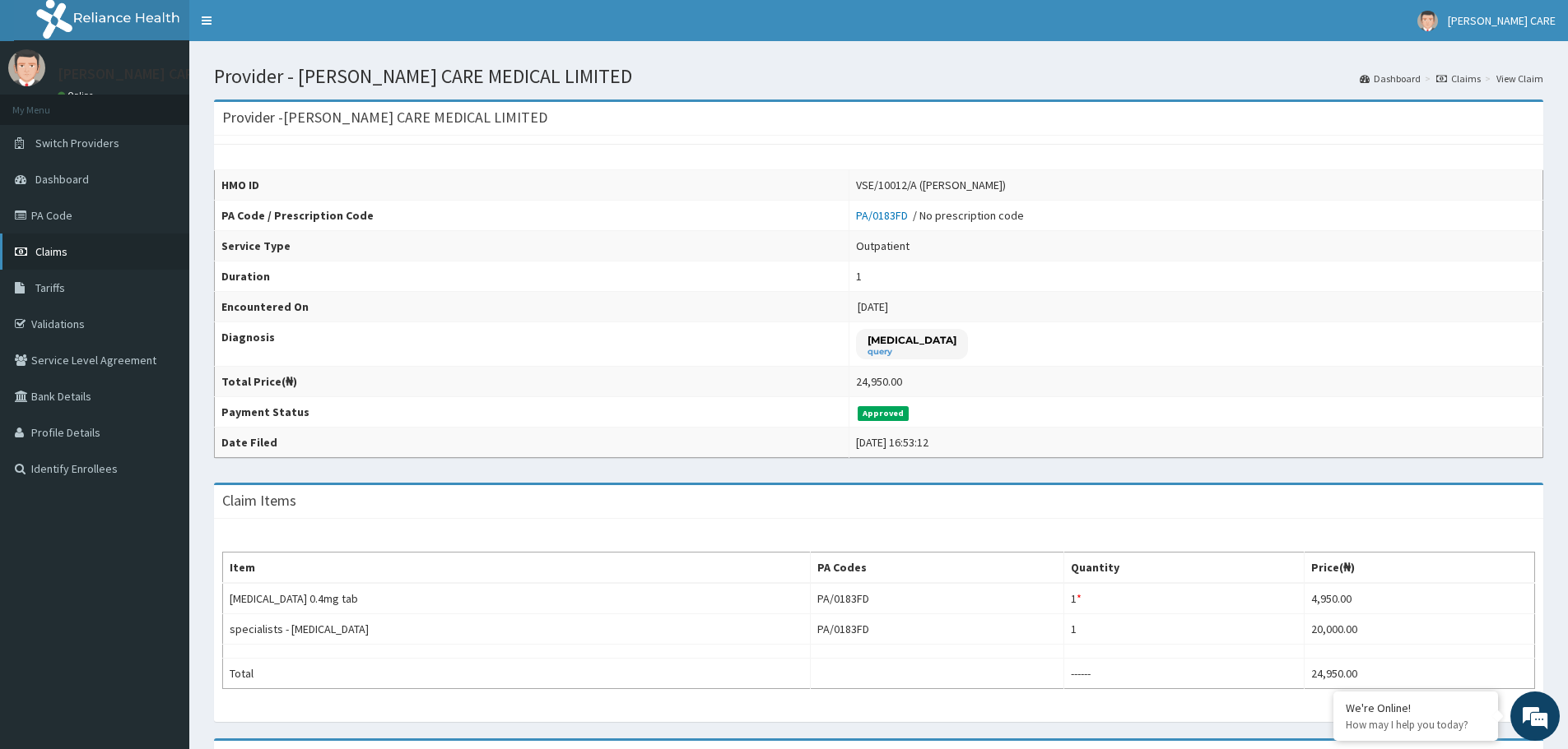
click at [43, 242] on link "Claims" at bounding box center [94, 252] width 189 height 36
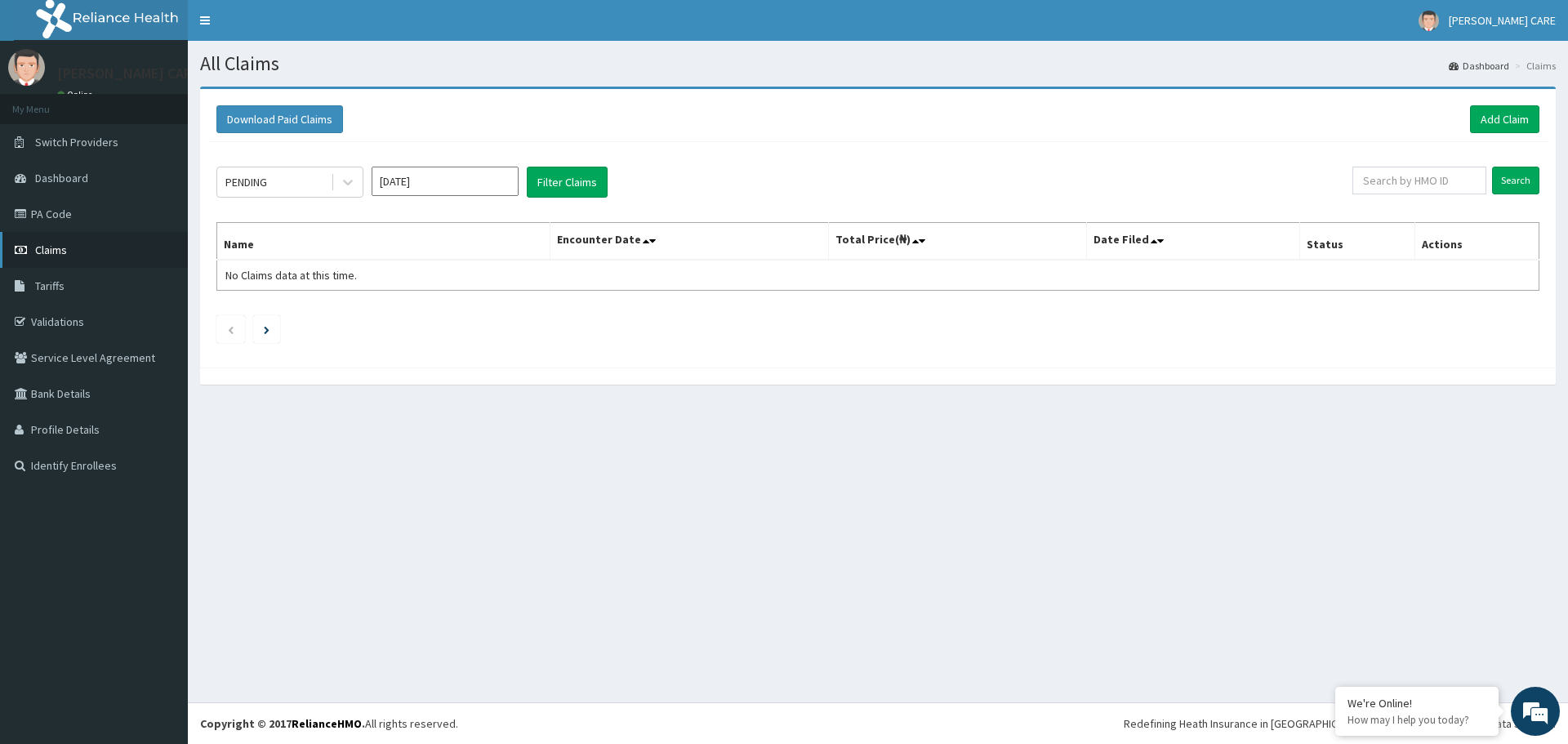
click at [81, 232] on link "Claims" at bounding box center [93, 250] width 188 height 36
click at [81, 218] on link "PA Code" at bounding box center [93, 213] width 188 height 36
